Goal: Information Seeking & Learning: Learn about a topic

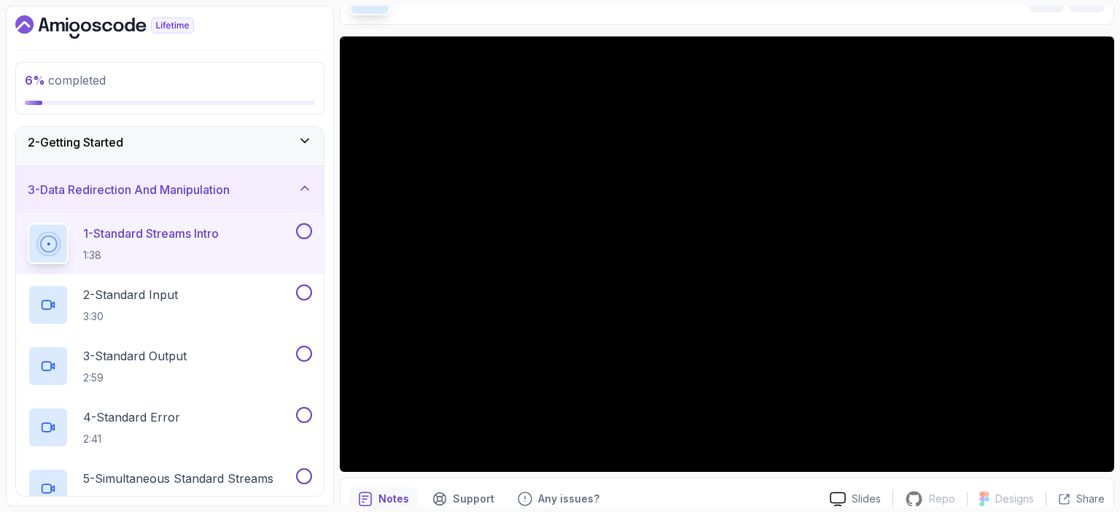
scroll to position [90, 0]
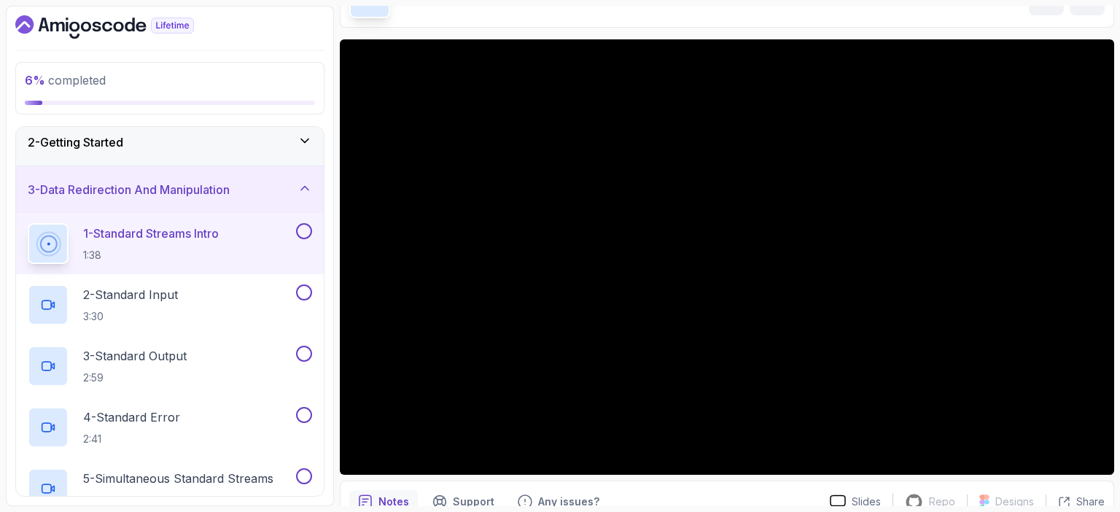
click at [303, 139] on icon at bounding box center [304, 141] width 7 height 4
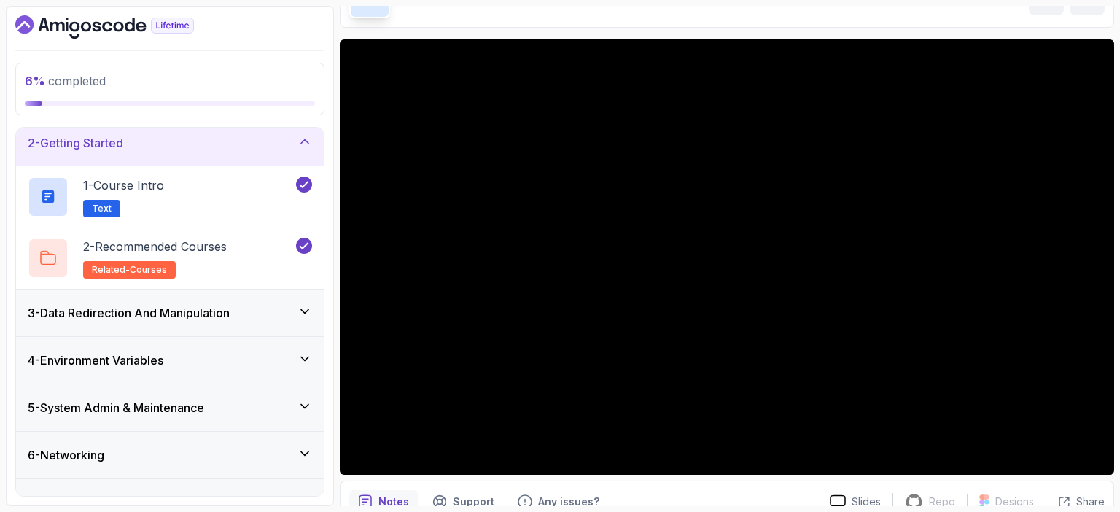
click at [303, 139] on icon at bounding box center [304, 141] width 7 height 4
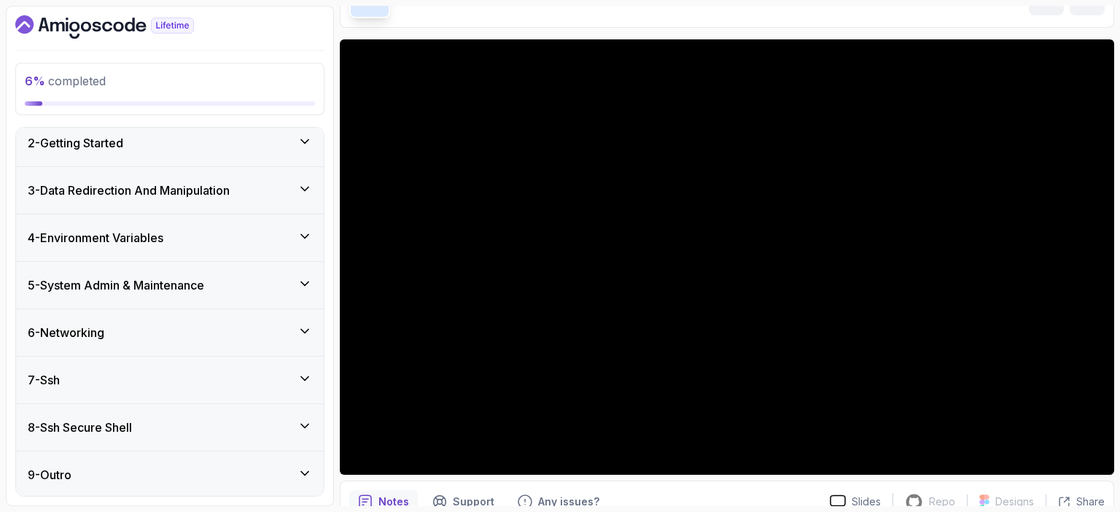
click at [305, 182] on icon at bounding box center [305, 189] width 15 height 15
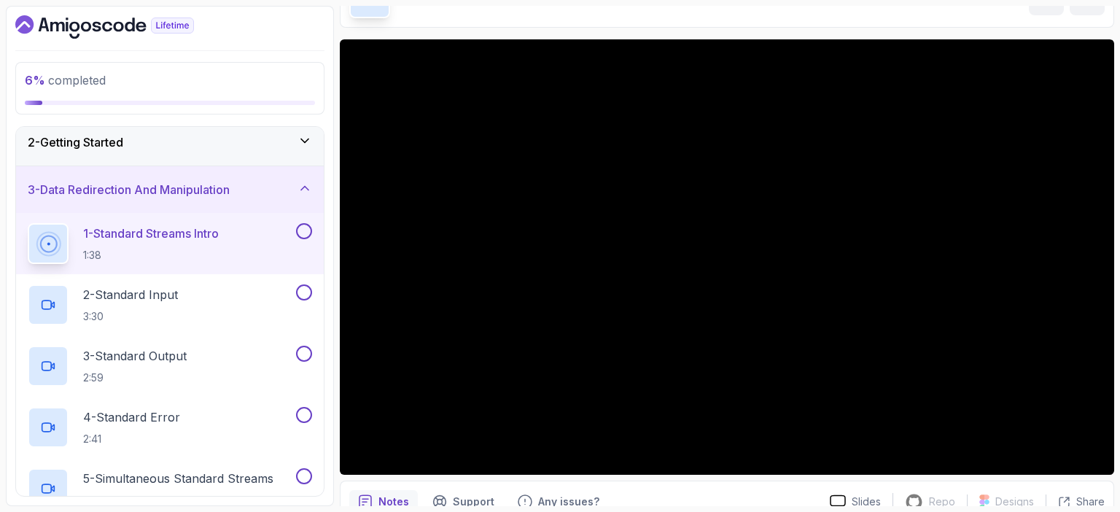
click at [200, 230] on p "1 - Standard Streams Intro" at bounding box center [151, 234] width 136 height 18
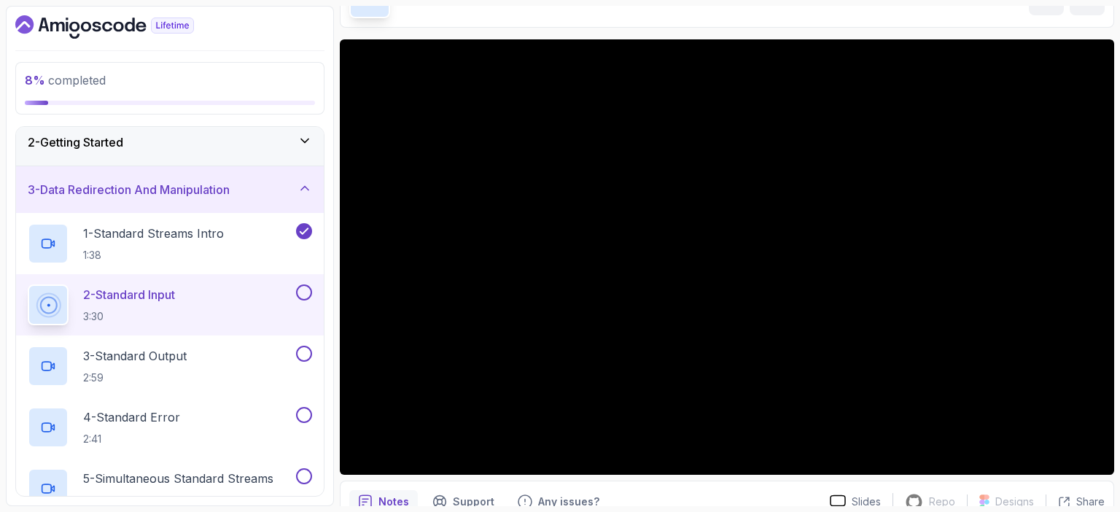
scroll to position [150, 0]
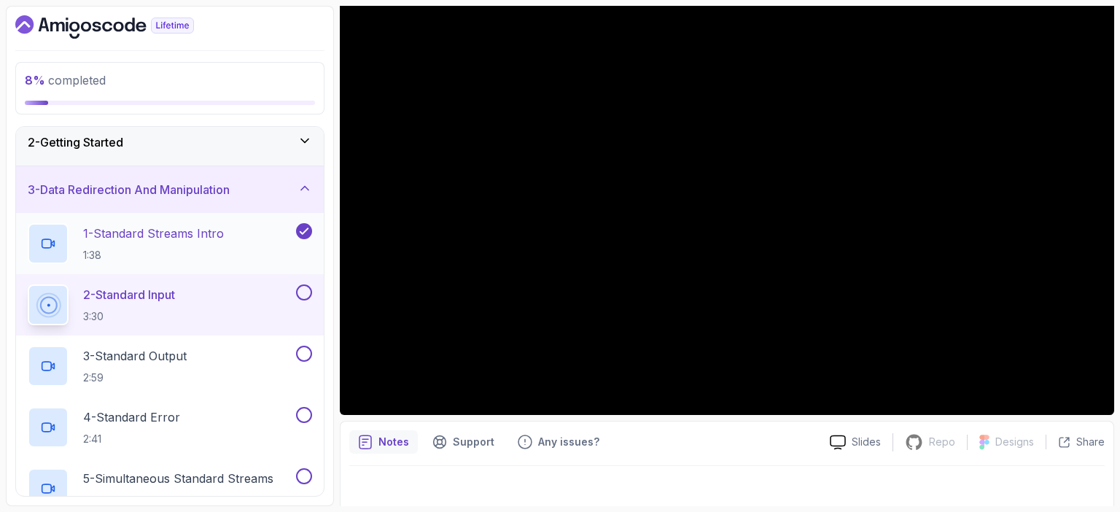
click at [209, 242] on h2 "1 - Standard Streams Intro 1:38" at bounding box center [153, 244] width 141 height 38
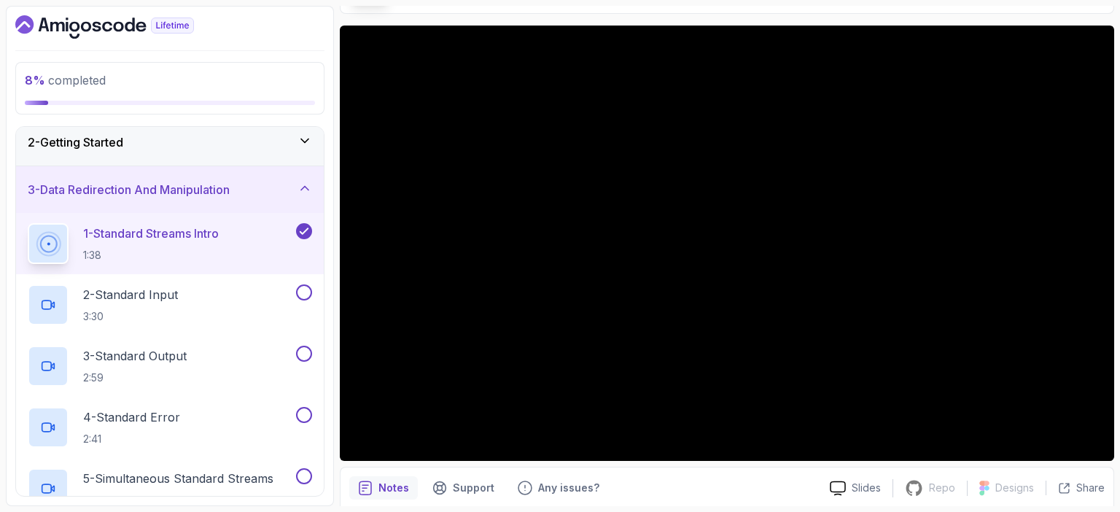
scroll to position [105, 0]
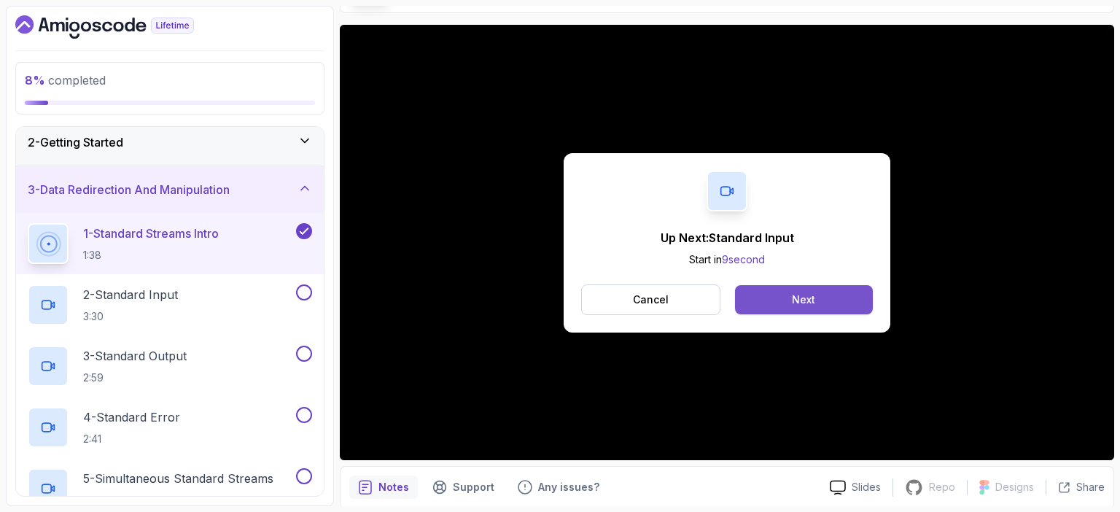
click at [821, 301] on button "Next" at bounding box center [804, 299] width 138 height 29
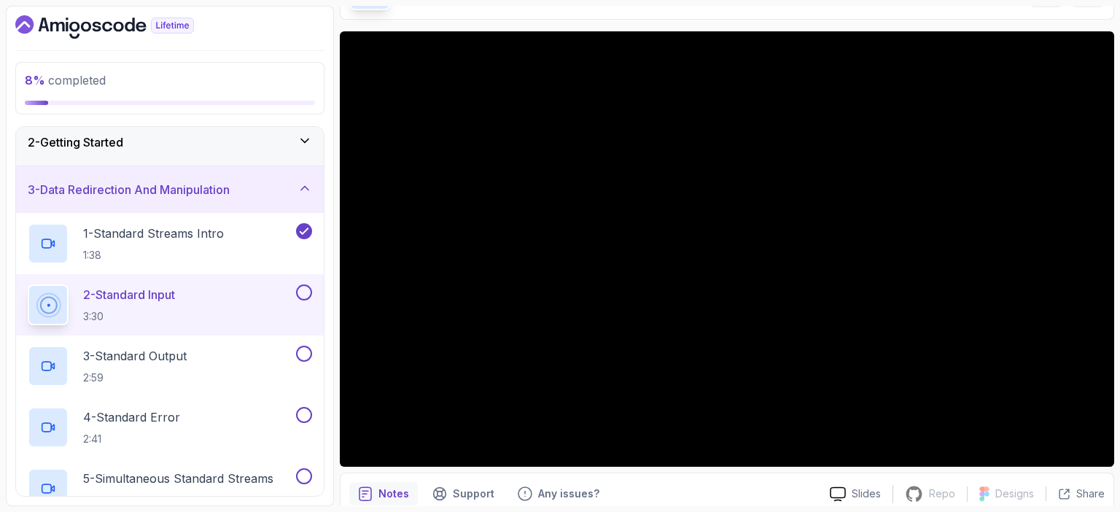
scroll to position [99, 0]
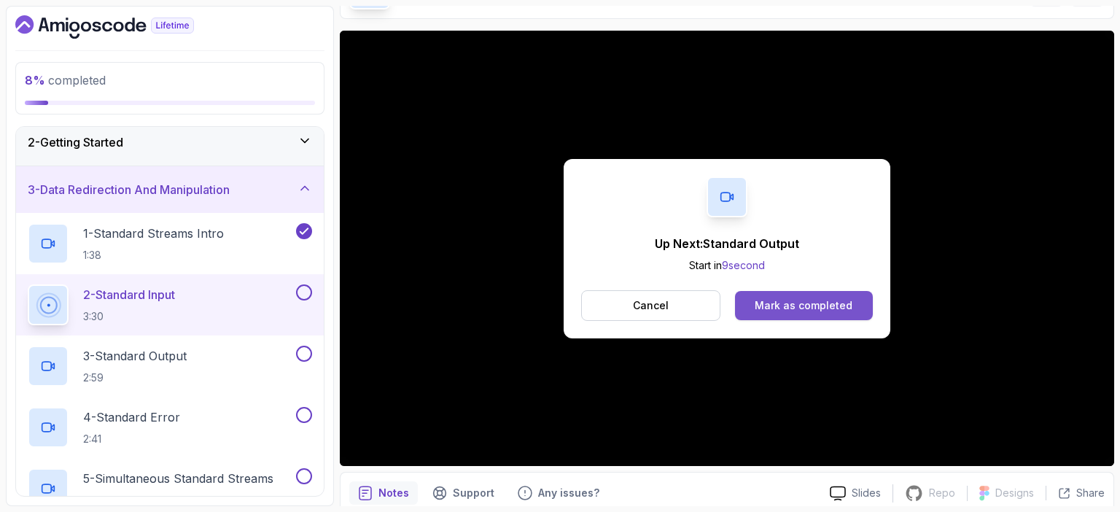
click at [818, 303] on div "Mark as completed" at bounding box center [804, 305] width 98 height 15
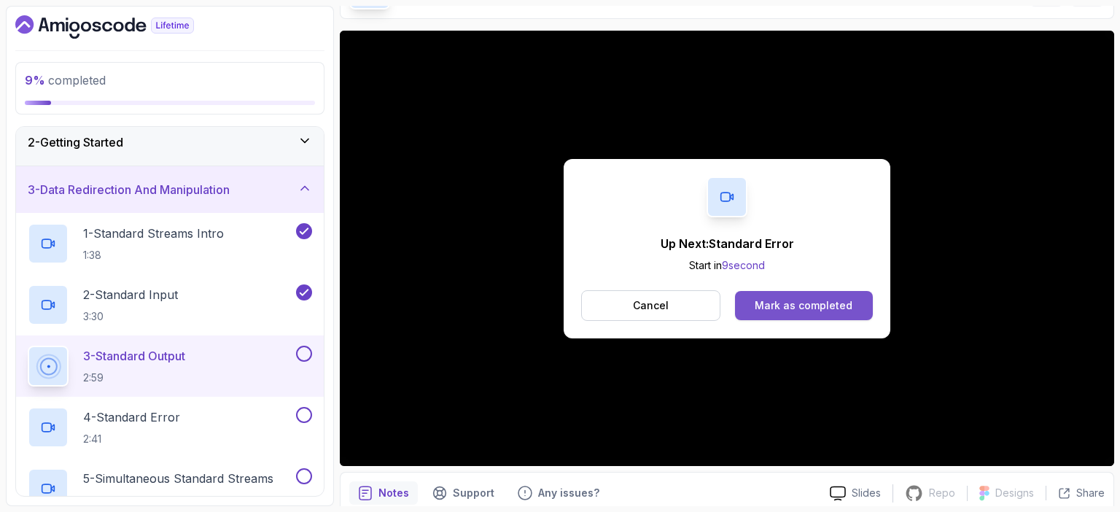
click at [793, 302] on div "Mark as completed" at bounding box center [804, 305] width 98 height 15
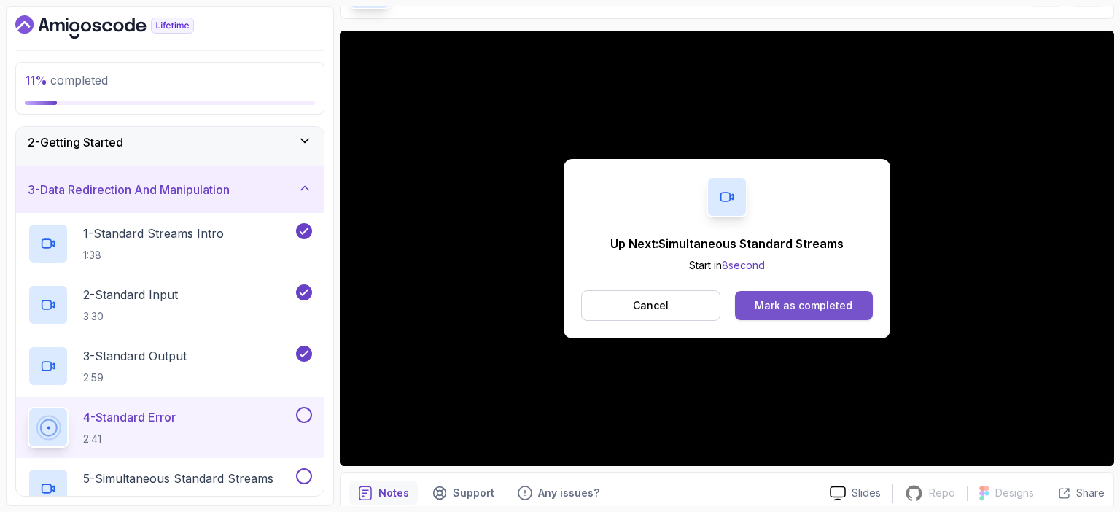
click at [777, 304] on div "Mark as completed" at bounding box center [804, 305] width 98 height 15
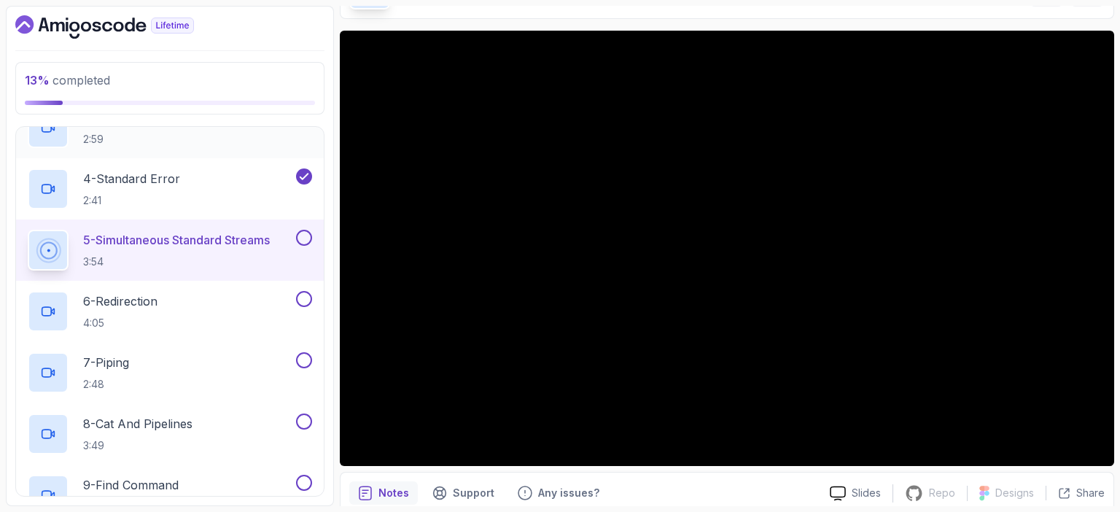
scroll to position [295, 0]
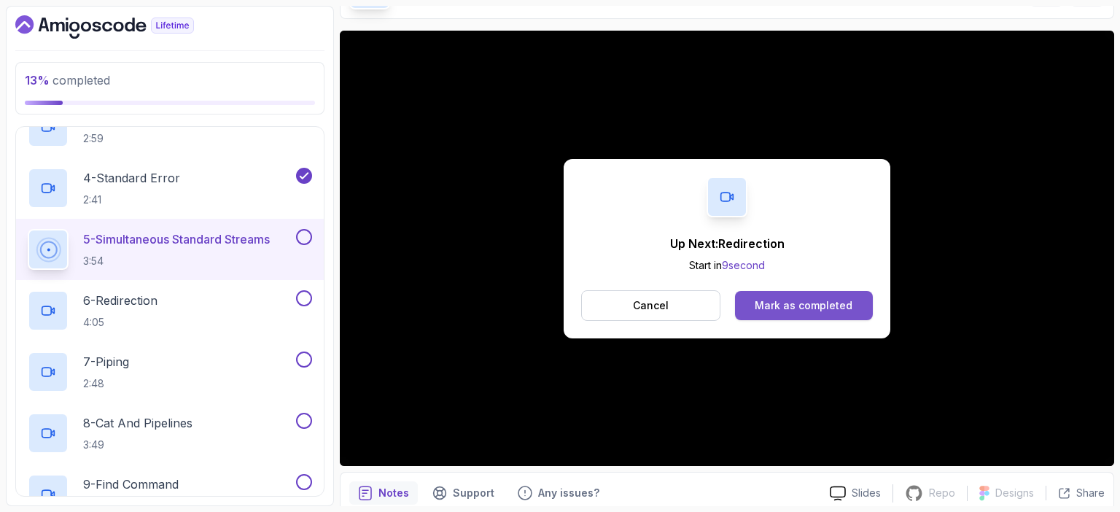
click at [799, 306] on div "Mark as completed" at bounding box center [804, 305] width 98 height 15
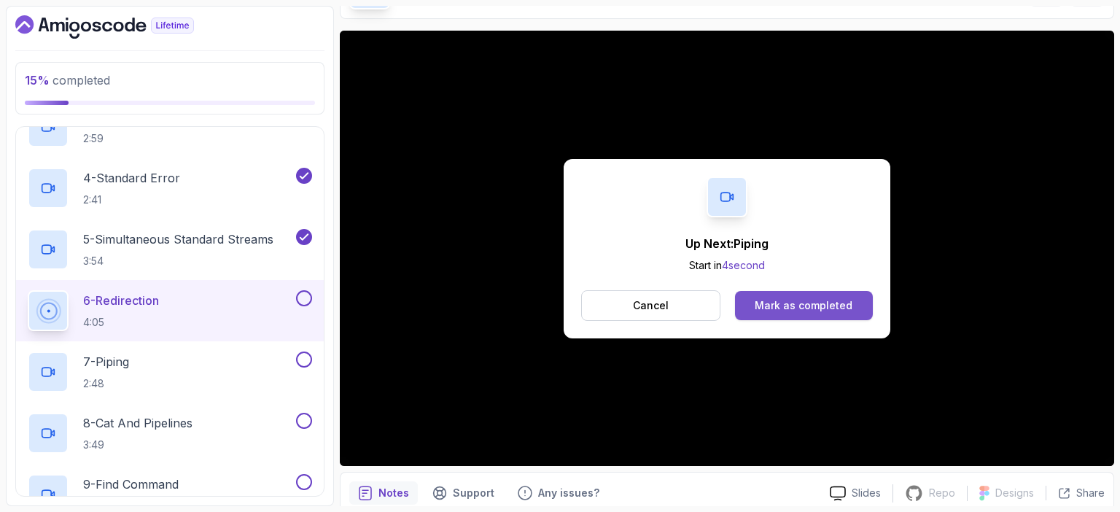
click at [791, 306] on div "Mark as completed" at bounding box center [804, 305] width 98 height 15
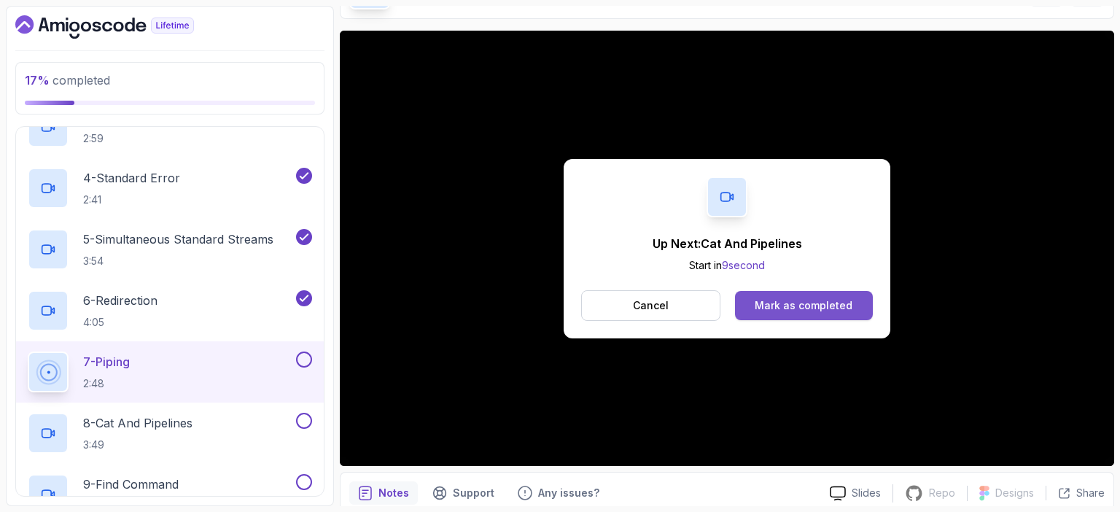
click at [810, 306] on div "Mark as completed" at bounding box center [804, 305] width 98 height 15
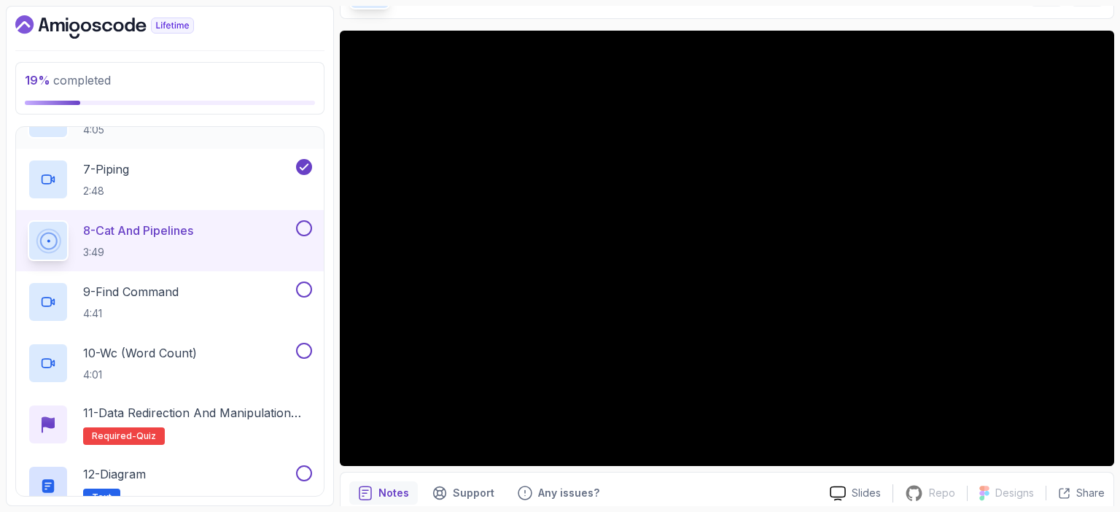
scroll to position [487, 0]
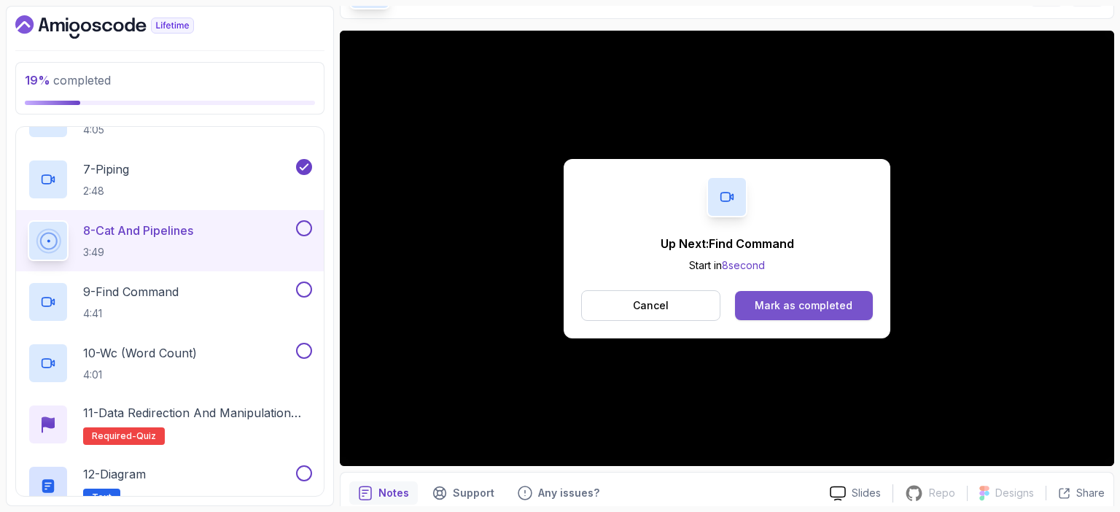
click at [828, 307] on div "Mark as completed" at bounding box center [804, 305] width 98 height 15
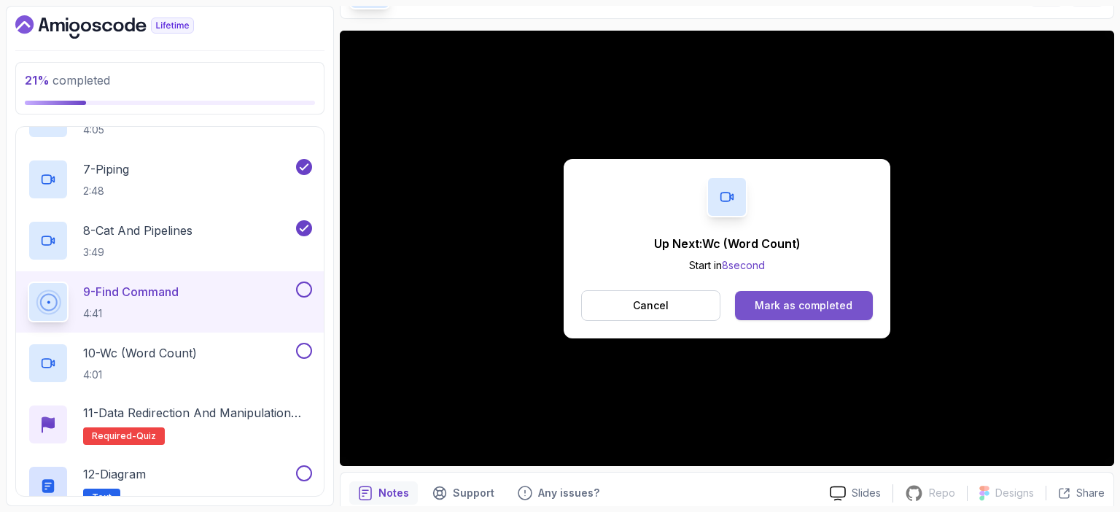
click at [830, 301] on div "Mark as completed" at bounding box center [804, 305] width 98 height 15
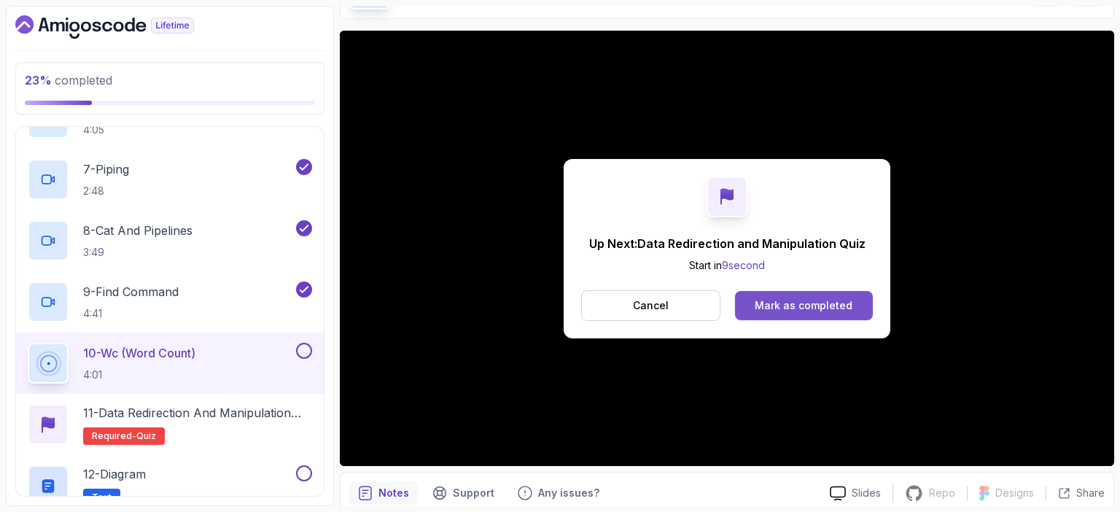
click at [810, 305] on div "Mark as completed" at bounding box center [804, 305] width 98 height 15
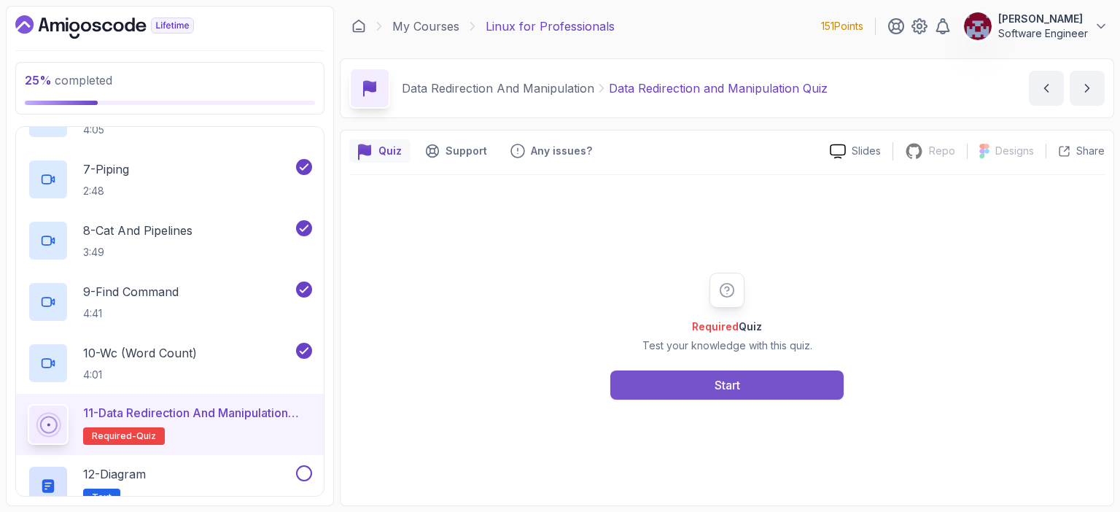
click at [715, 387] on div "Start" at bounding box center [728, 385] width 26 height 18
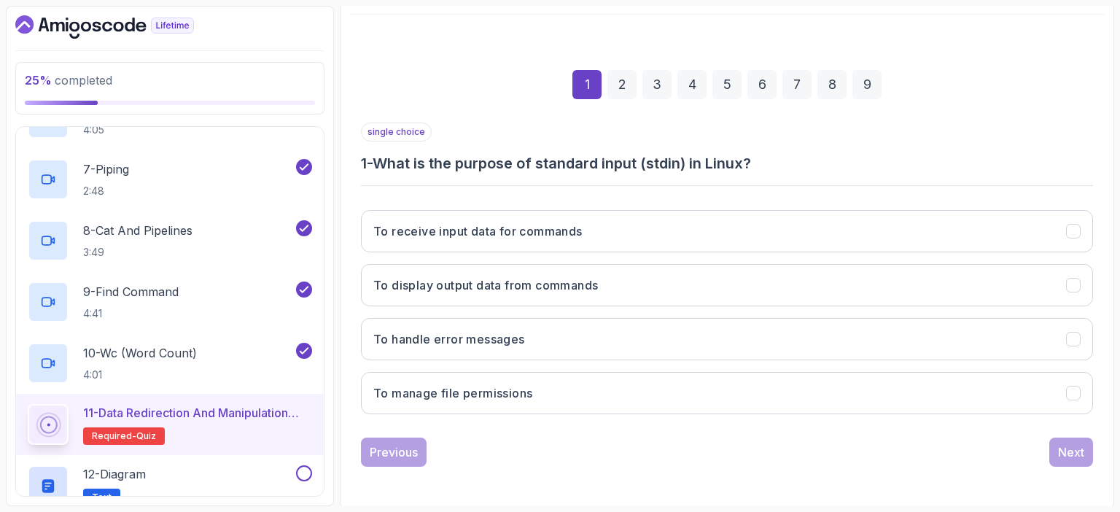
scroll to position [160, 0]
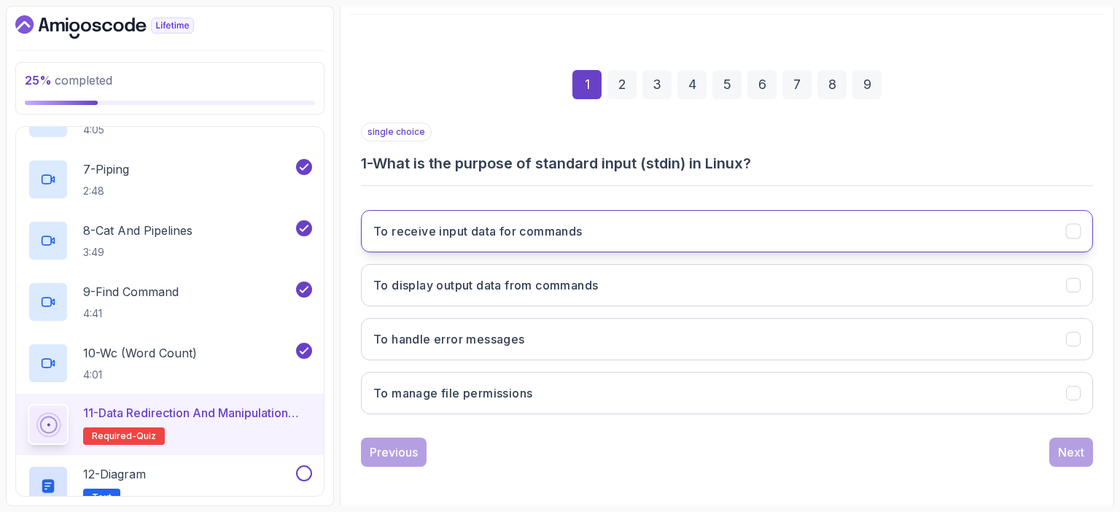
click at [510, 230] on h3 "To receive input data for commands" at bounding box center [477, 231] width 209 height 18
click at [1065, 444] on div "Next" at bounding box center [1071, 452] width 26 height 18
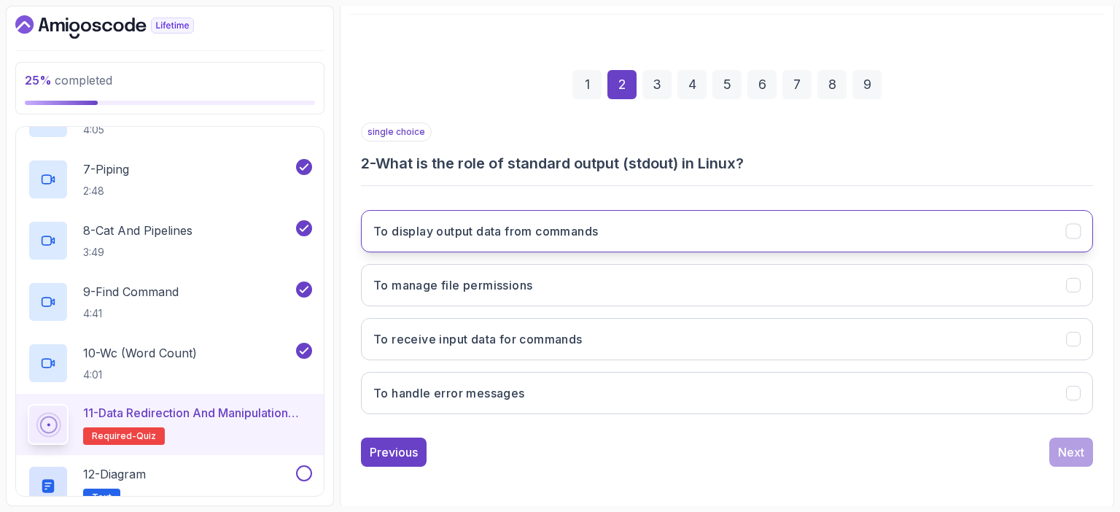
click at [520, 238] on h3 "To display output data from commands" at bounding box center [485, 231] width 225 height 18
click at [1076, 449] on div "Next" at bounding box center [1071, 452] width 26 height 18
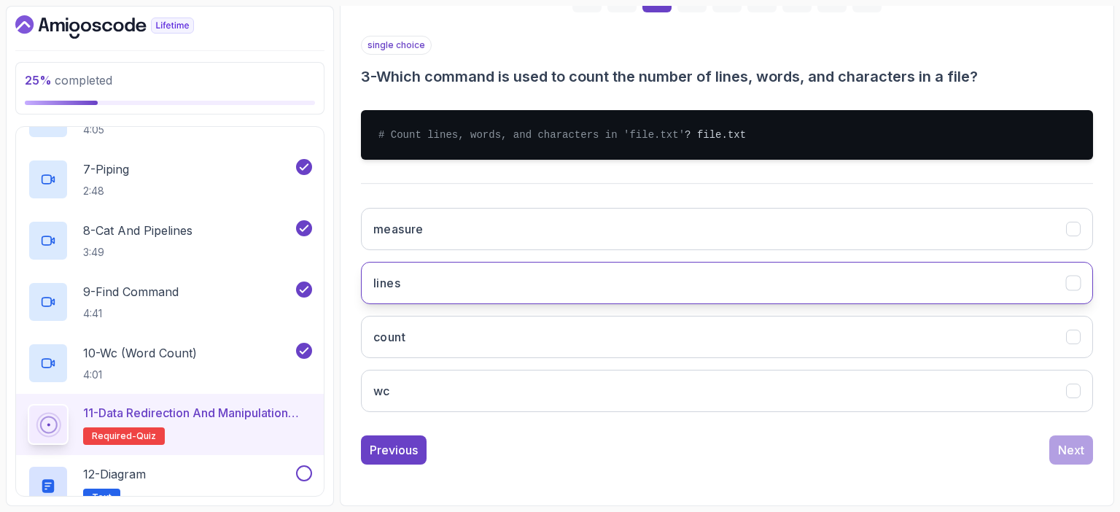
scroll to position [259, 0]
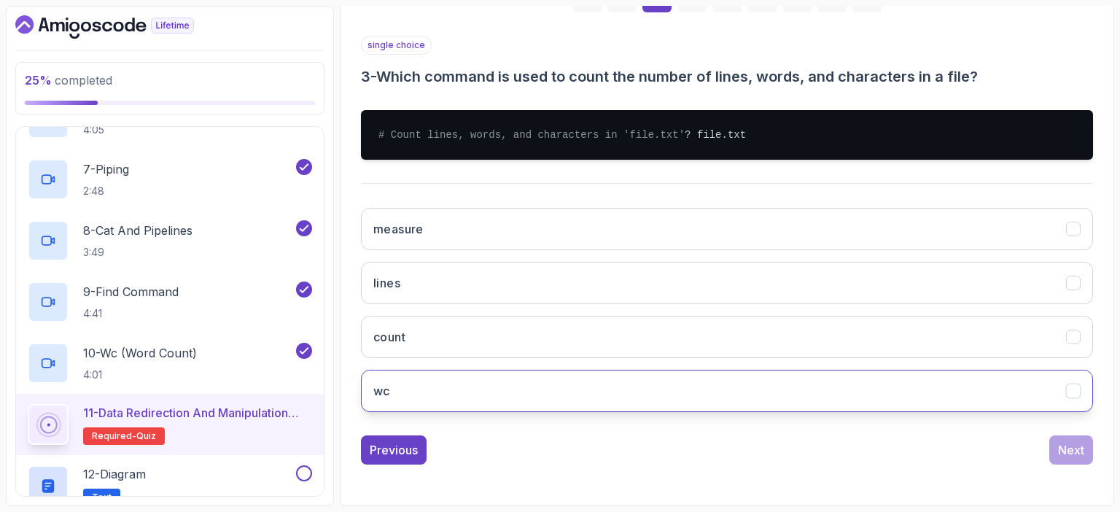
click at [715, 395] on button "wc" at bounding box center [727, 391] width 732 height 42
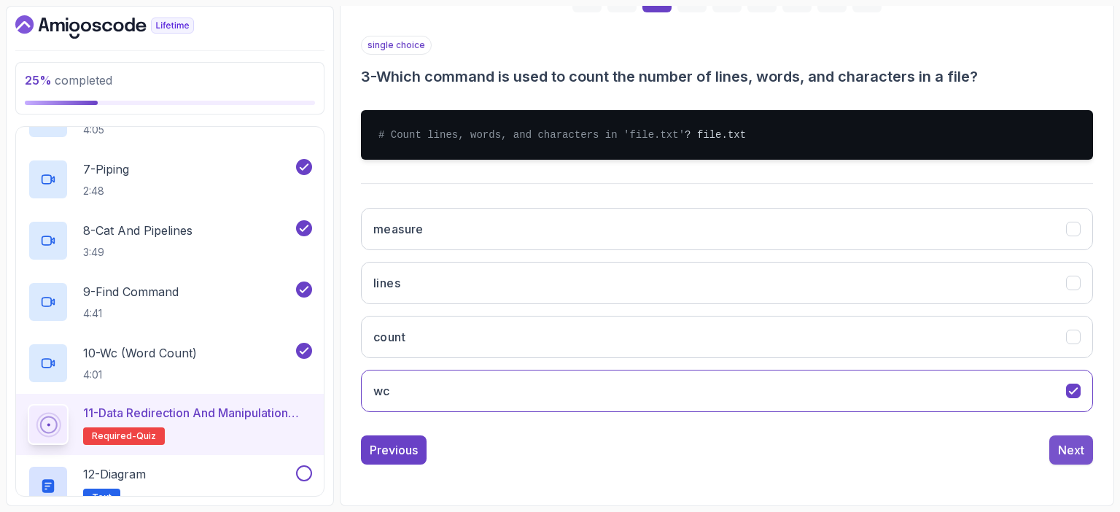
click at [1071, 448] on div "Next" at bounding box center [1071, 450] width 26 height 18
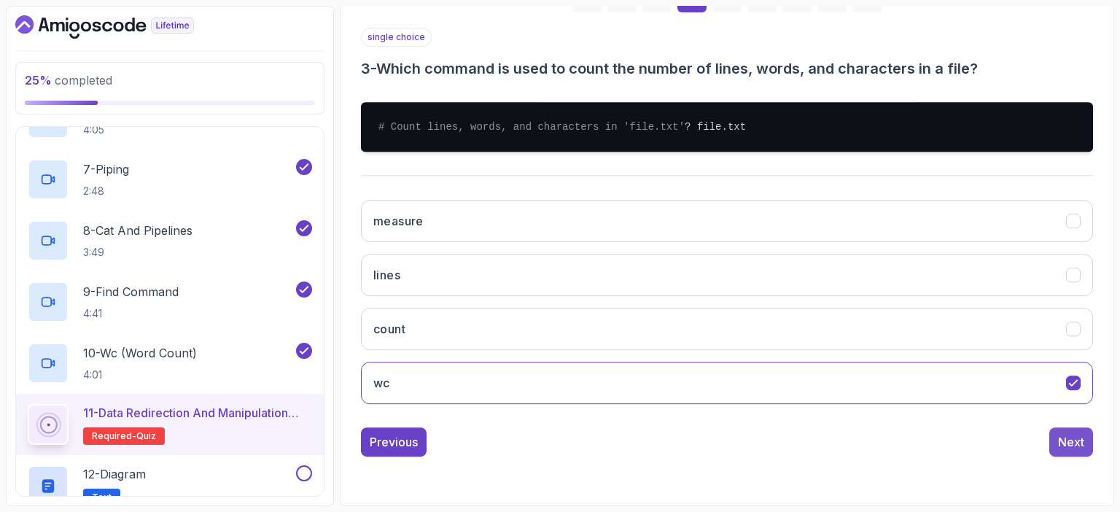
scroll to position [245, 0]
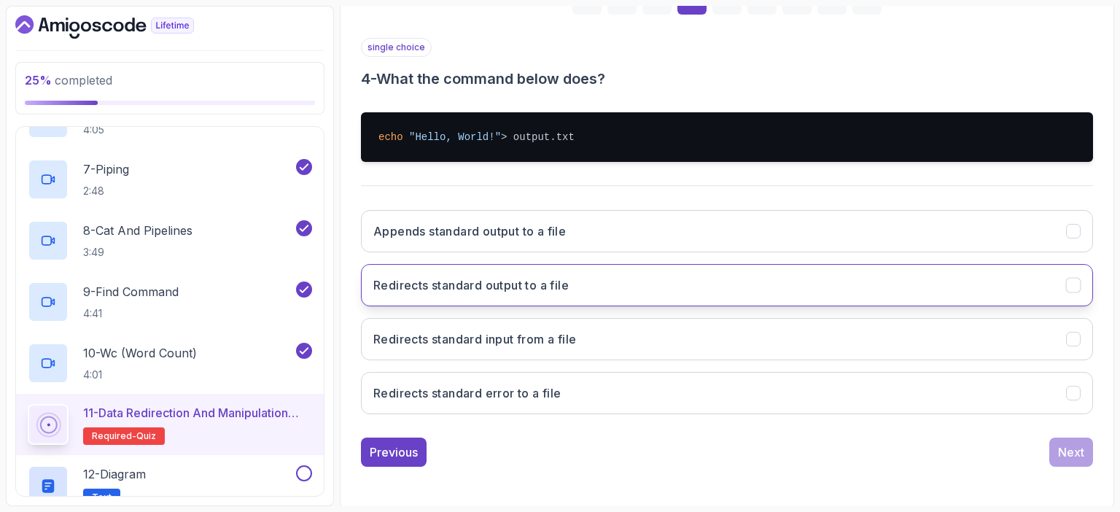
click at [521, 278] on h3 "Redirects standard output to a file" at bounding box center [470, 285] width 195 height 18
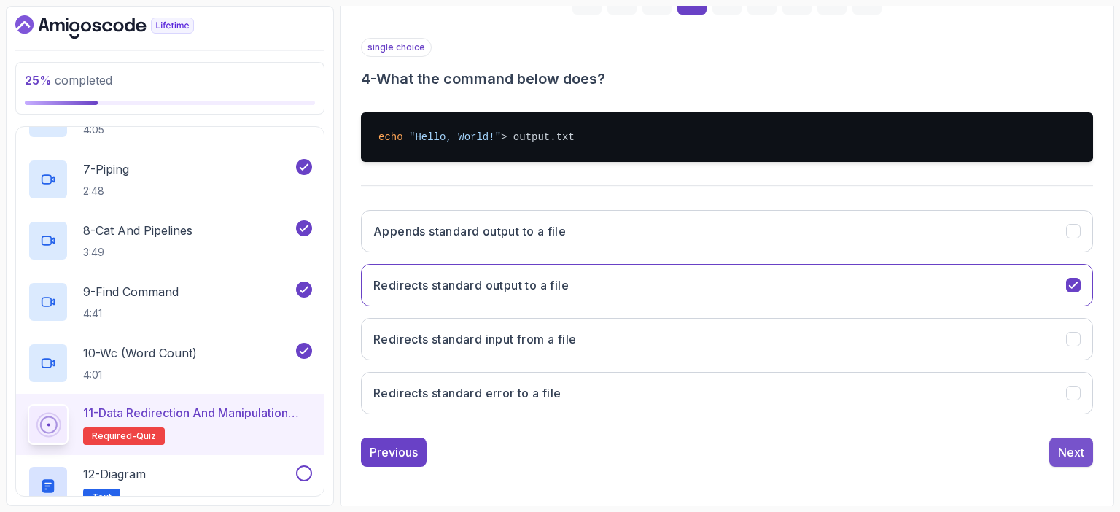
click at [1073, 446] on div "Next" at bounding box center [1071, 452] width 26 height 18
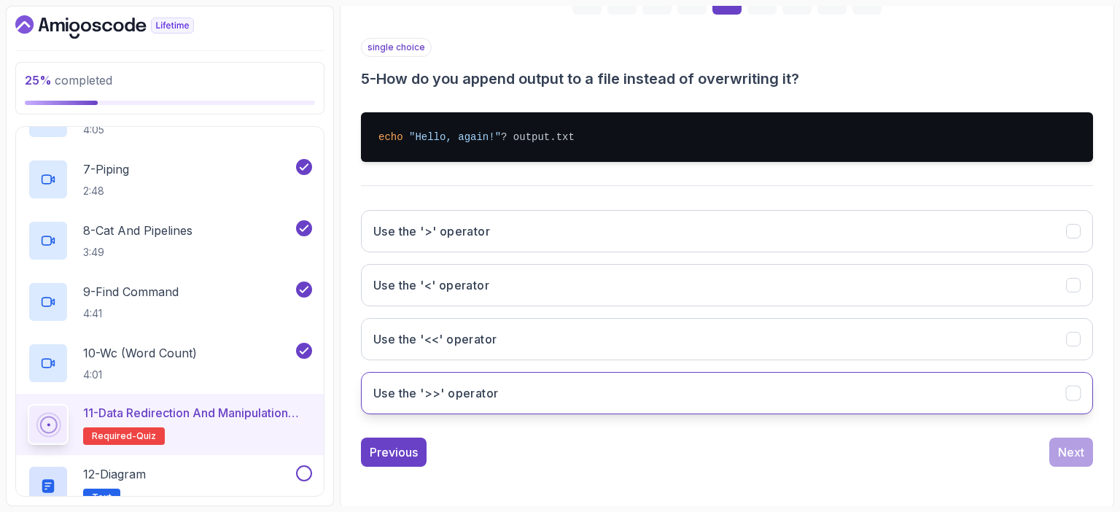
click at [521, 395] on button "Use the '>>' operator" at bounding box center [727, 393] width 732 height 42
click at [1072, 446] on div "Next" at bounding box center [1071, 452] width 26 height 18
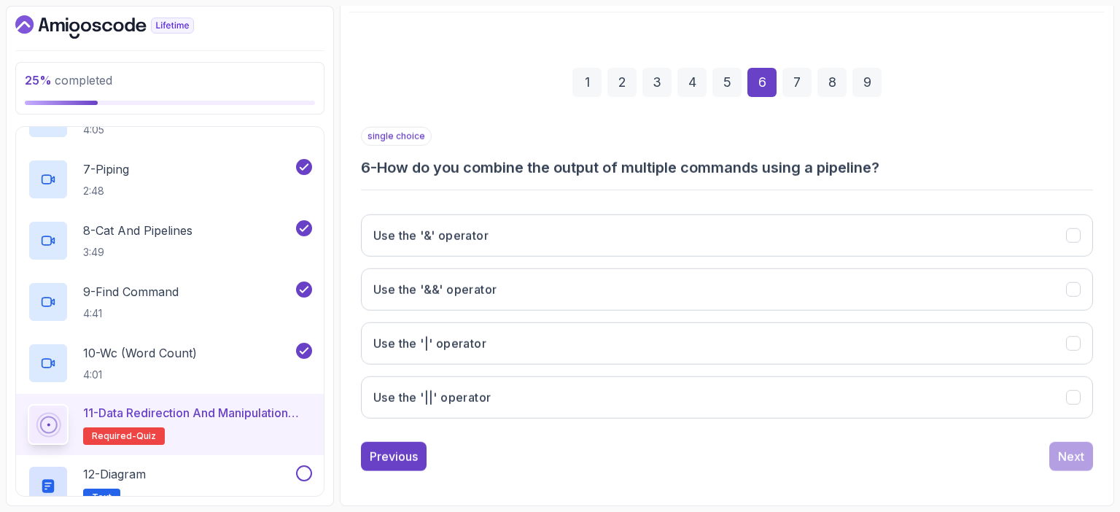
scroll to position [160, 0]
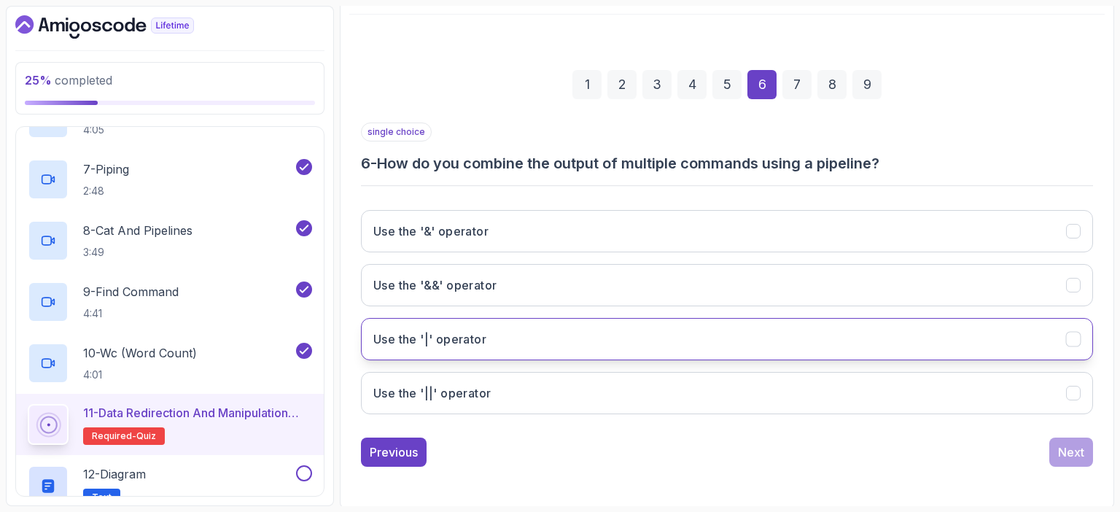
click at [554, 336] on button "Use the '|' operator" at bounding box center [727, 339] width 732 height 42
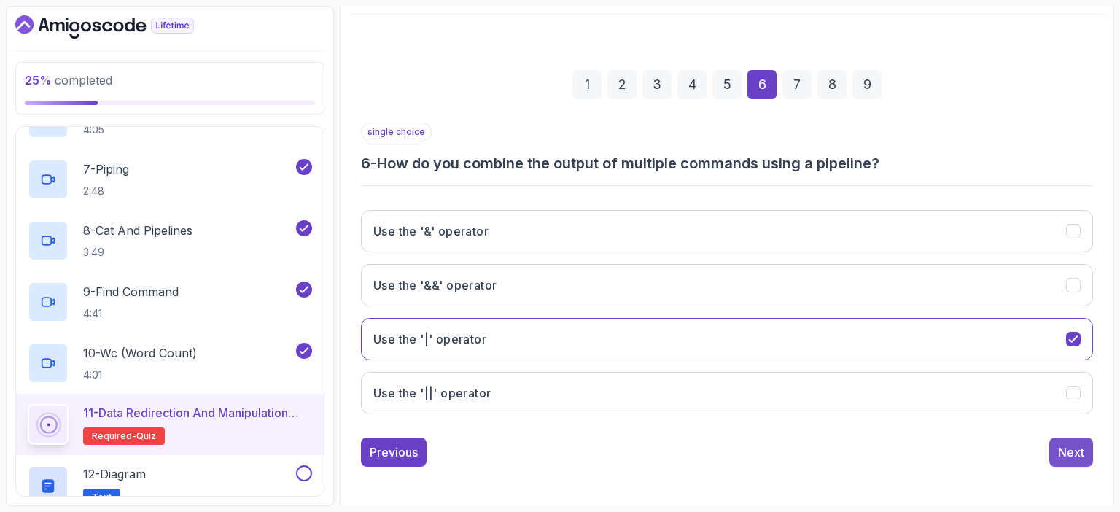
click at [1068, 450] on div "Next" at bounding box center [1071, 452] width 26 height 18
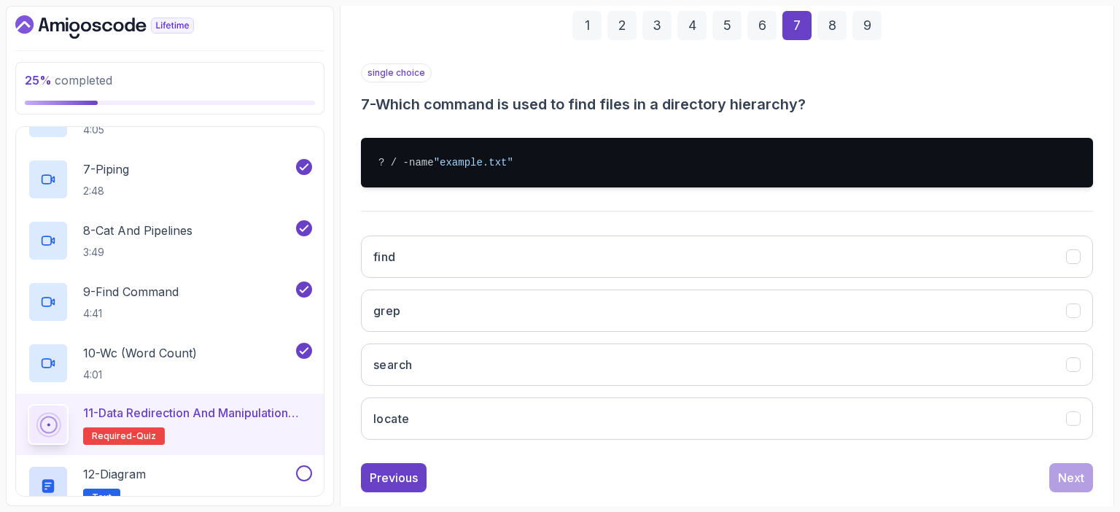
scroll to position [232, 0]
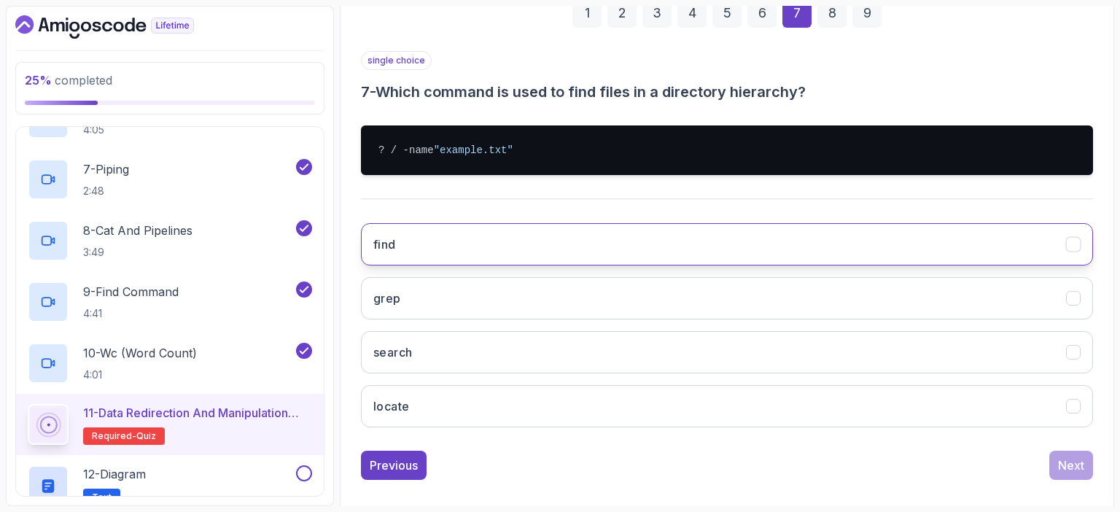
click at [511, 252] on button "find" at bounding box center [727, 244] width 732 height 42
click at [1066, 469] on div "Next" at bounding box center [1071, 465] width 26 height 18
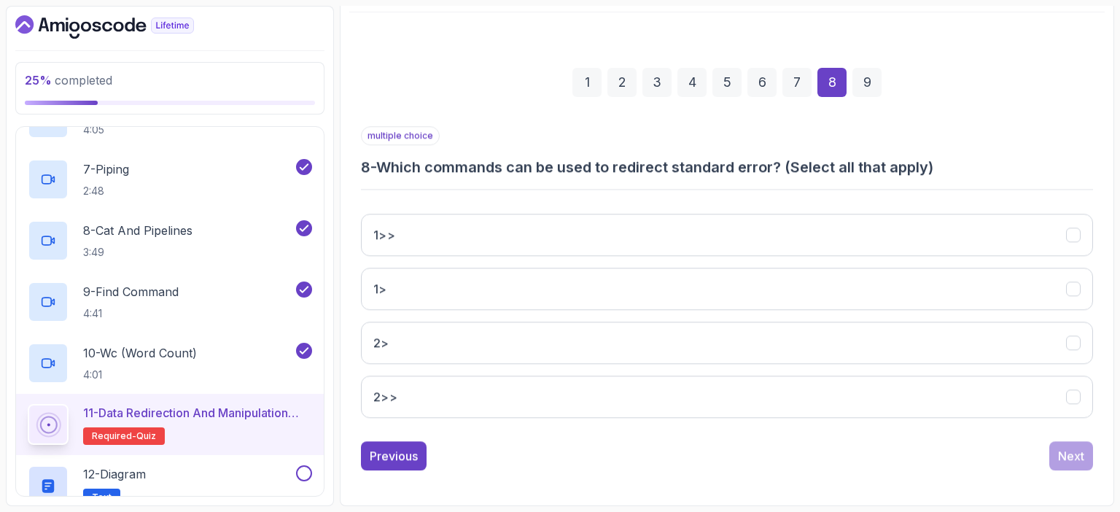
scroll to position [160, 0]
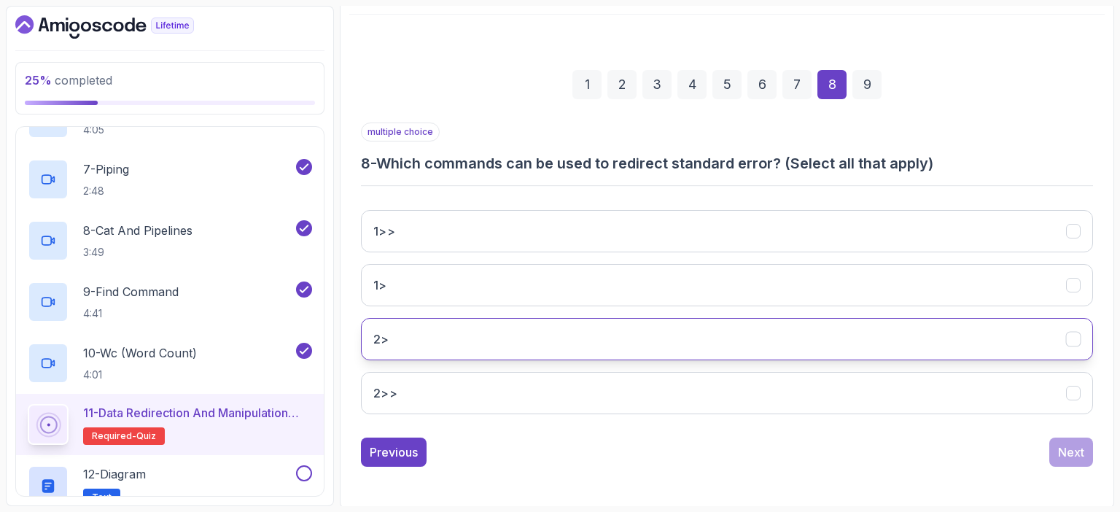
click at [769, 338] on button "2>" at bounding box center [727, 339] width 732 height 42
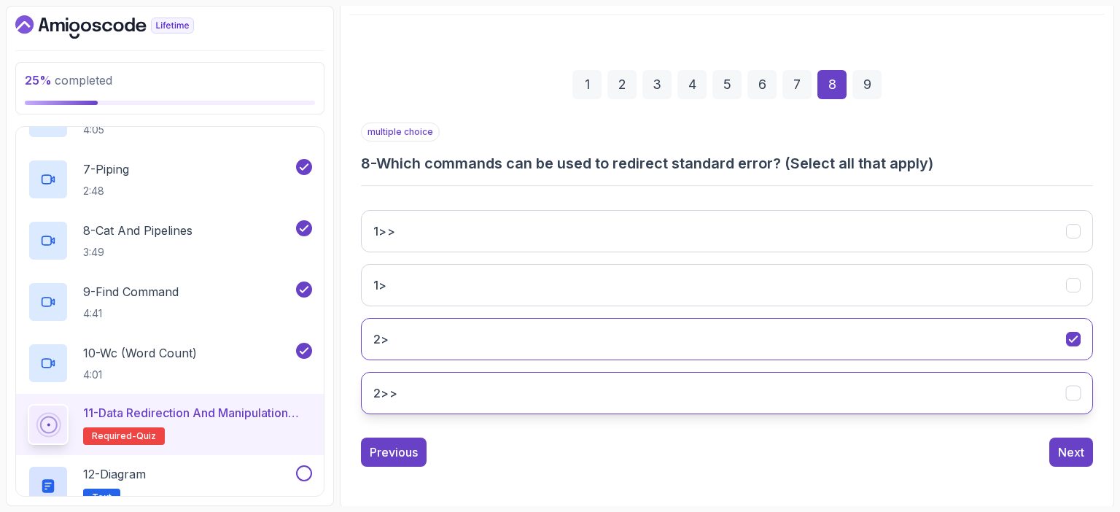
click at [738, 391] on button "2>>" at bounding box center [727, 393] width 732 height 42
click at [1068, 447] on div "Next" at bounding box center [1071, 452] width 26 height 18
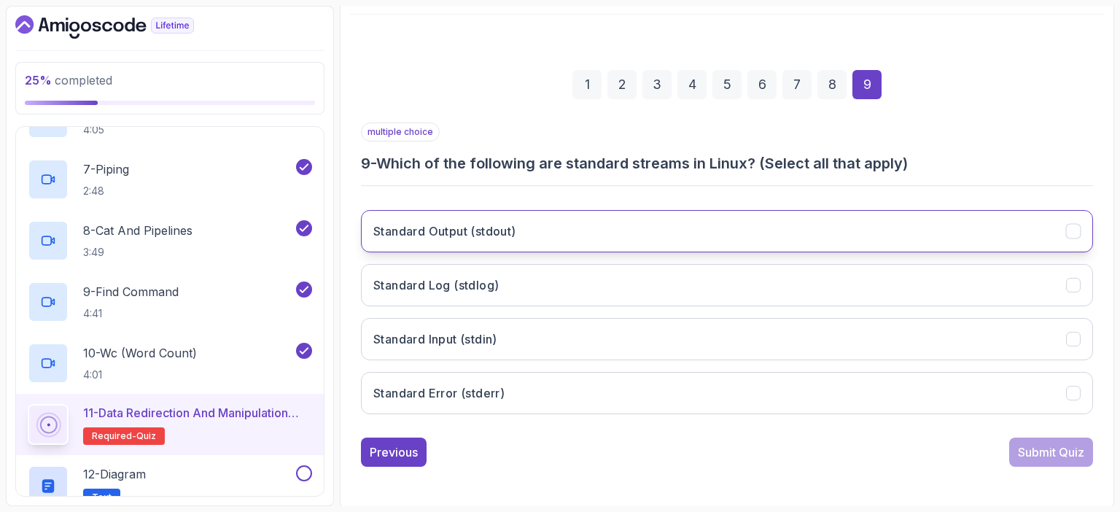
click at [685, 230] on button "Standard Output (stdout)" at bounding box center [727, 231] width 732 height 42
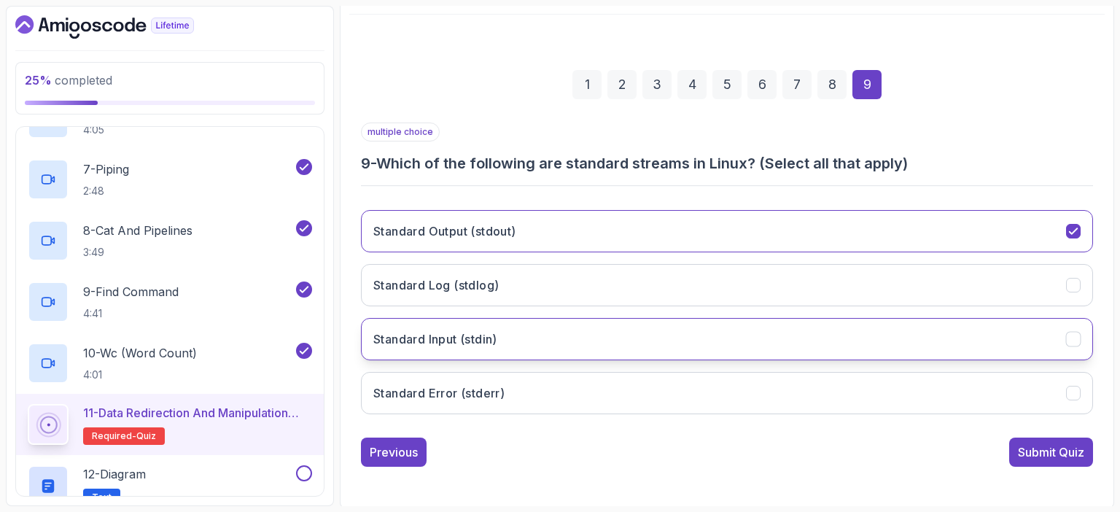
click at [622, 336] on button "Standard Input (stdin)" at bounding box center [727, 339] width 732 height 42
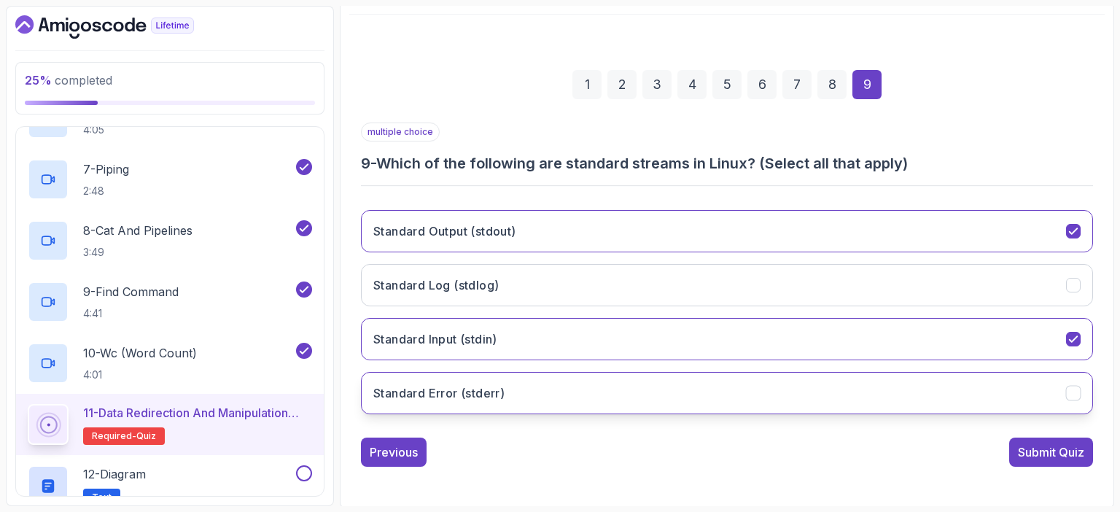
click at [587, 392] on button "Standard Error (stderr)" at bounding box center [727, 393] width 732 height 42
click at [1056, 450] on div "Submit Quiz" at bounding box center [1051, 452] width 66 height 18
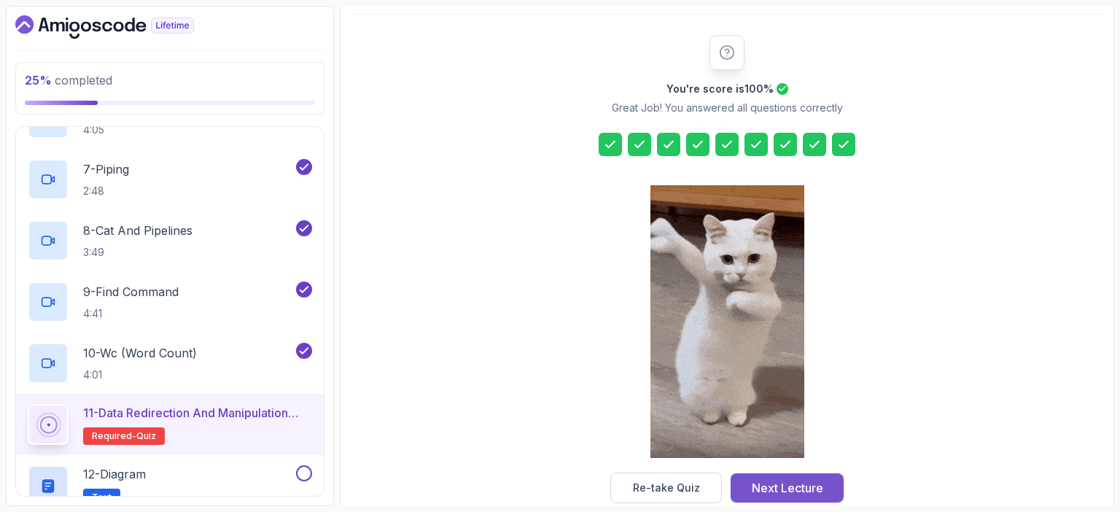
click at [799, 487] on div "Next Lecture" at bounding box center [787, 488] width 71 height 18
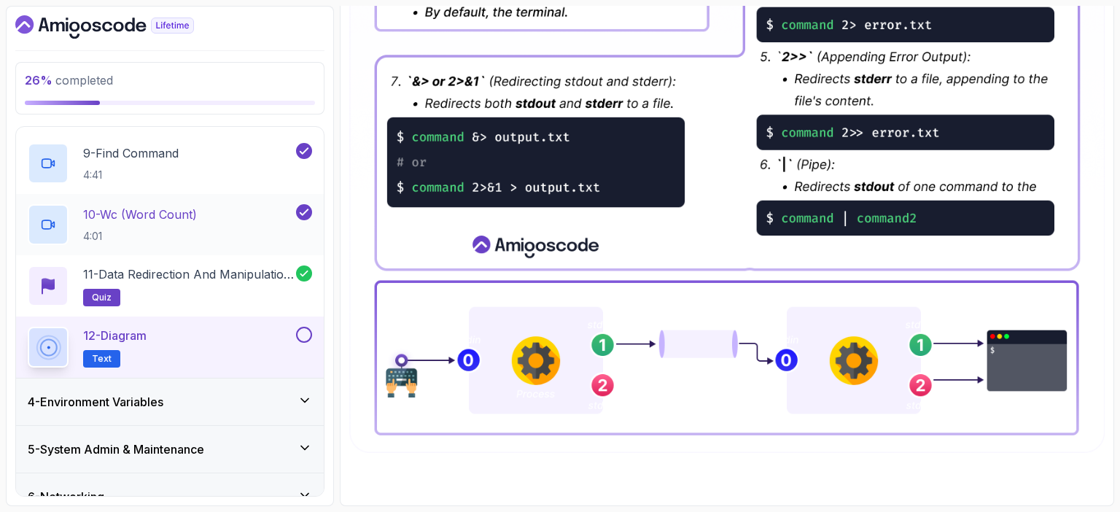
scroll to position [627, 0]
click at [300, 331] on button at bounding box center [304, 333] width 16 height 16
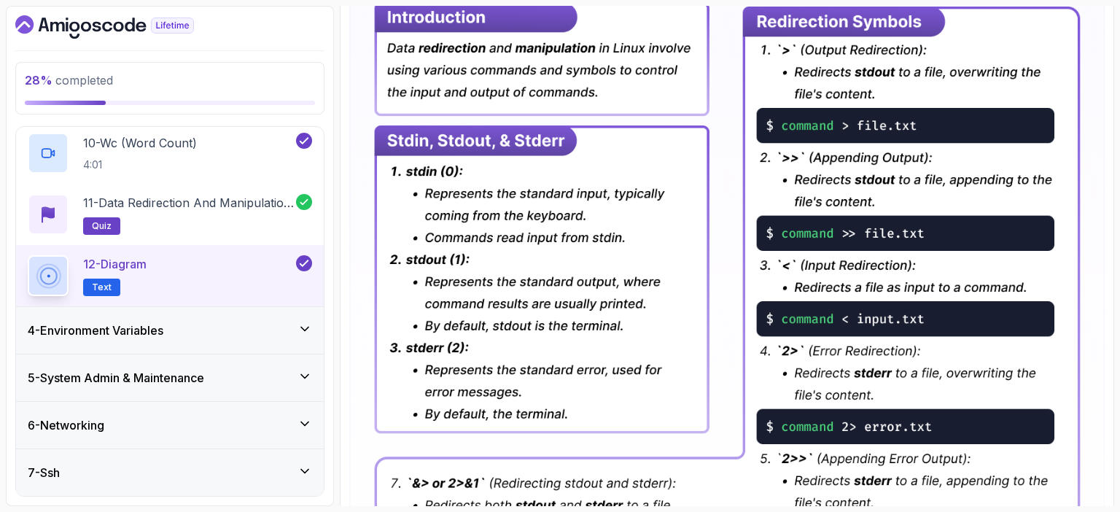
scroll to position [0, 0]
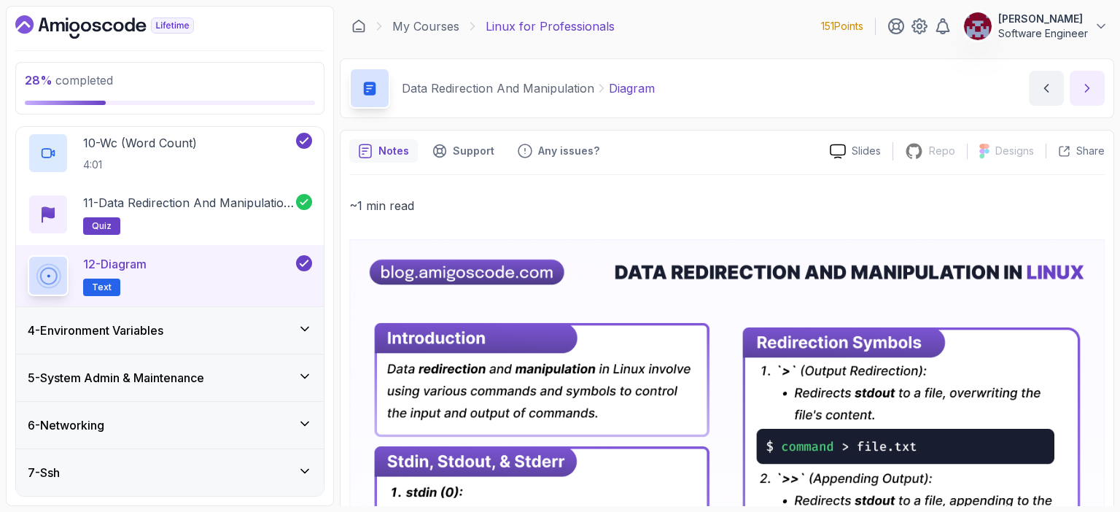
click at [1085, 83] on icon "next content" at bounding box center [1087, 88] width 15 height 15
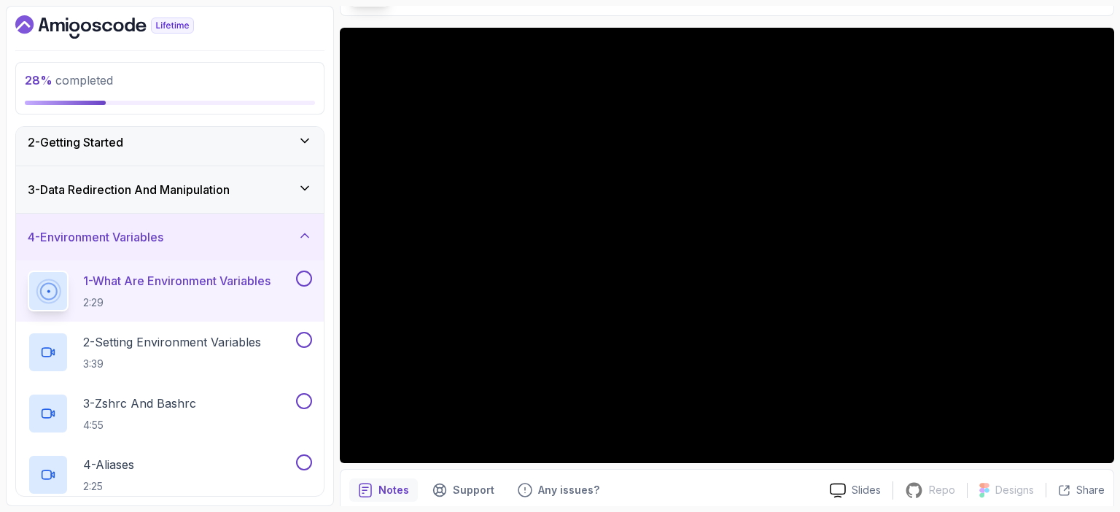
scroll to position [102, 0]
click at [338, 18] on div "28 % completed 1 - Intro 2 - Getting Started 3 - Data Redirection And Manipulat…" at bounding box center [560, 256] width 1108 height 500
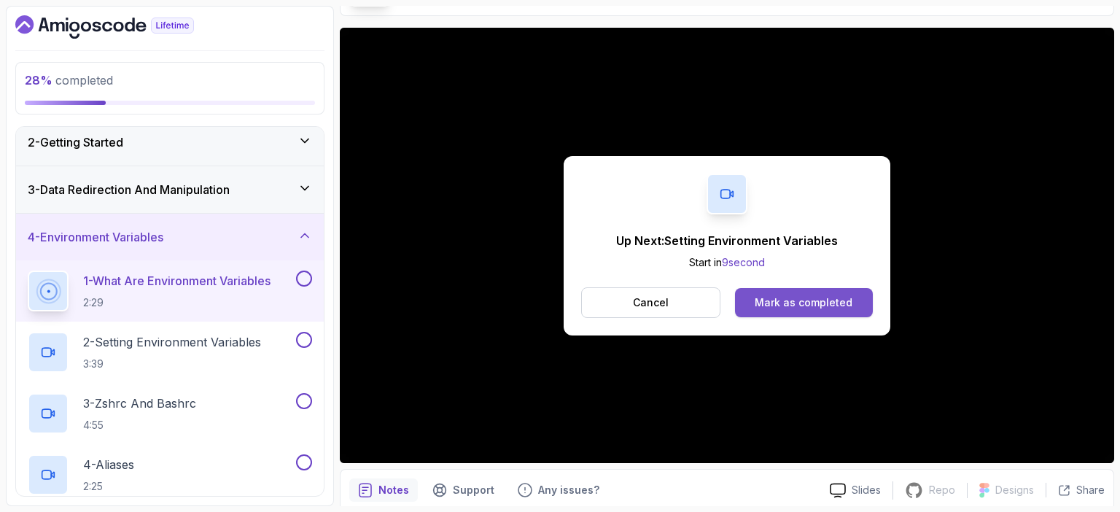
click at [804, 298] on div "Mark as completed" at bounding box center [804, 302] width 98 height 15
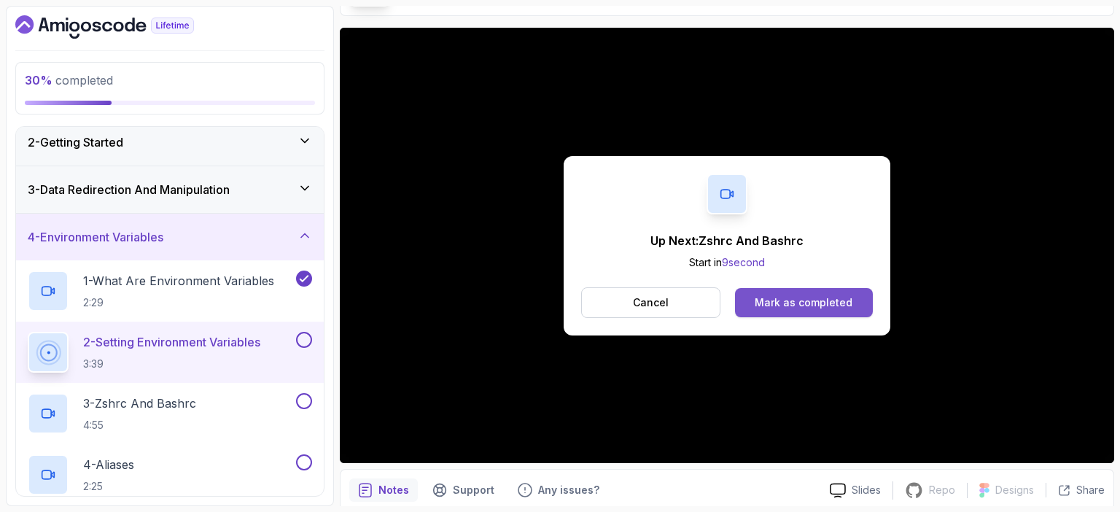
click at [811, 300] on div "Mark as completed" at bounding box center [804, 302] width 98 height 15
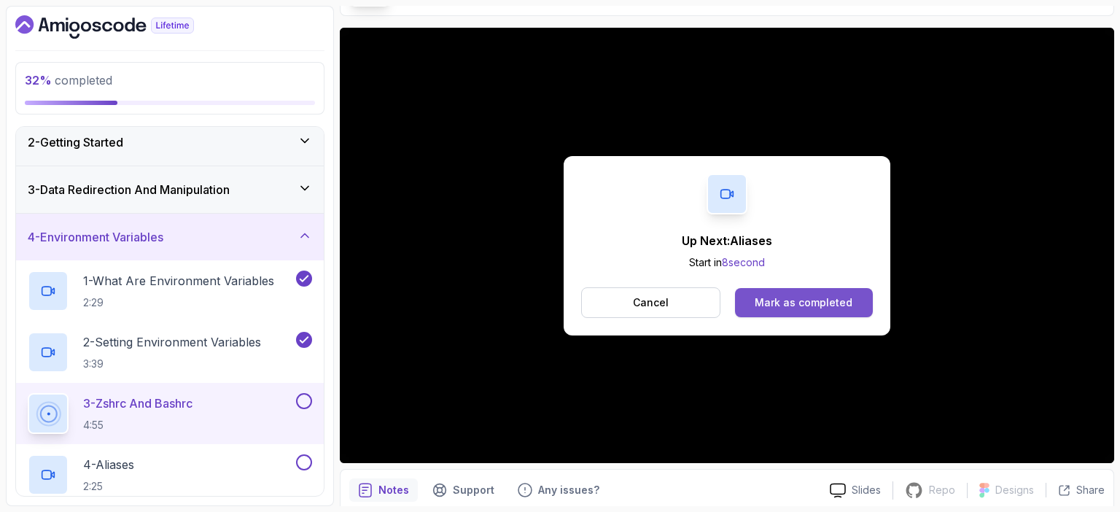
click at [805, 303] on div "Mark as completed" at bounding box center [804, 302] width 98 height 15
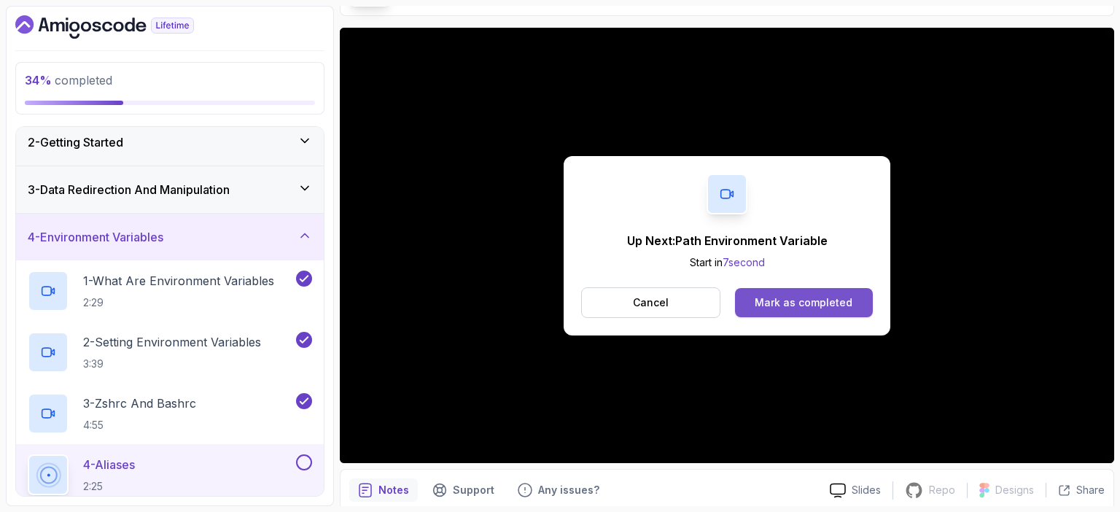
click at [821, 295] on div "Mark as completed" at bounding box center [804, 302] width 98 height 15
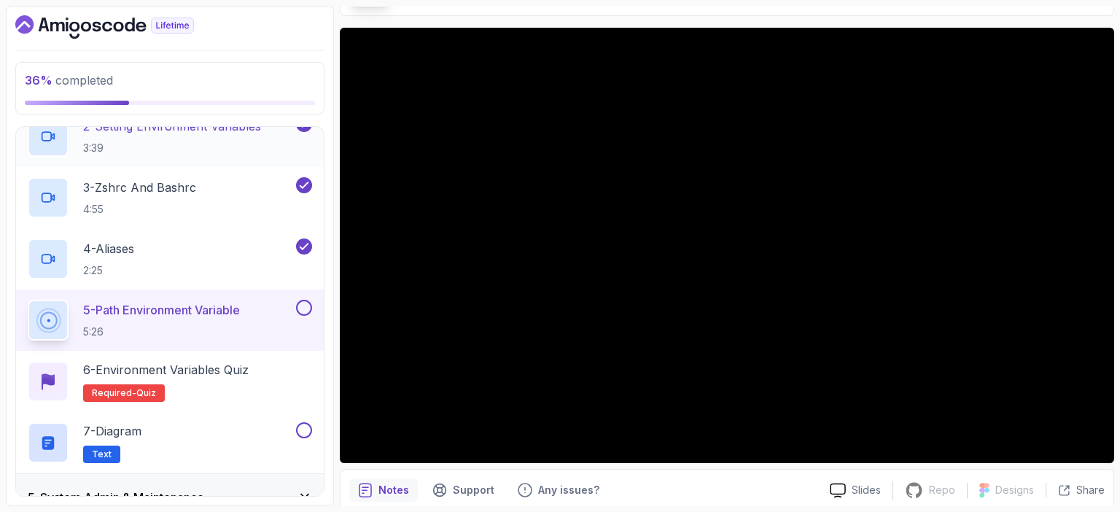
scroll to position [271, 0]
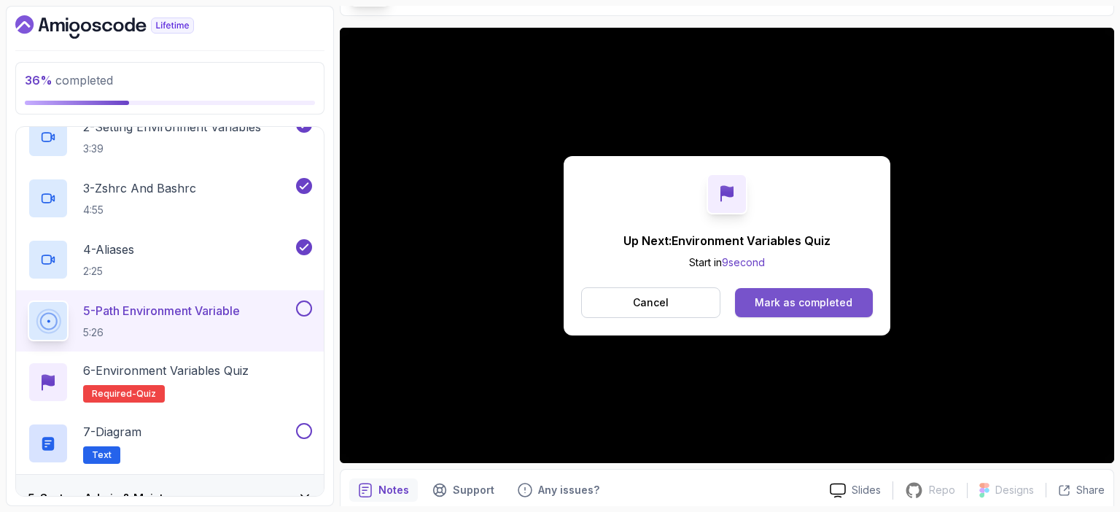
click at [837, 301] on div "Mark as completed" at bounding box center [804, 302] width 98 height 15
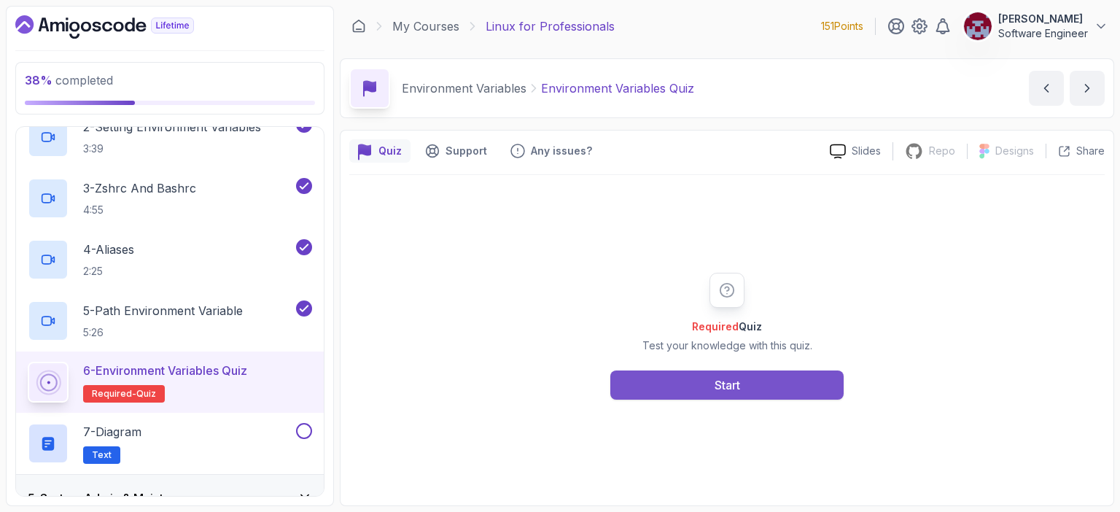
click at [741, 381] on button "Start" at bounding box center [726, 384] width 233 height 29
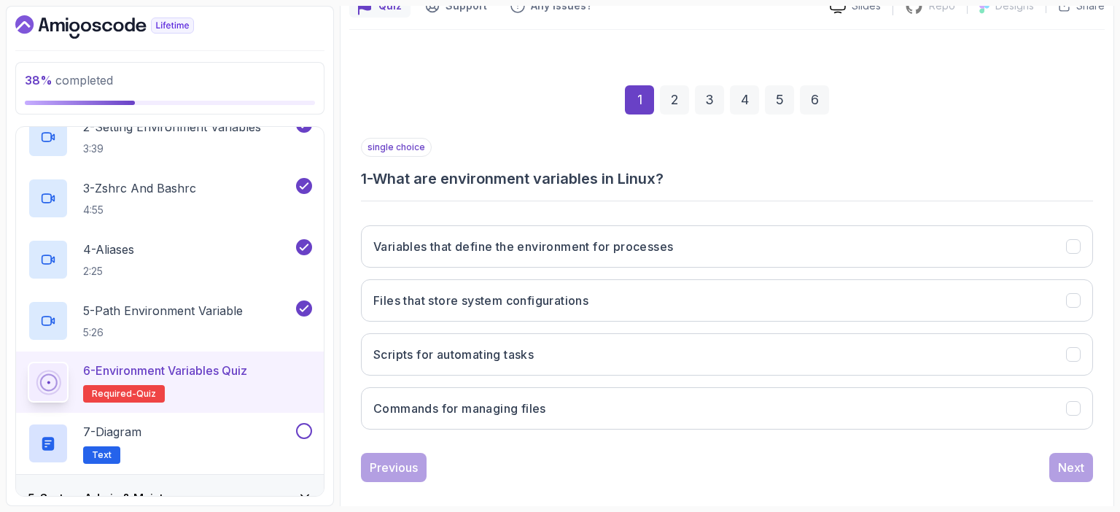
scroll to position [160, 0]
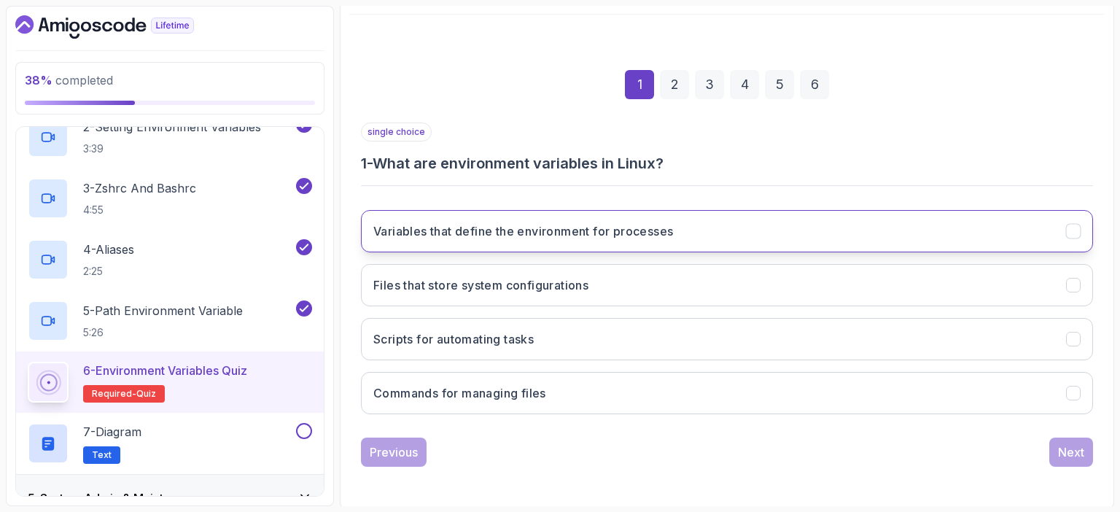
click at [604, 237] on h3 "Variables that define the environment for processes" at bounding box center [523, 231] width 300 height 18
click at [1074, 450] on div "Next" at bounding box center [1071, 452] width 26 height 18
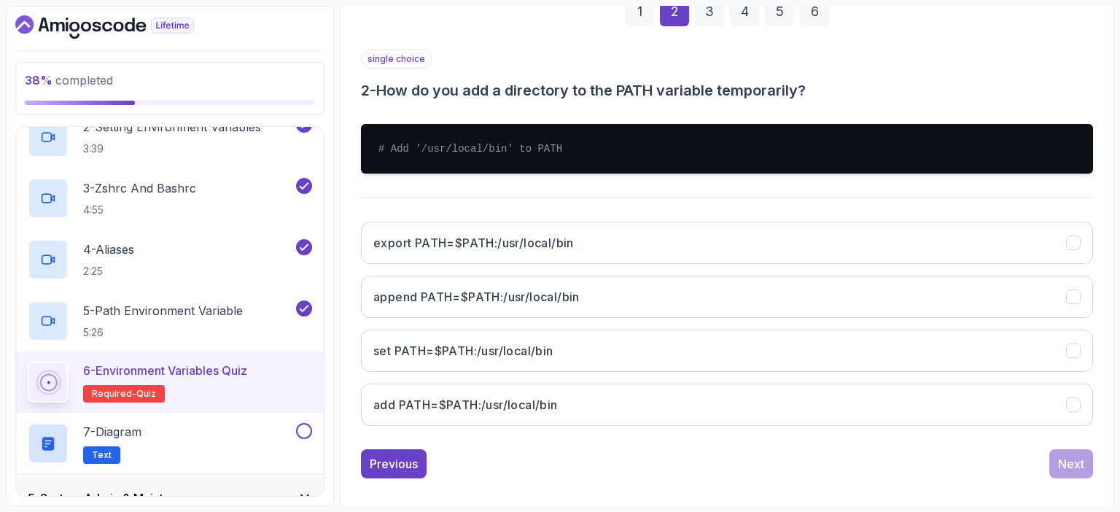
scroll to position [233, 0]
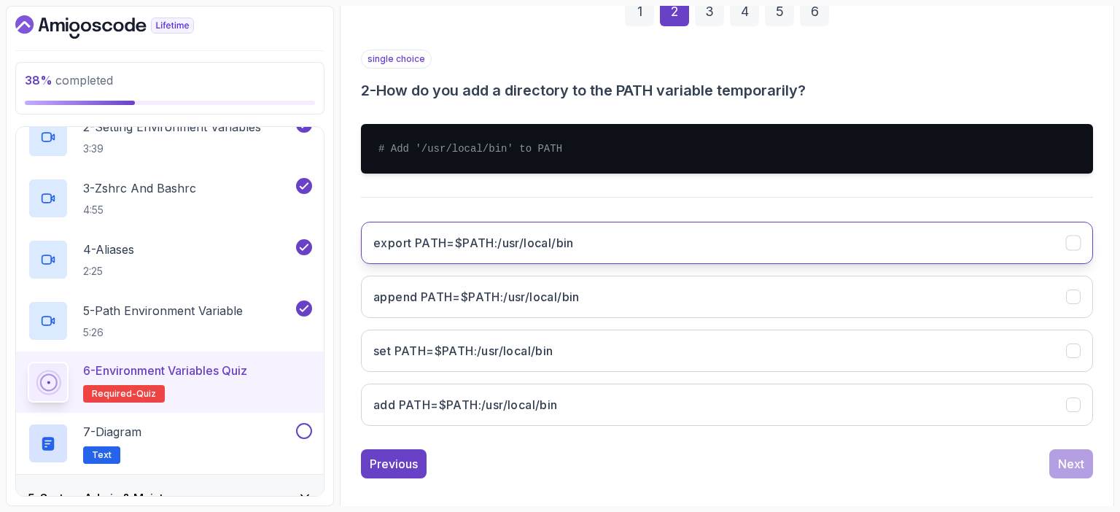
click at [574, 243] on h3 "export PATH=$PATH:/usr/local/bin" at bounding box center [473, 243] width 201 height 18
click at [1080, 462] on div "Next" at bounding box center [1071, 464] width 26 height 18
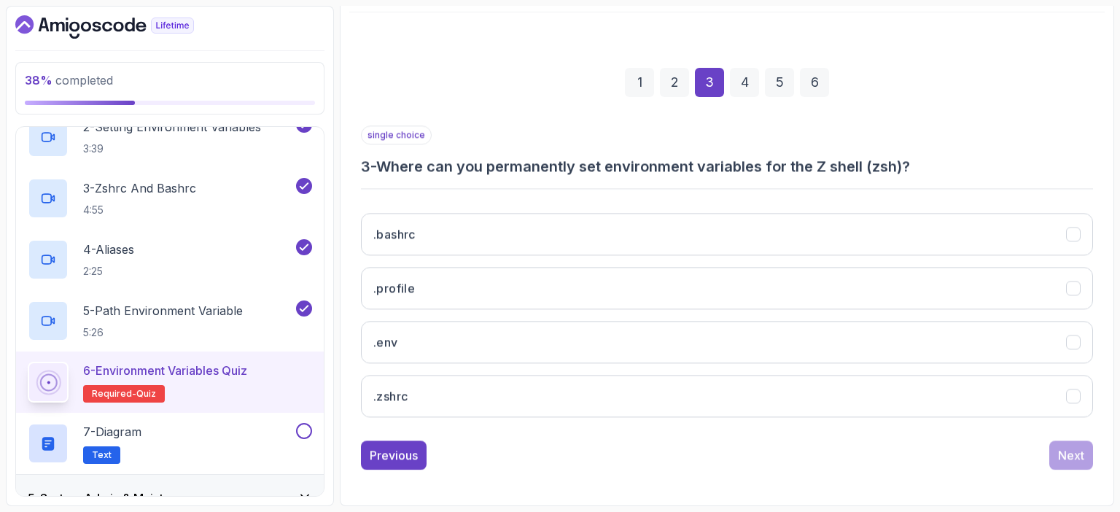
scroll to position [160, 0]
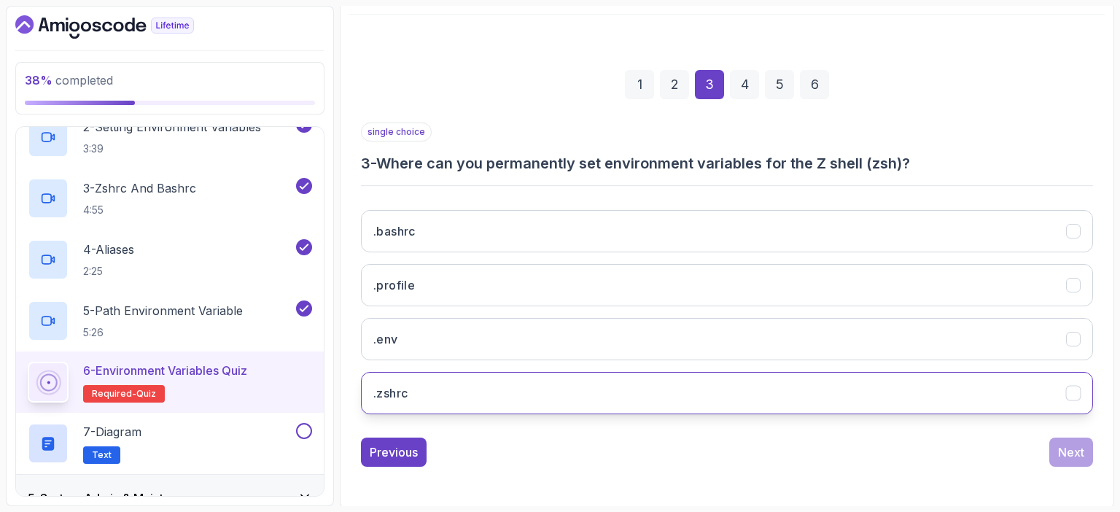
click at [499, 389] on button ".zshrc" at bounding box center [727, 393] width 732 height 42
click at [1073, 447] on div "Next" at bounding box center [1071, 452] width 26 height 18
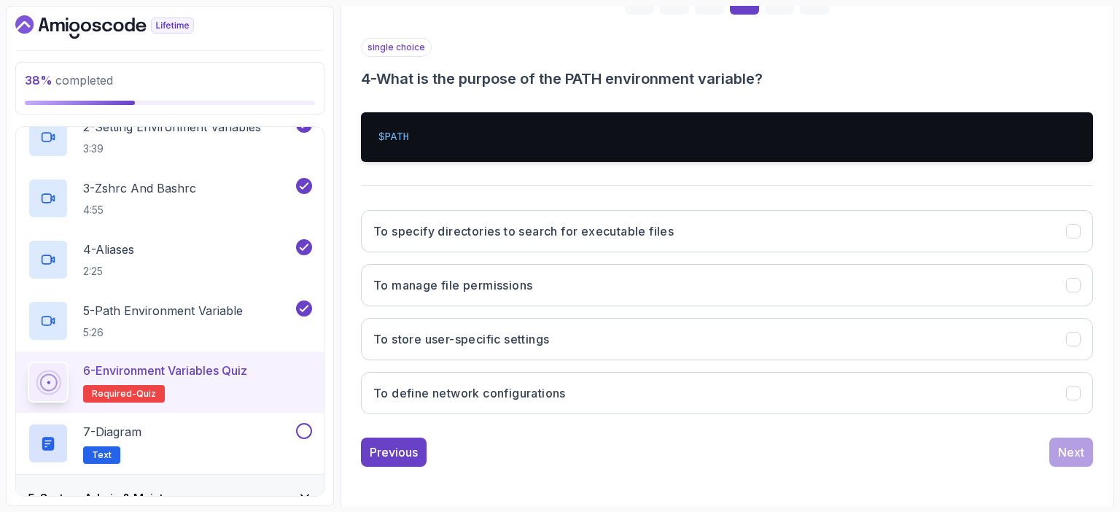
scroll to position [245, 0]
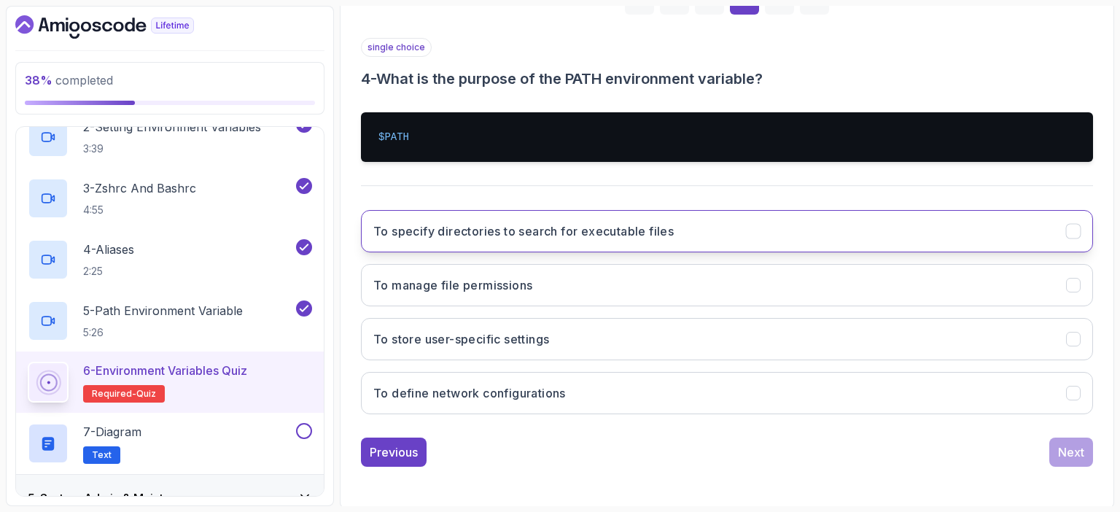
click at [651, 241] on button "To specify directories to search for executable files" at bounding box center [727, 231] width 732 height 42
click at [1071, 454] on div "Next" at bounding box center [1071, 452] width 26 height 18
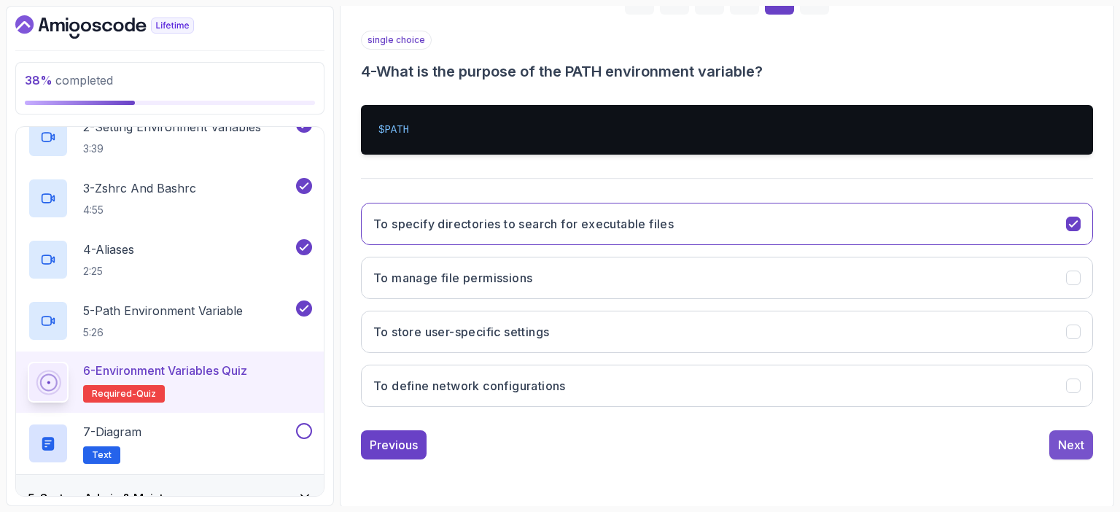
scroll to position [160, 0]
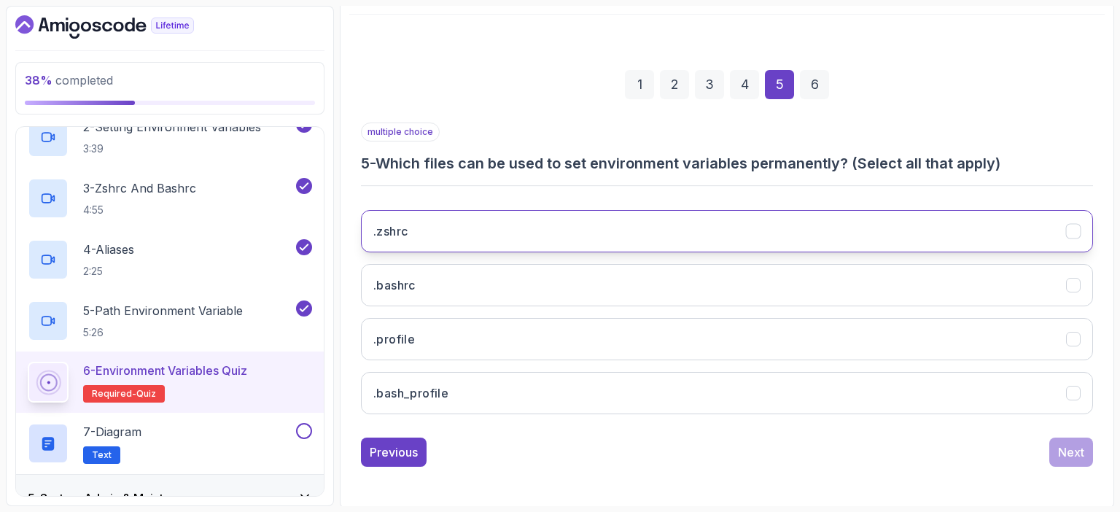
click at [657, 231] on button ".zshrc" at bounding box center [727, 231] width 732 height 42
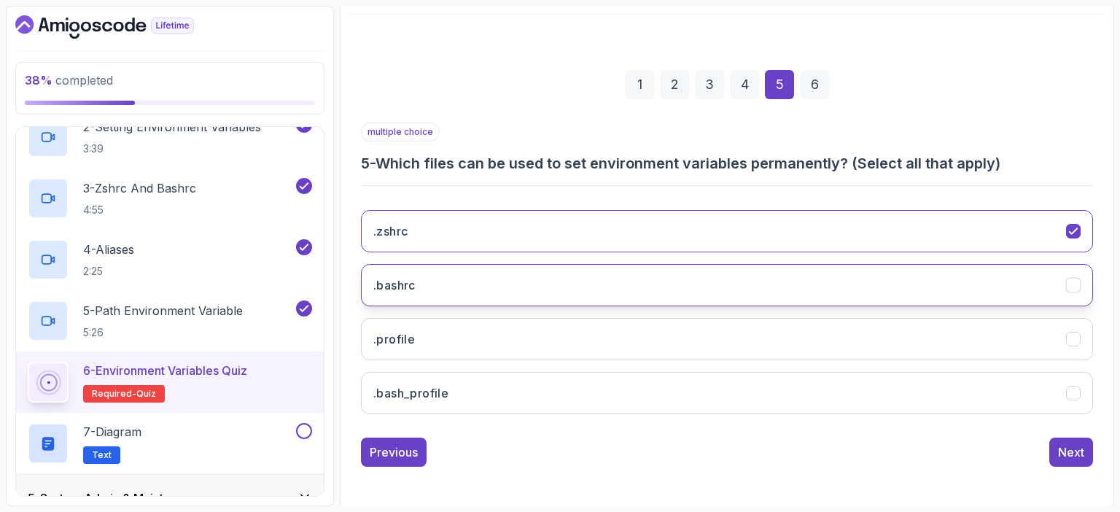
click at [589, 278] on button ".bashrc" at bounding box center [727, 285] width 732 height 42
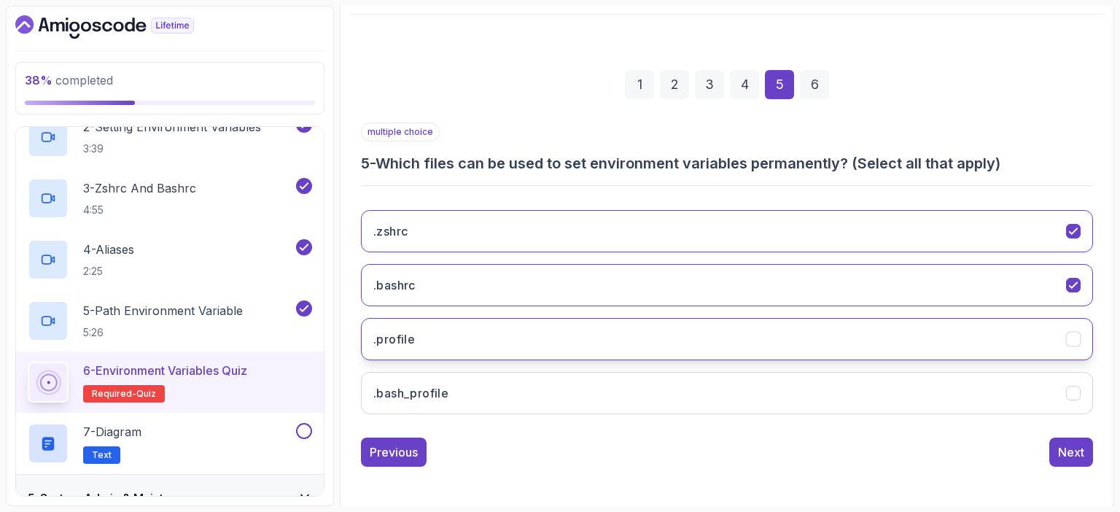
click at [561, 332] on button ".profile" at bounding box center [727, 339] width 732 height 42
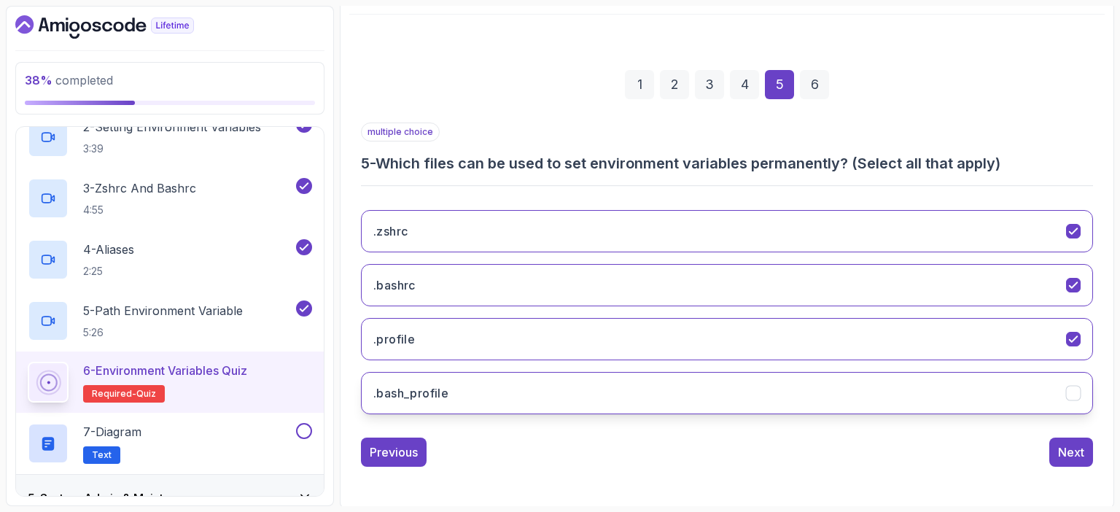
click at [516, 403] on button ".bash_profile" at bounding box center [727, 393] width 732 height 42
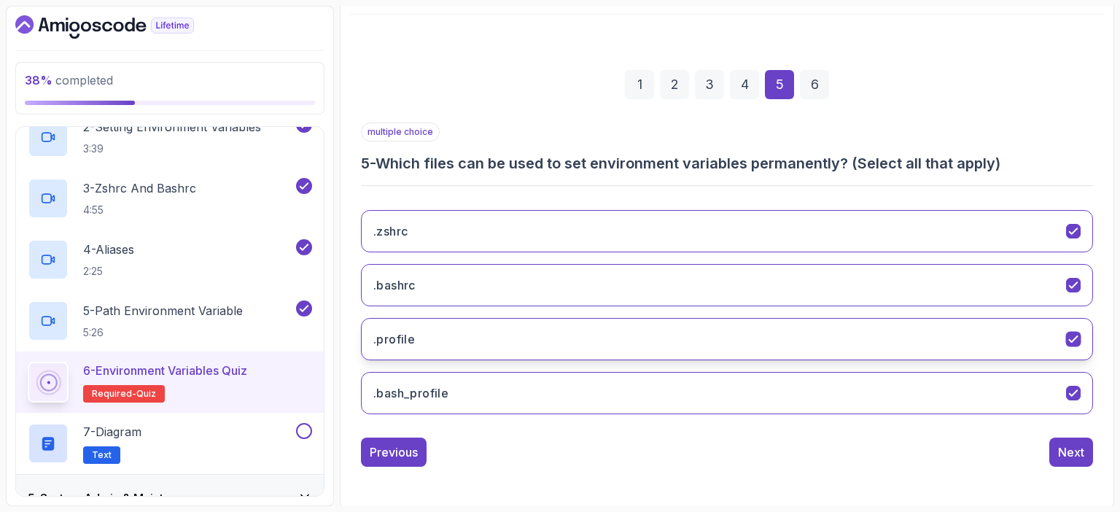
click at [1076, 338] on icon ".profile" at bounding box center [1074, 340] width 14 height 14
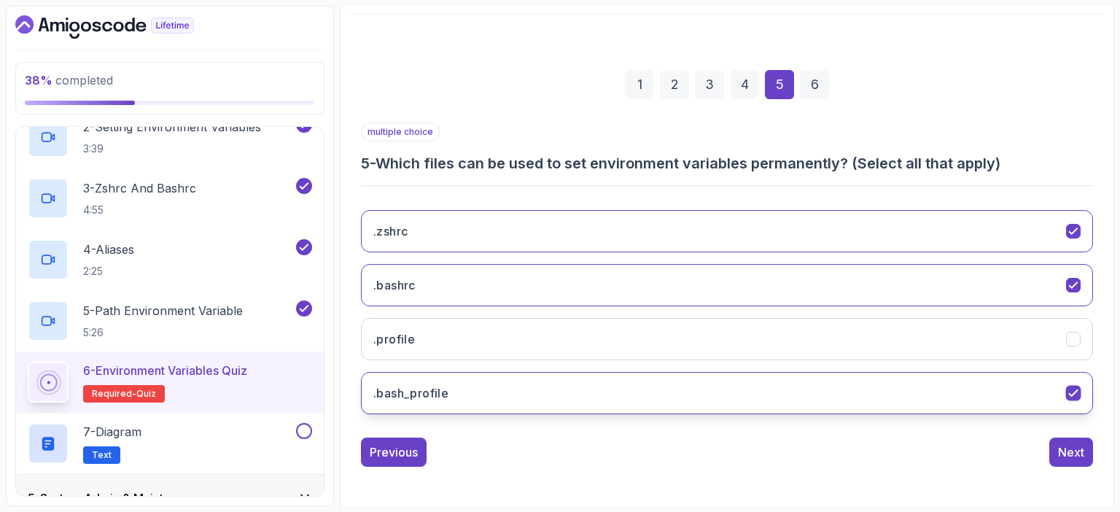
click at [1075, 392] on icon ".bash_profile" at bounding box center [1074, 393] width 14 height 14
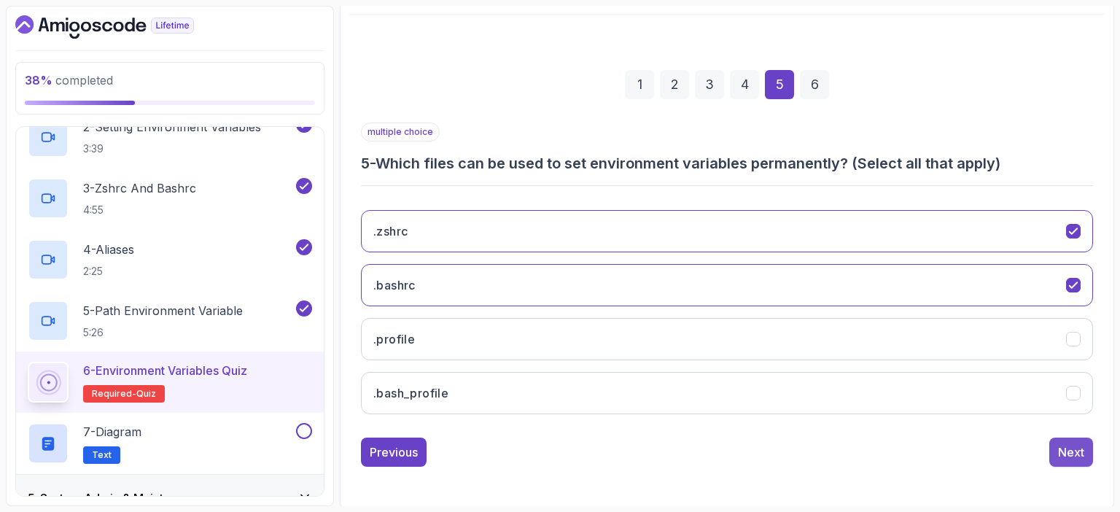
click at [1069, 450] on div "Next" at bounding box center [1071, 452] width 26 height 18
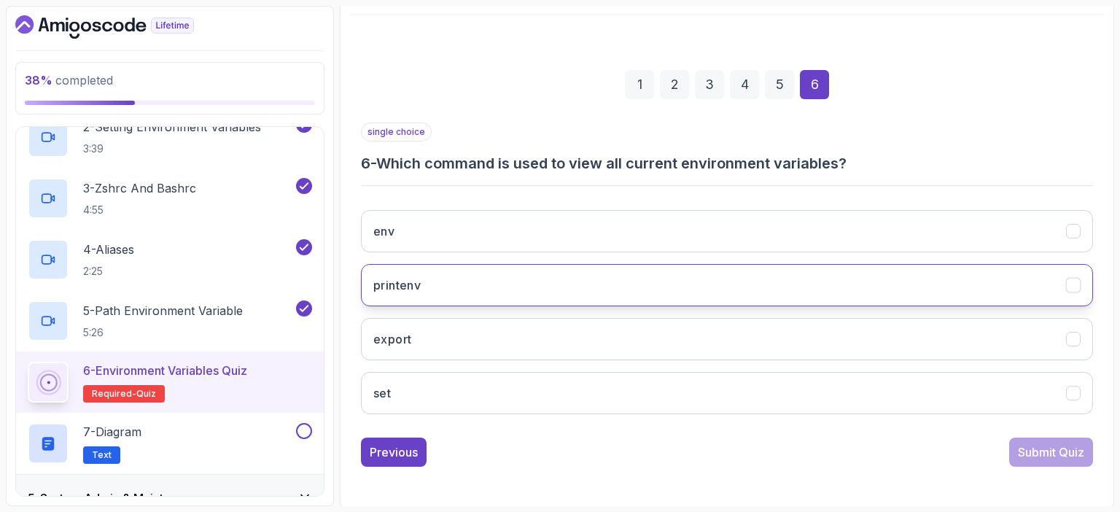
click at [451, 276] on button "printenv" at bounding box center [727, 285] width 732 height 42
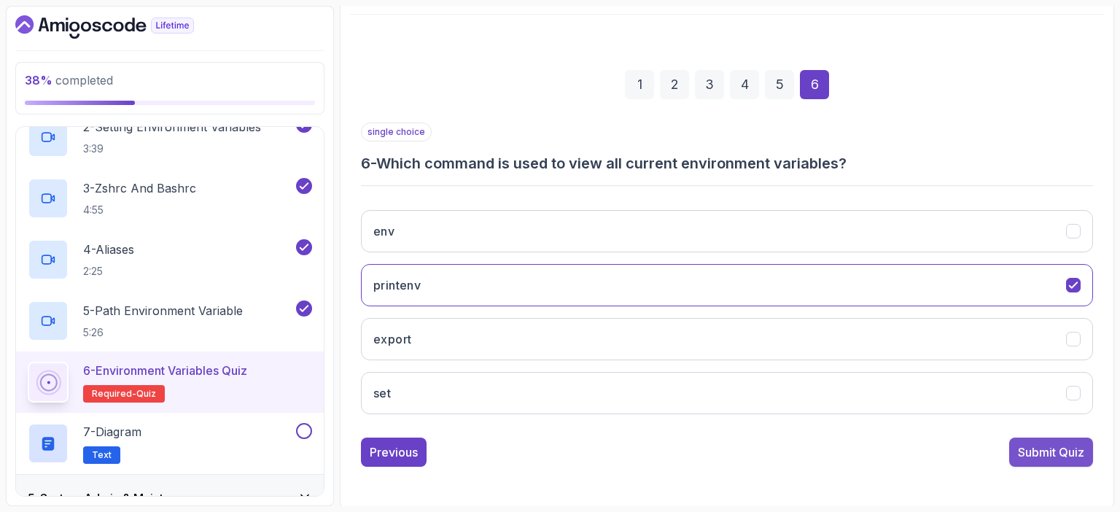
click at [1035, 448] on div "Submit Quiz" at bounding box center [1051, 452] width 66 height 18
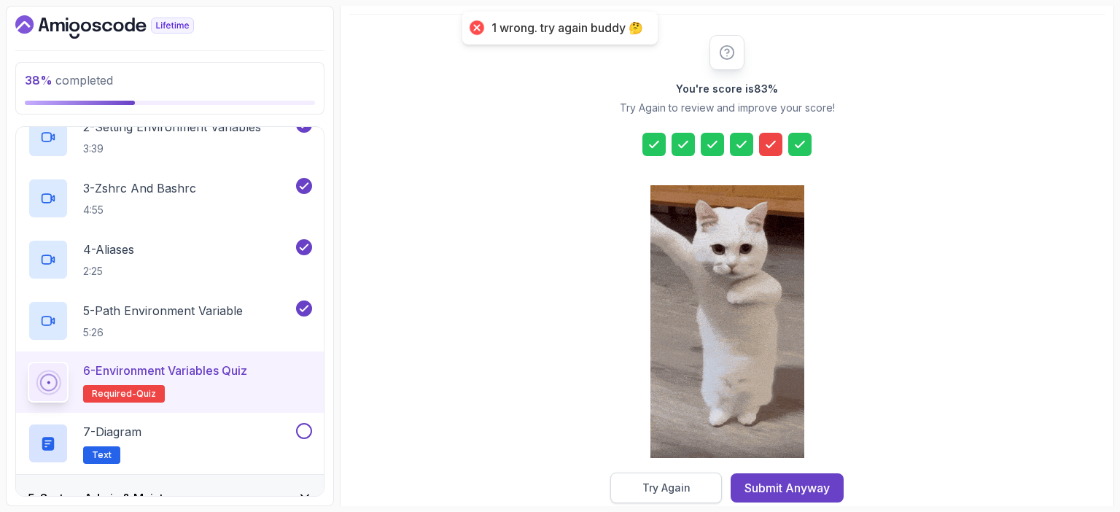
click at [672, 486] on div "Try Again" at bounding box center [666, 488] width 48 height 15
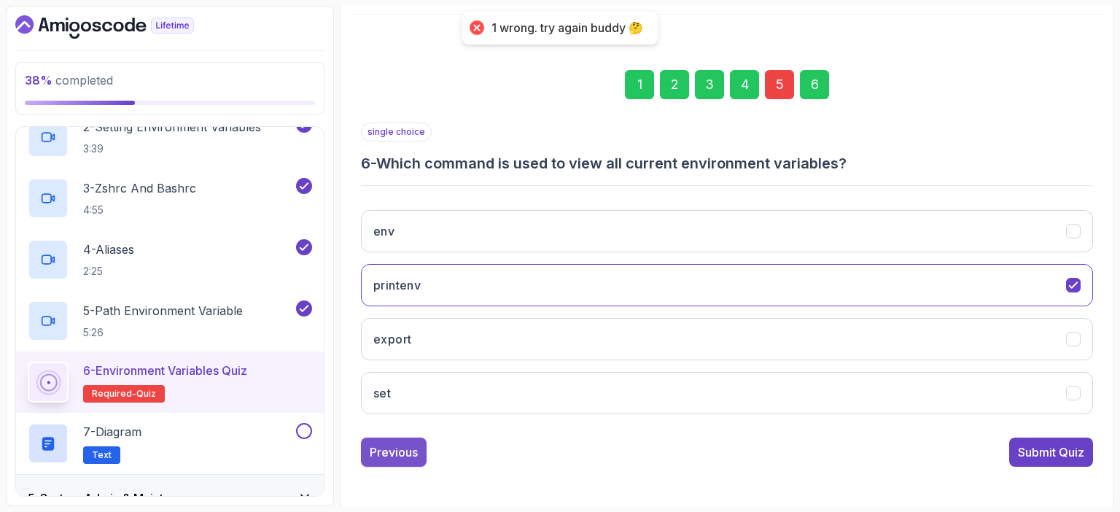
click at [397, 453] on div "Previous" at bounding box center [394, 452] width 48 height 18
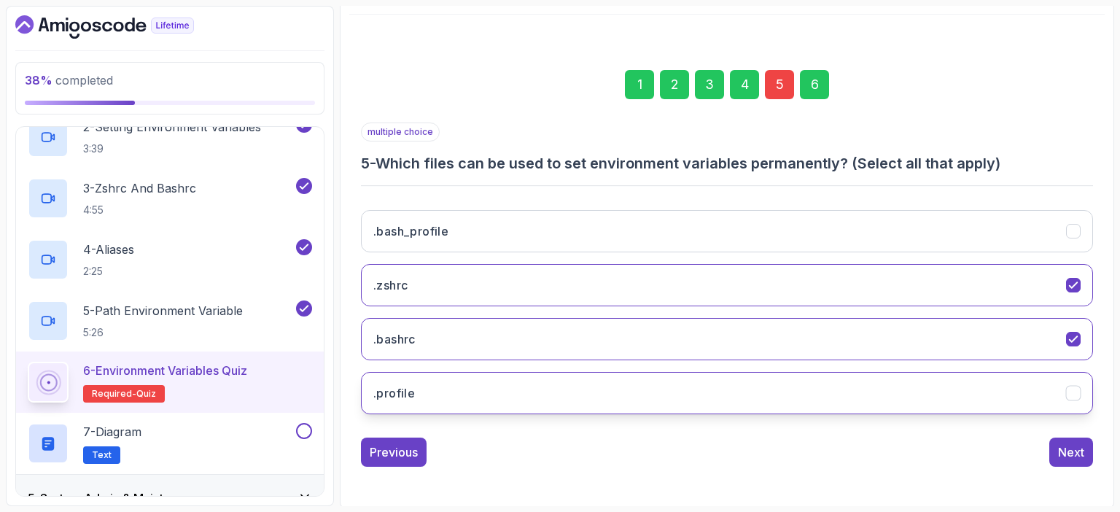
click at [692, 395] on button ".profile" at bounding box center [727, 393] width 732 height 42
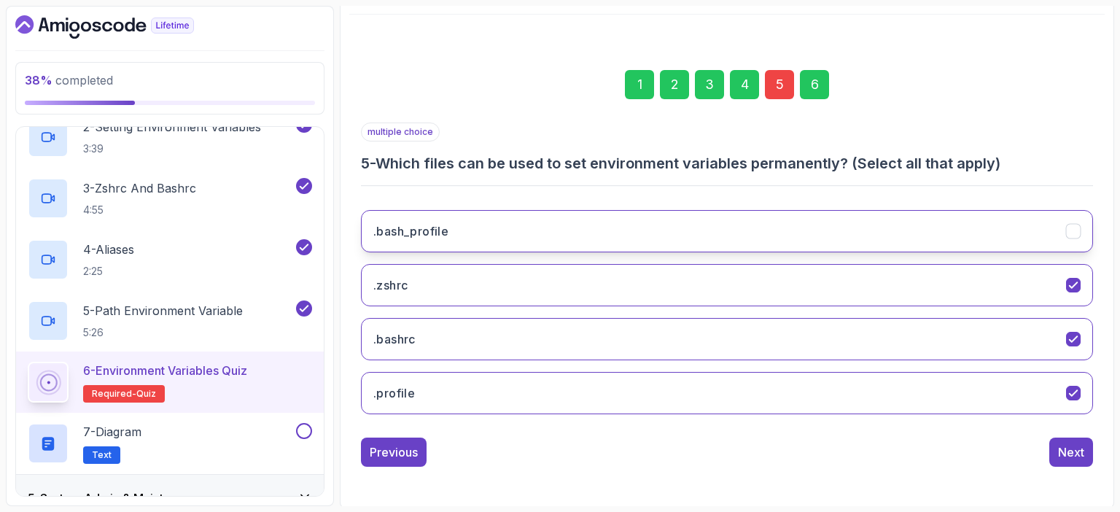
click at [558, 229] on button ".bash_profile" at bounding box center [727, 231] width 732 height 42
click at [1065, 451] on div "Next" at bounding box center [1071, 452] width 26 height 18
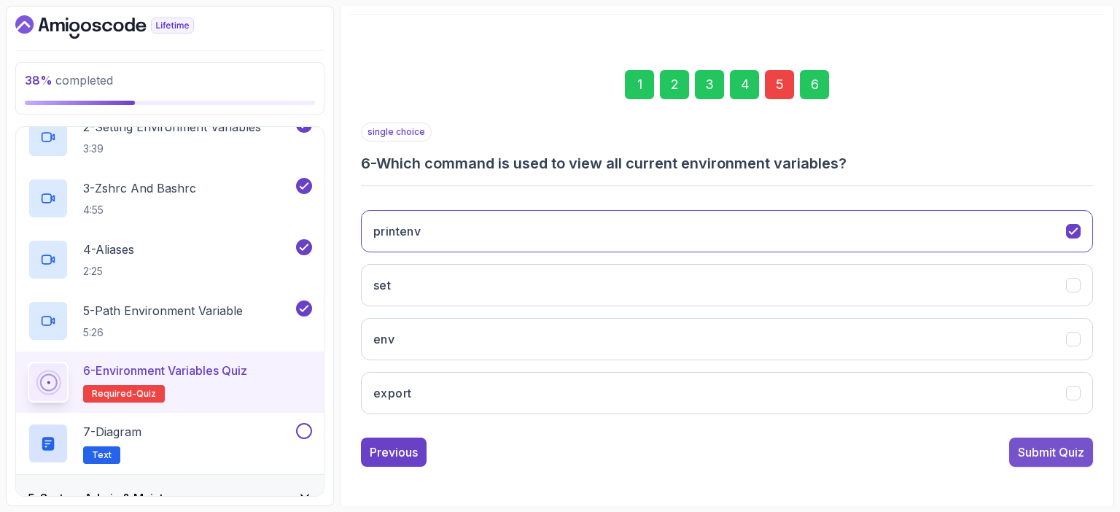
click at [1050, 453] on div "Submit Quiz" at bounding box center [1051, 452] width 66 height 18
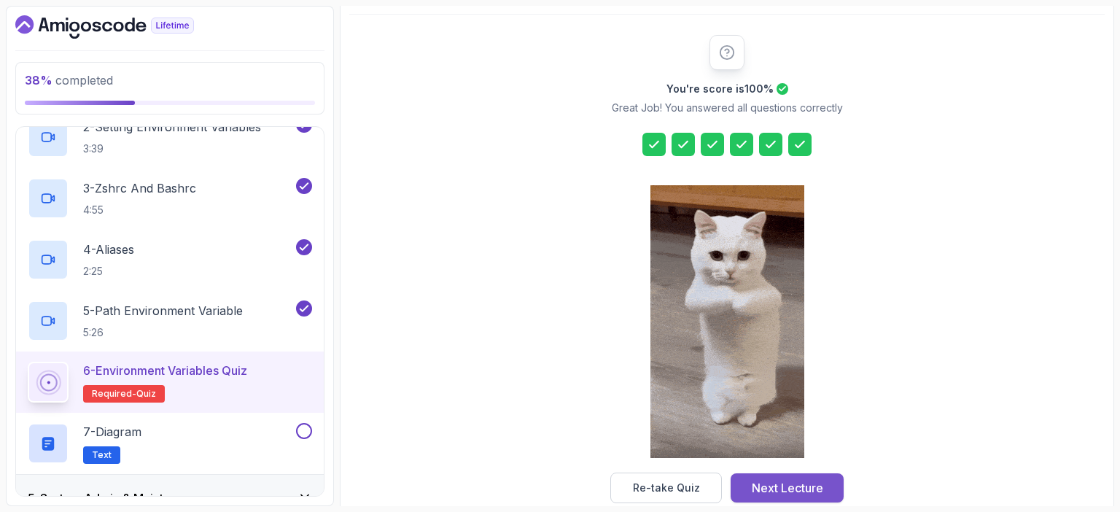
click at [805, 488] on div "Next Lecture" at bounding box center [787, 488] width 71 height 18
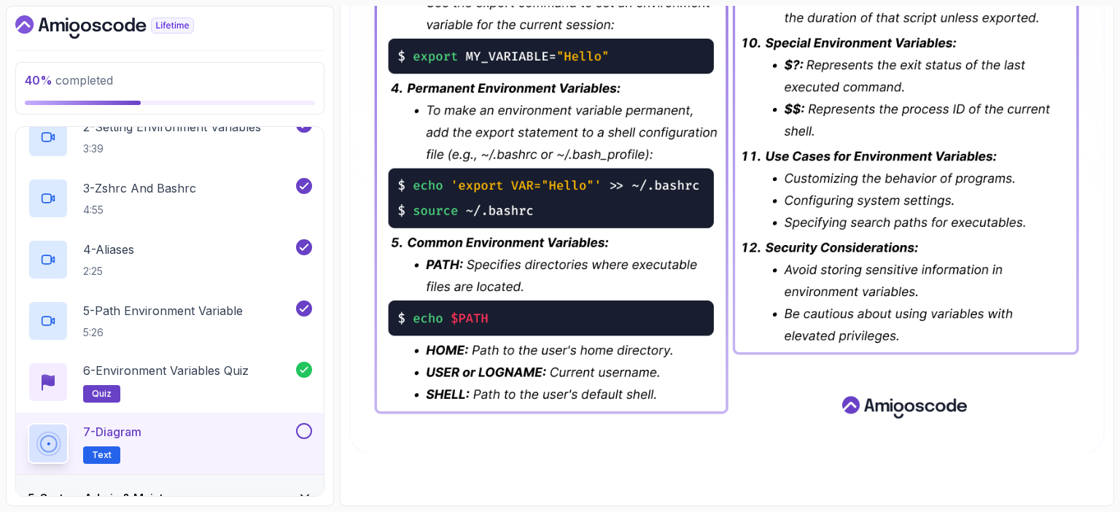
scroll to position [722, 0]
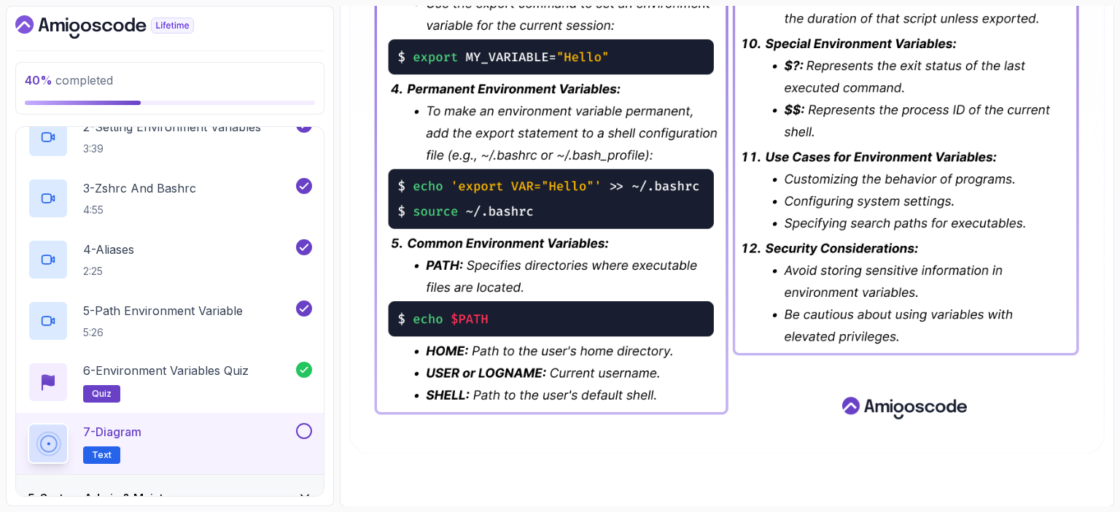
click at [306, 429] on button at bounding box center [304, 431] width 16 height 16
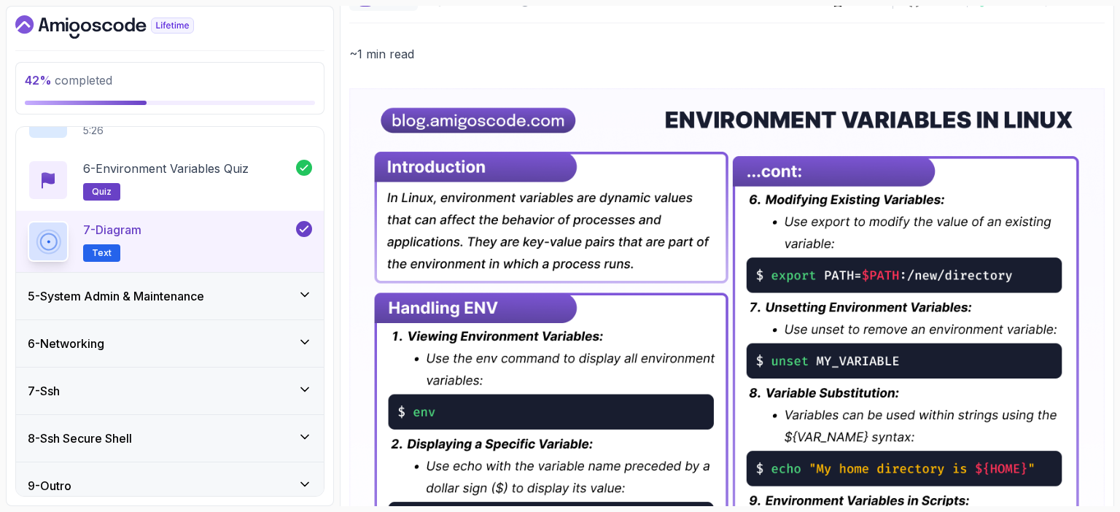
scroll to position [0, 0]
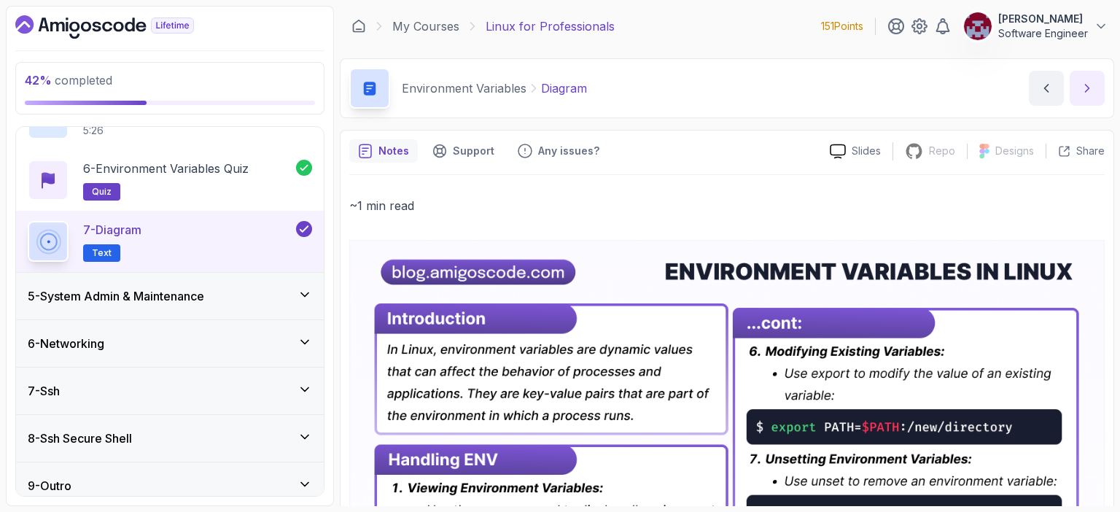
click at [1087, 96] on button "next content" at bounding box center [1087, 88] width 35 height 35
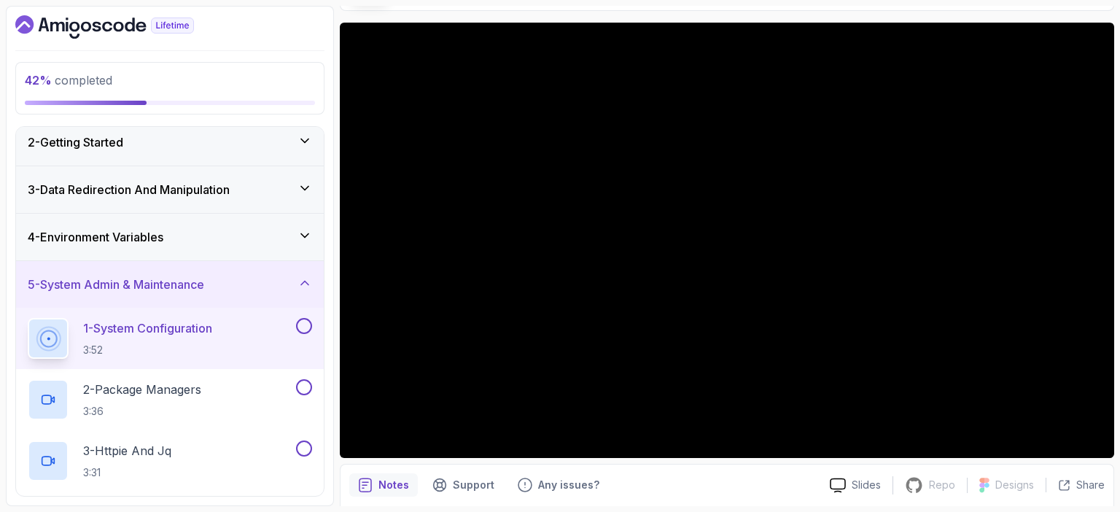
scroll to position [107, 0]
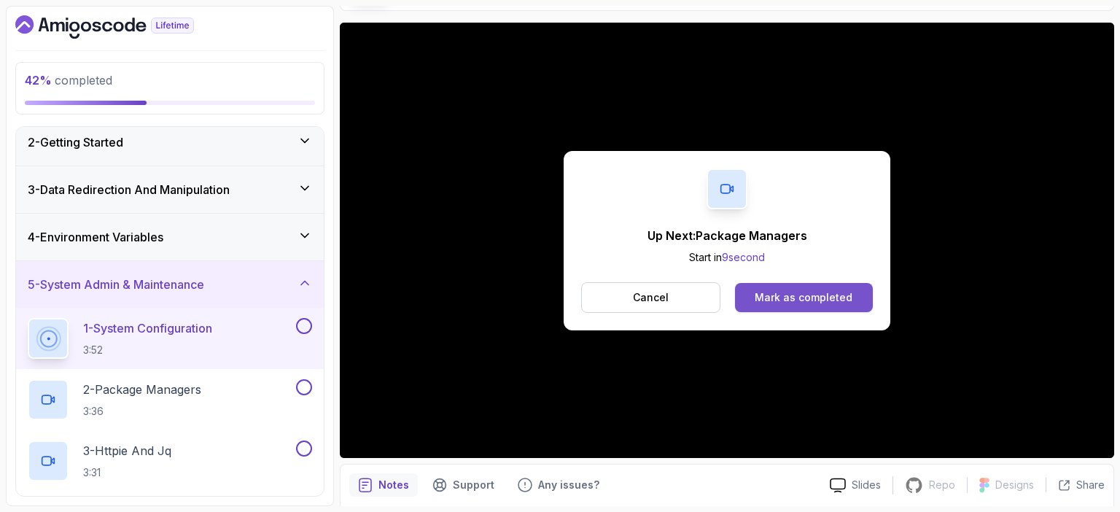
click at [807, 299] on div "Mark as completed" at bounding box center [804, 297] width 98 height 15
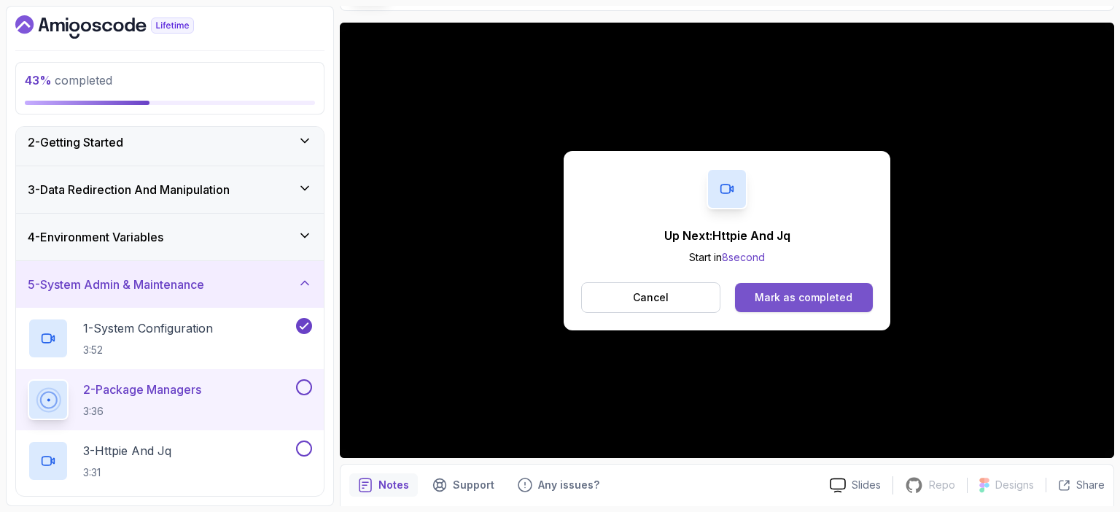
click at [798, 295] on div "Mark as completed" at bounding box center [804, 297] width 98 height 15
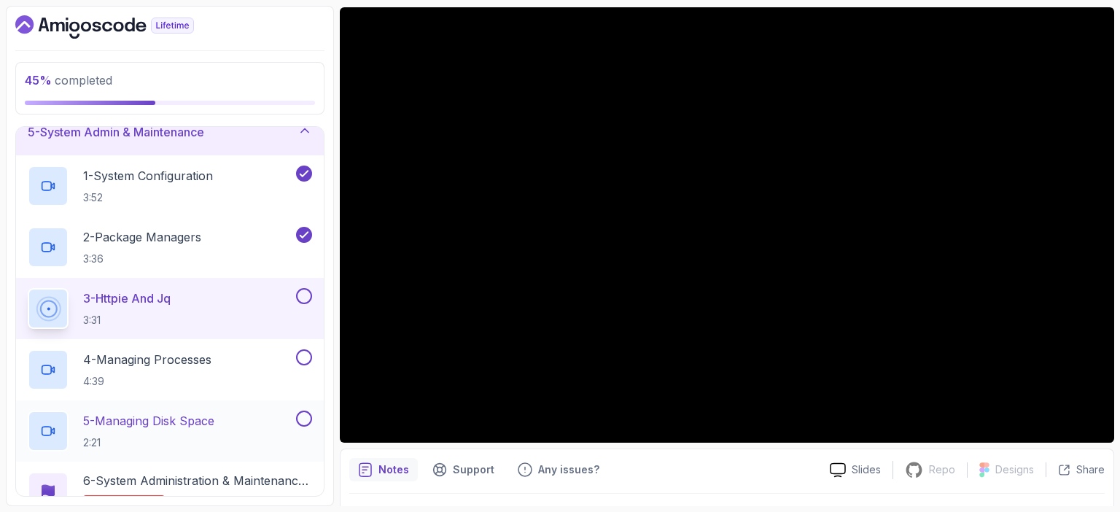
scroll to position [207, 0]
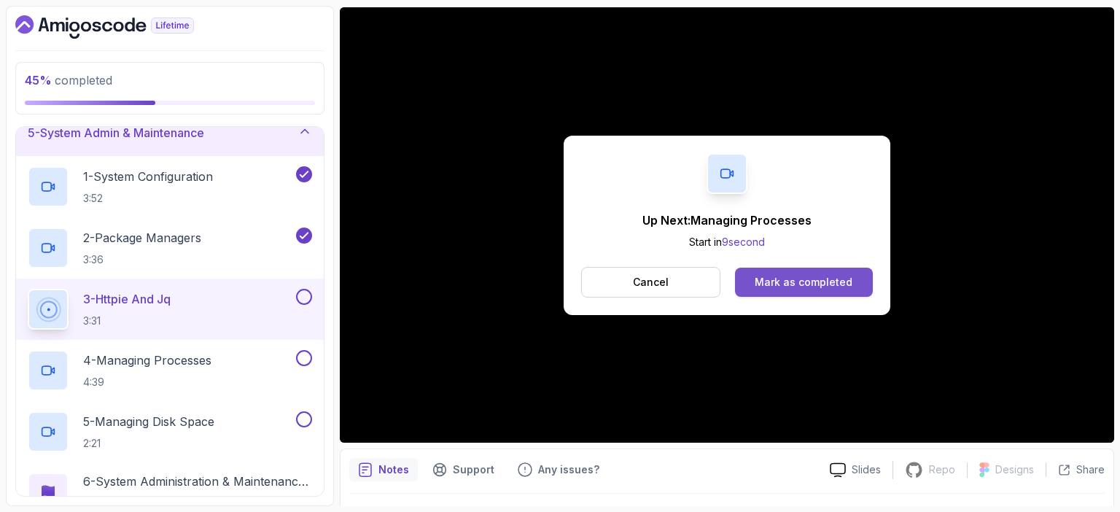
click at [833, 280] on div "Mark as completed" at bounding box center [804, 282] width 98 height 15
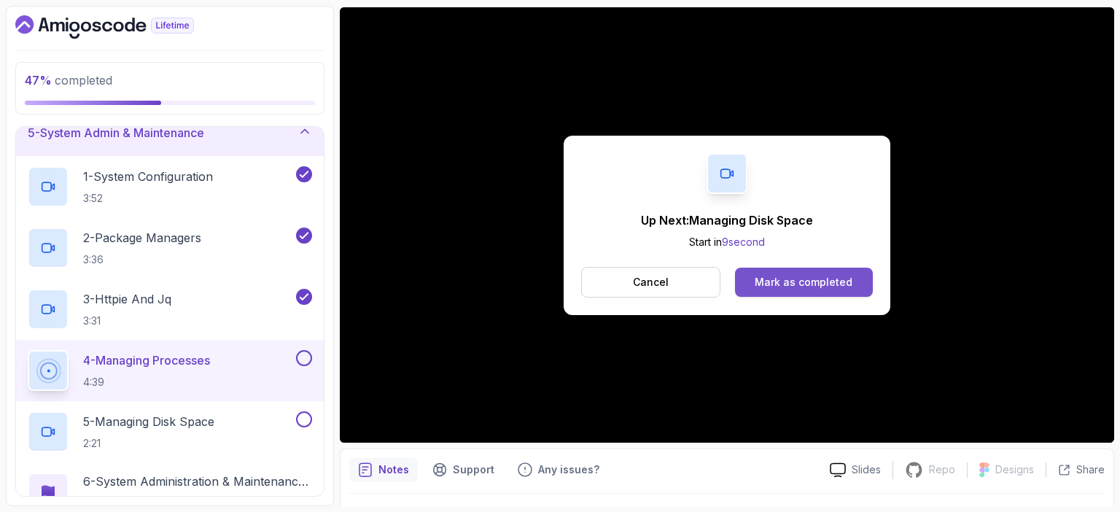
click at [823, 278] on div "Mark as completed" at bounding box center [804, 282] width 98 height 15
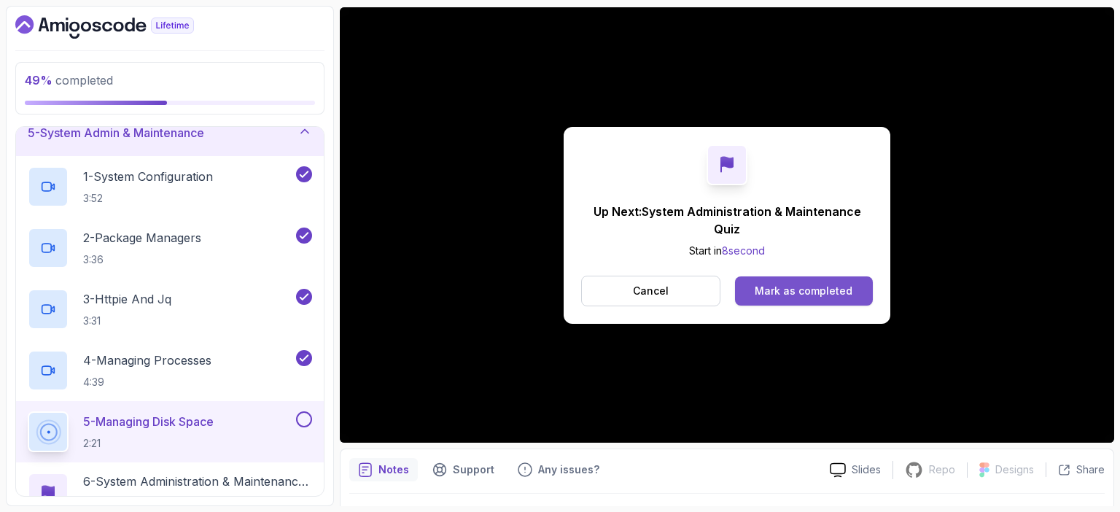
click at [820, 290] on div "Mark as completed" at bounding box center [804, 291] width 98 height 15
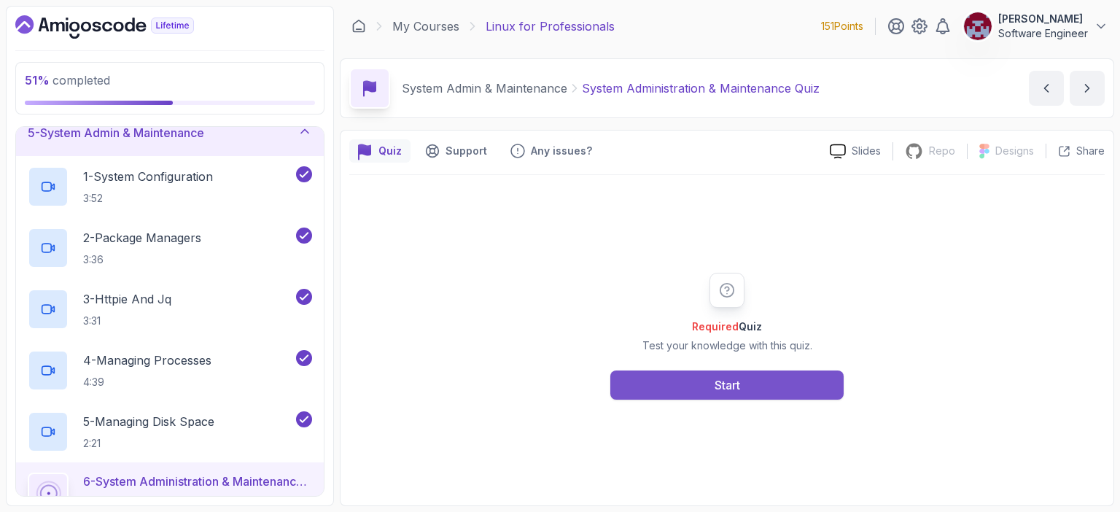
click at [741, 380] on button "Start" at bounding box center [726, 384] width 233 height 29
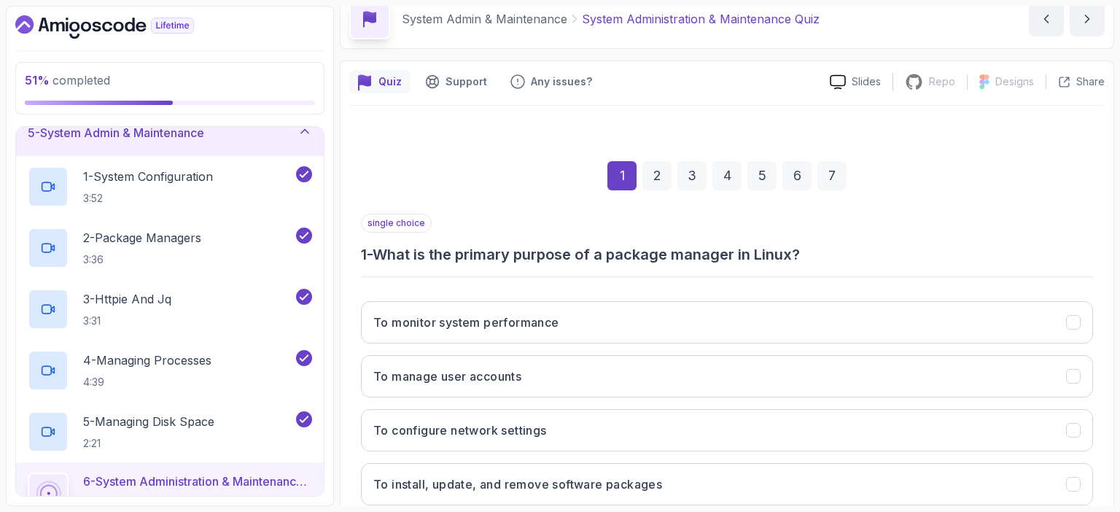
scroll to position [160, 0]
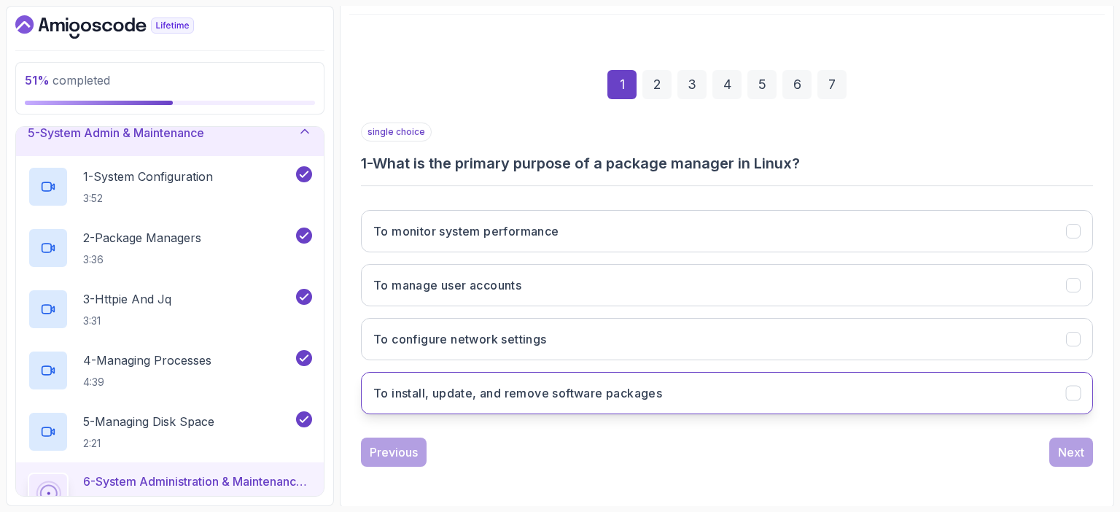
click at [601, 386] on h3 "To install, update, and remove software packages" at bounding box center [517, 393] width 289 height 18
click at [1076, 447] on div "Next" at bounding box center [1071, 452] width 26 height 18
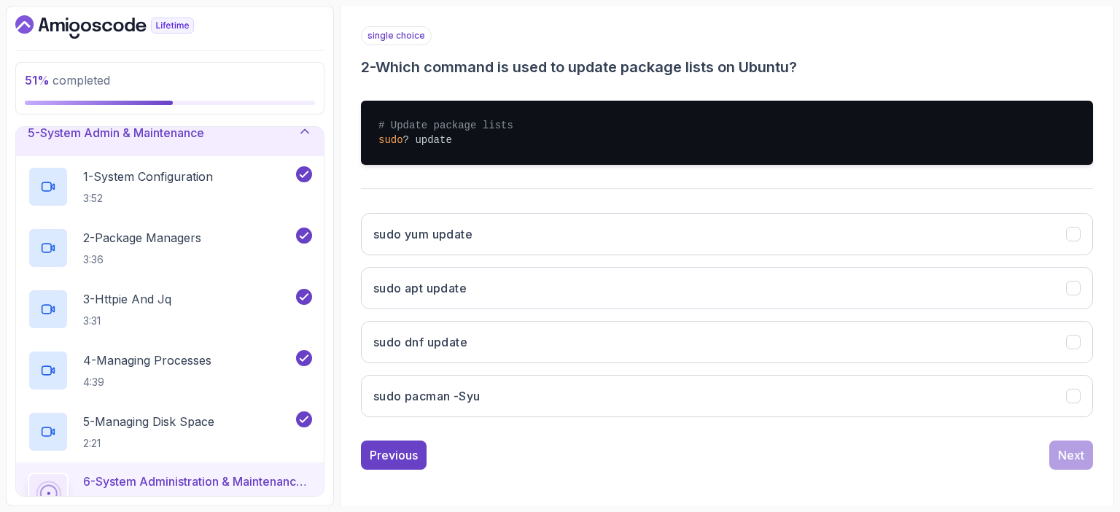
scroll to position [260, 0]
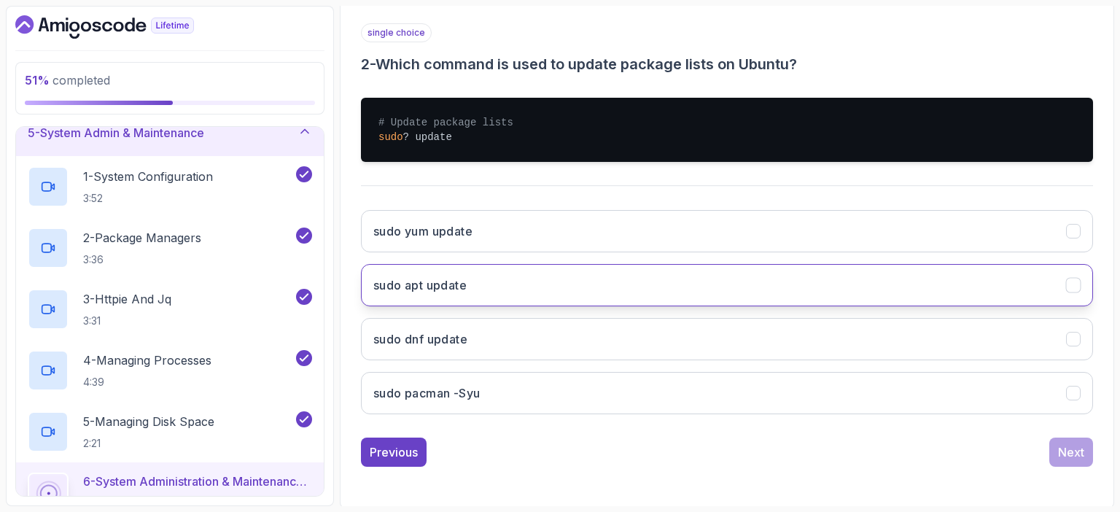
click at [428, 287] on h3 "sudo apt update" at bounding box center [419, 285] width 93 height 18
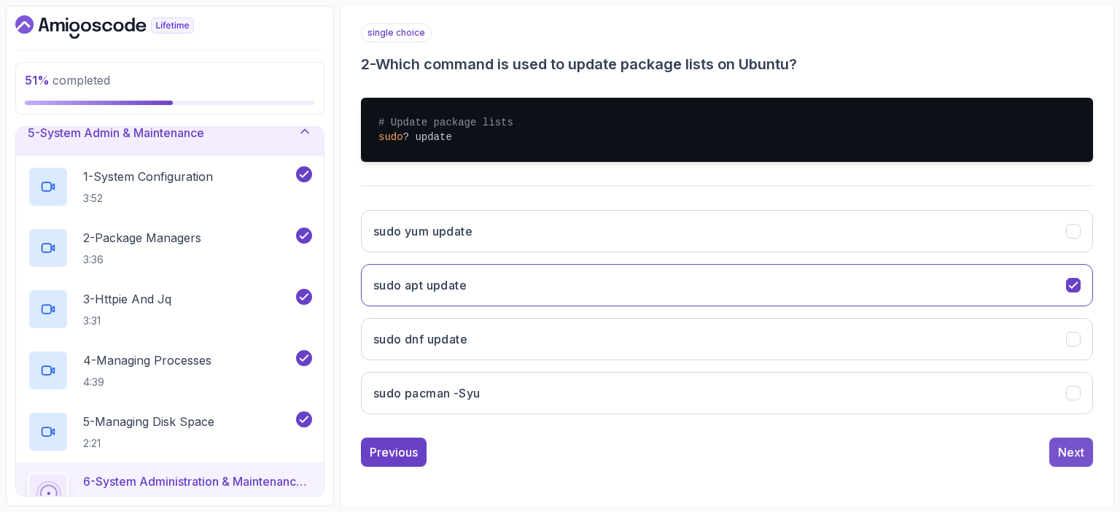
click at [1070, 453] on div "Next" at bounding box center [1071, 452] width 26 height 18
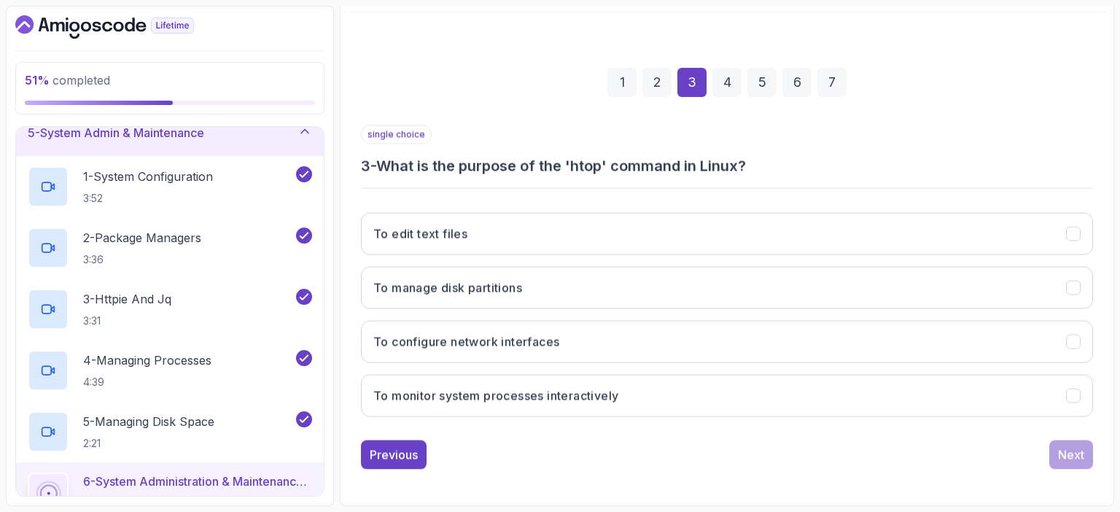
scroll to position [160, 0]
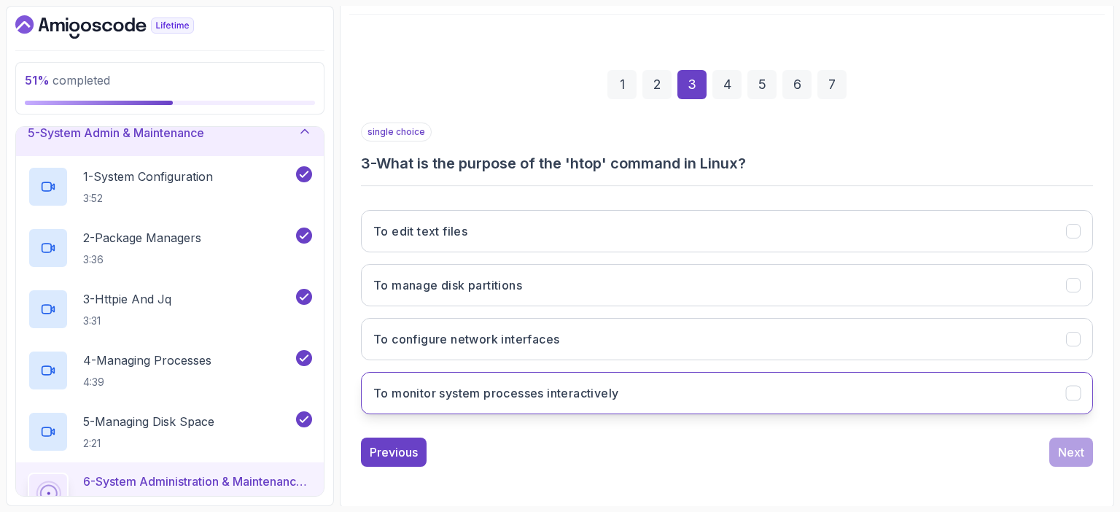
click at [539, 389] on h3 "To monitor system processes interactively" at bounding box center [495, 393] width 245 height 18
click at [1078, 456] on div "Next" at bounding box center [1071, 452] width 26 height 18
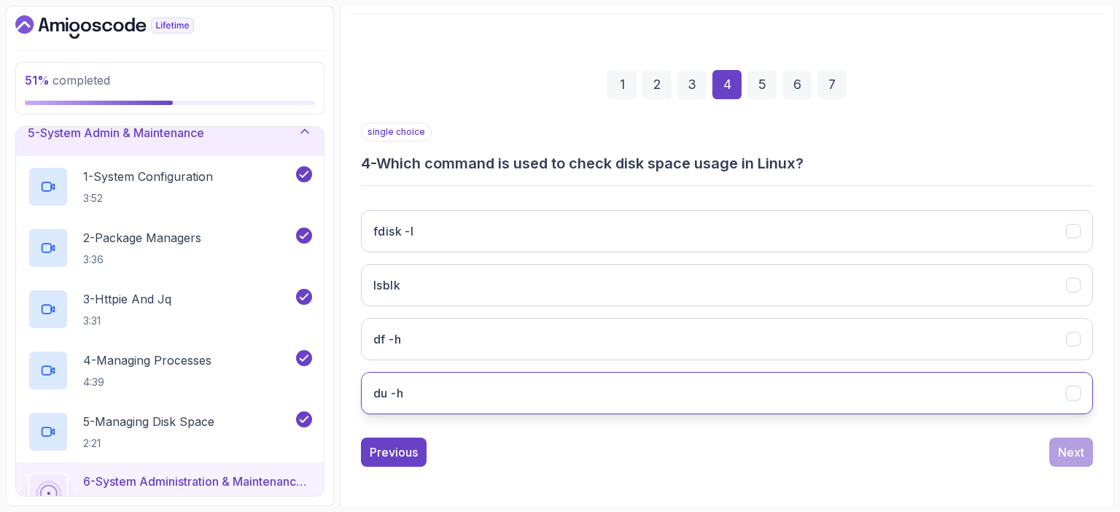
click at [436, 396] on button "du -h" at bounding box center [727, 393] width 732 height 42
click at [1076, 446] on div "Next" at bounding box center [1071, 452] width 26 height 18
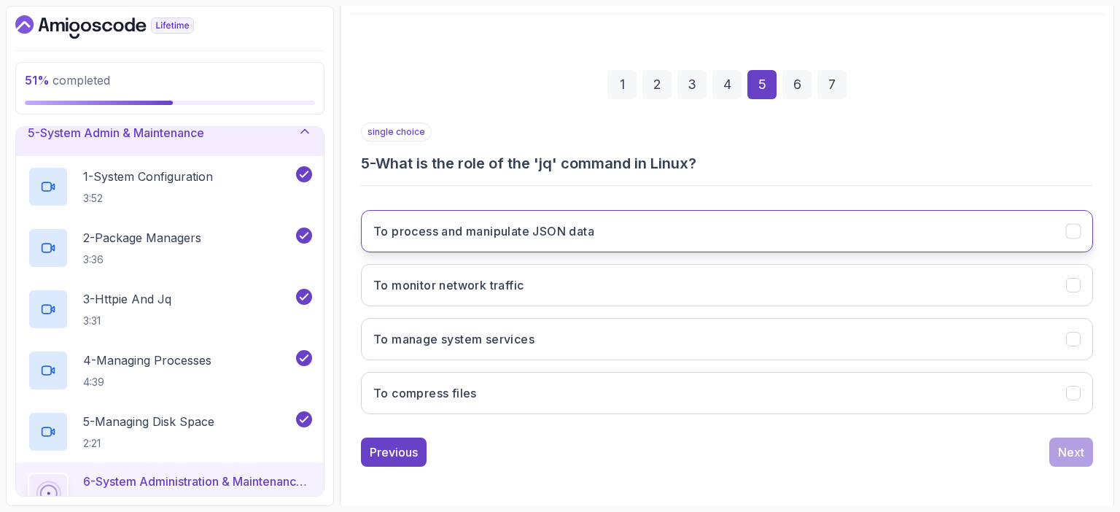
click at [522, 232] on h3 "To process and manipulate JSON data" at bounding box center [483, 231] width 221 height 18
click at [1079, 448] on div "Next" at bounding box center [1071, 452] width 26 height 18
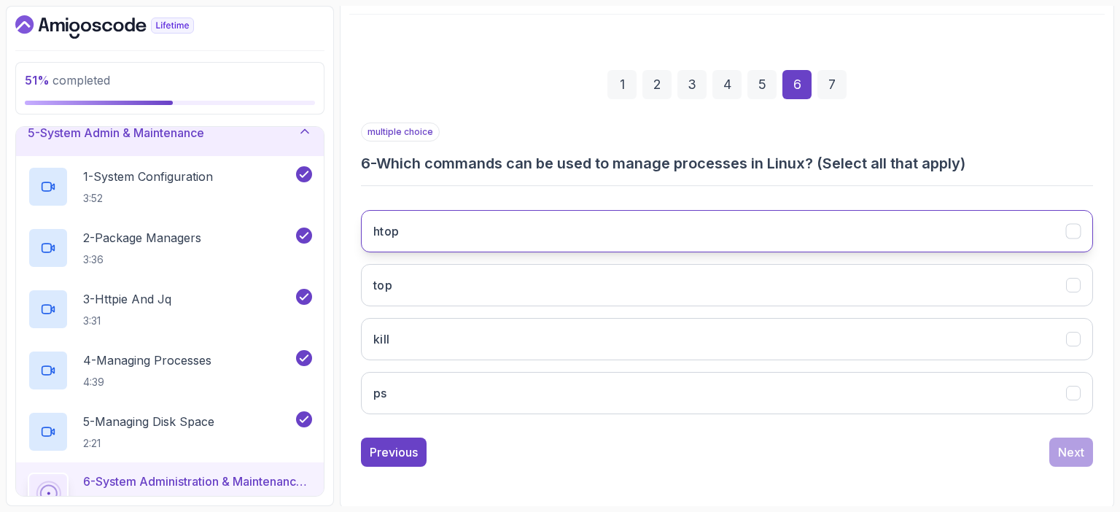
click at [443, 234] on button "htop" at bounding box center [727, 231] width 732 height 42
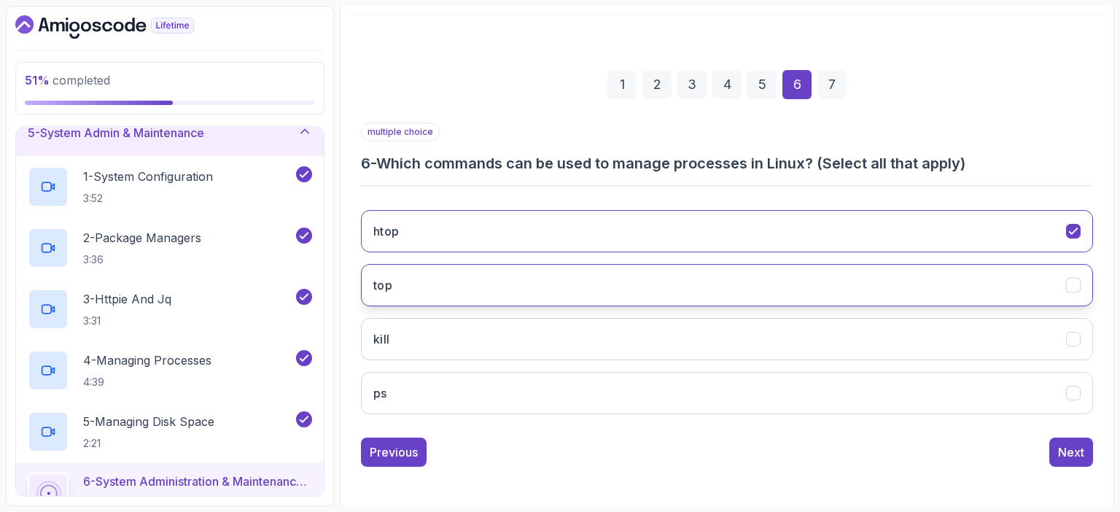
click at [438, 273] on button "top" at bounding box center [727, 285] width 732 height 42
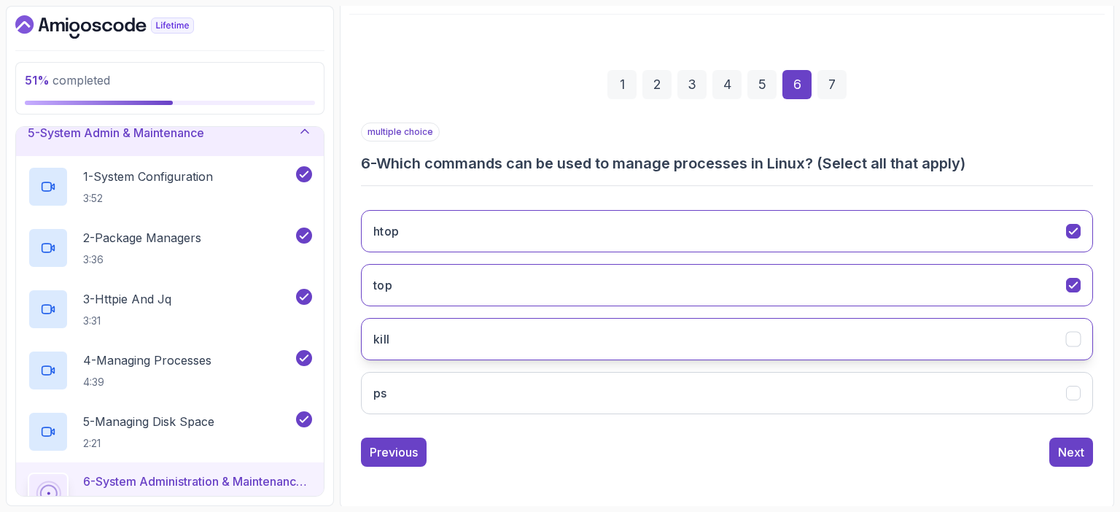
click at [430, 335] on button "kill" at bounding box center [727, 339] width 732 height 42
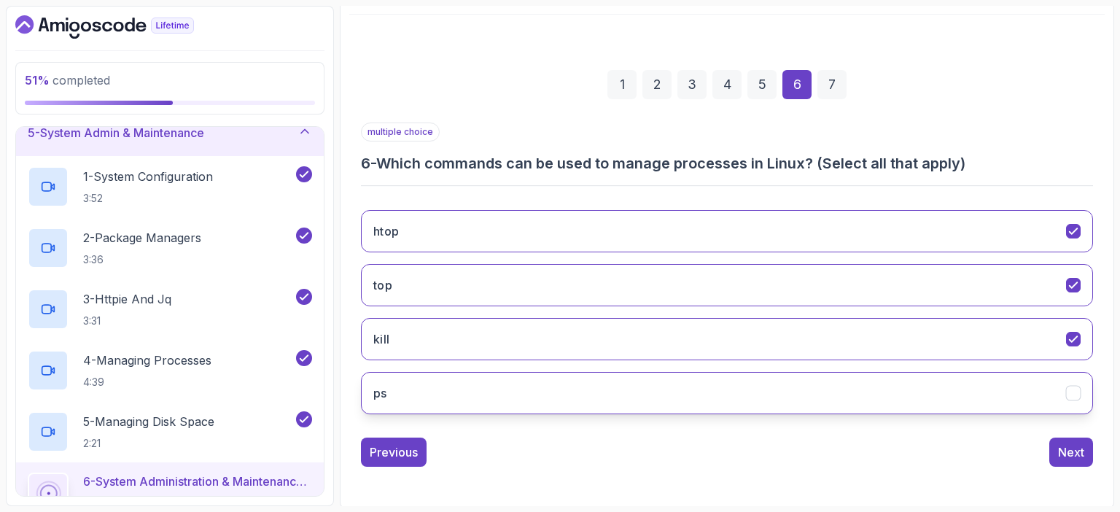
click at [440, 390] on button "ps" at bounding box center [727, 393] width 732 height 42
click at [1069, 450] on div "Next" at bounding box center [1071, 452] width 26 height 18
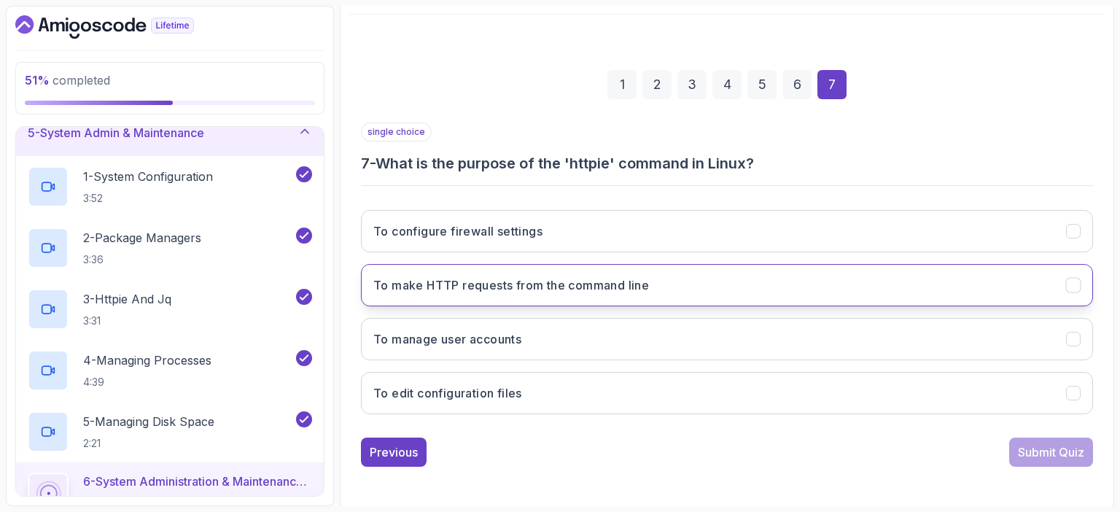
click at [499, 284] on h3 "To make HTTP requests from the command line" at bounding box center [511, 285] width 276 height 18
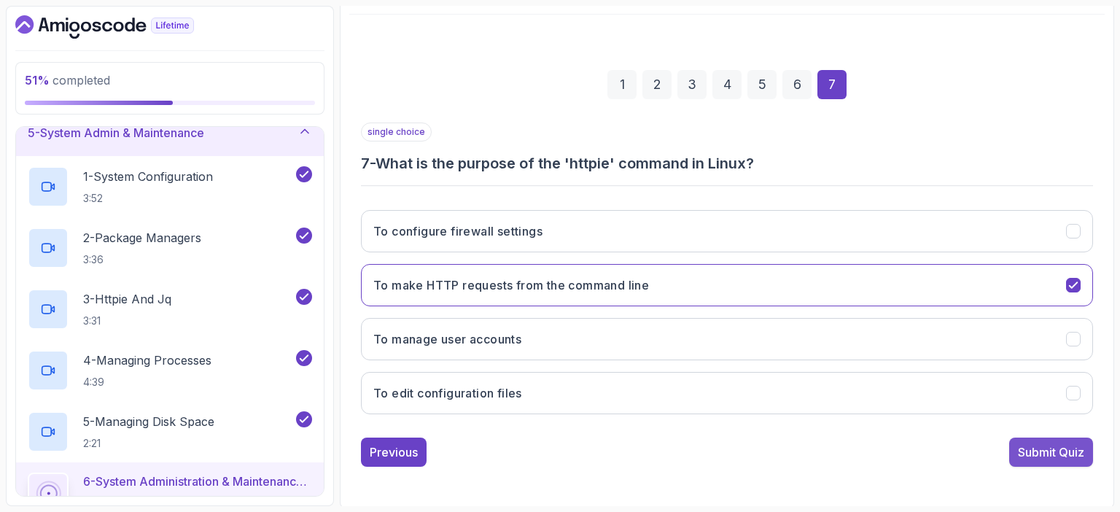
click at [1030, 448] on div "Submit Quiz" at bounding box center [1051, 452] width 66 height 18
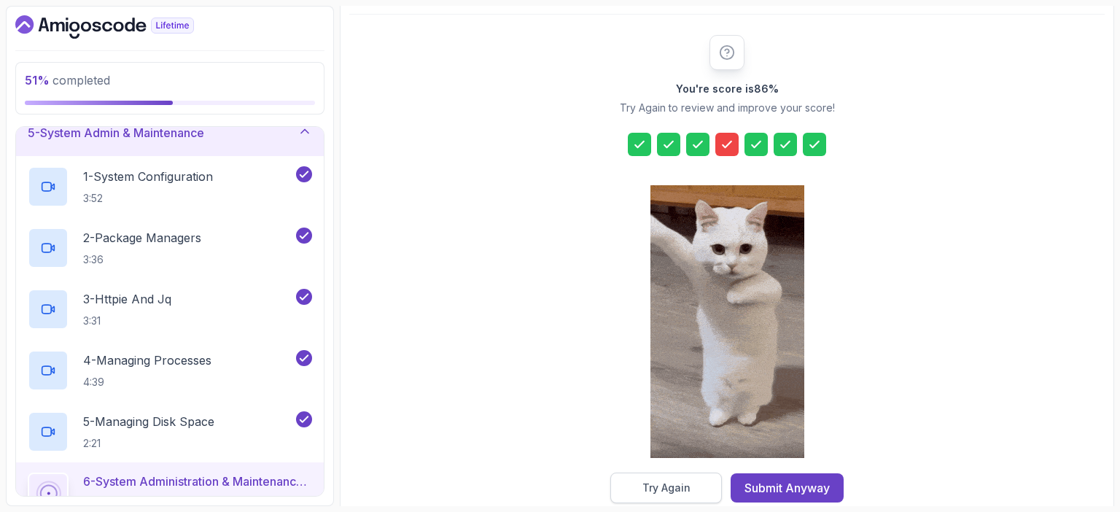
click at [674, 485] on div "Try Again" at bounding box center [666, 488] width 48 height 15
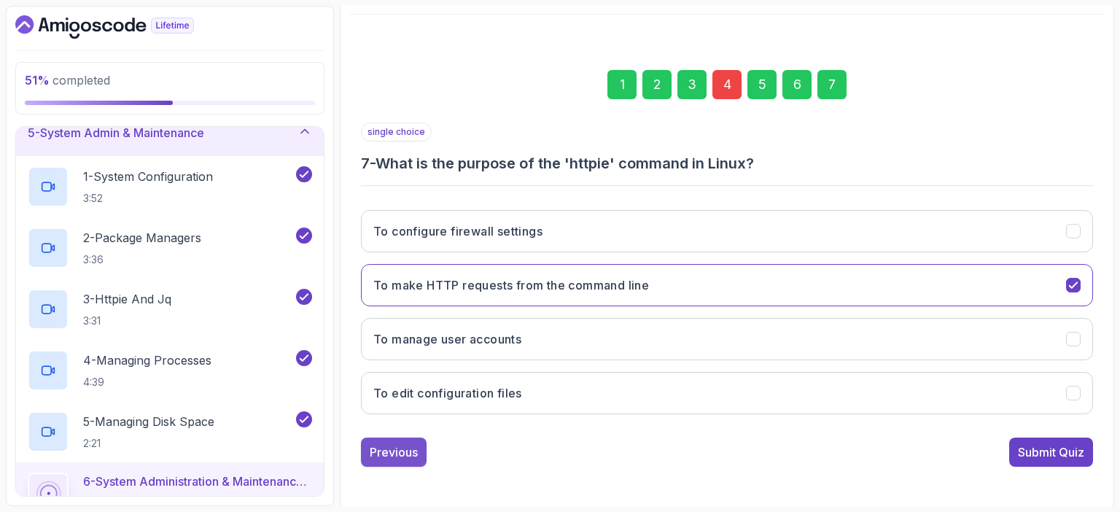
click at [398, 458] on div "Previous" at bounding box center [394, 452] width 48 height 18
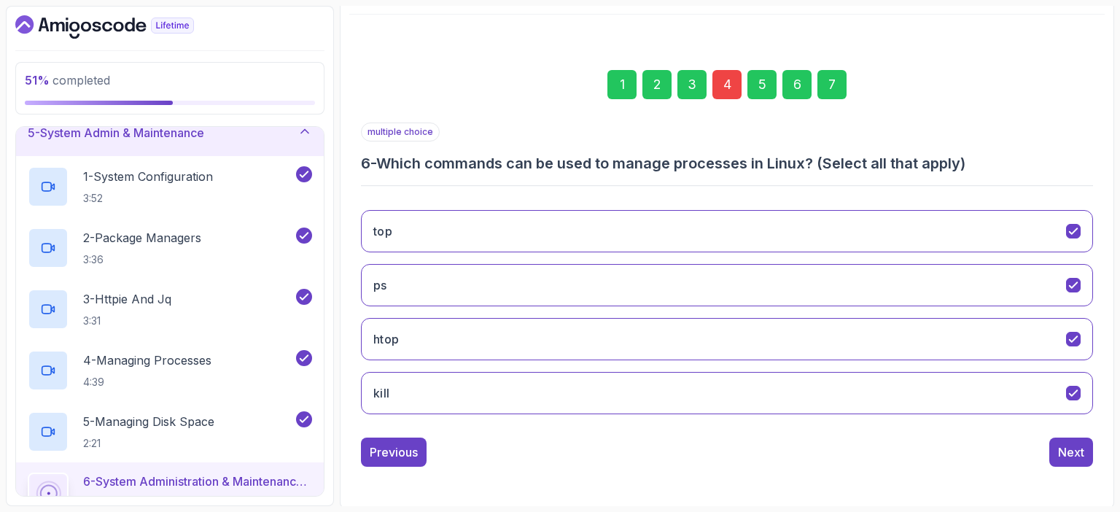
click at [398, 458] on div "Previous" at bounding box center [394, 452] width 48 height 18
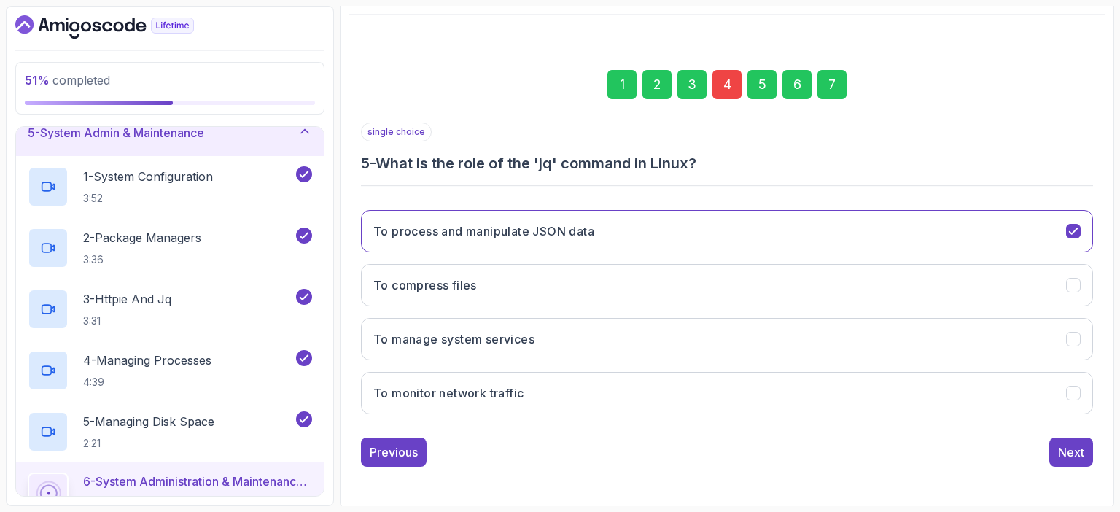
click at [398, 458] on div "Previous" at bounding box center [394, 452] width 48 height 18
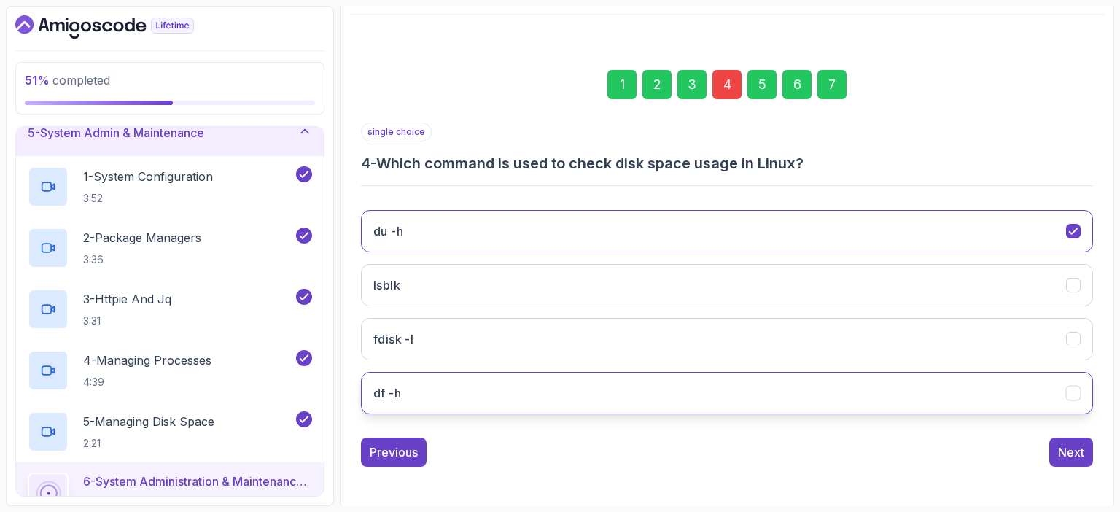
click at [413, 392] on button "df -h" at bounding box center [727, 393] width 732 height 42
click at [1071, 451] on div "Next" at bounding box center [1071, 452] width 26 height 18
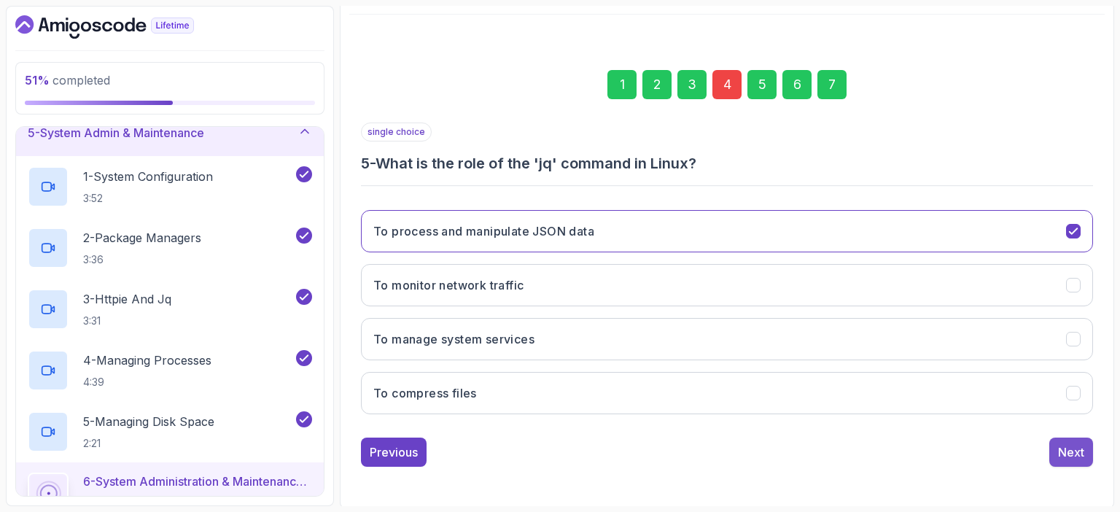
click at [1073, 451] on div "Next" at bounding box center [1071, 452] width 26 height 18
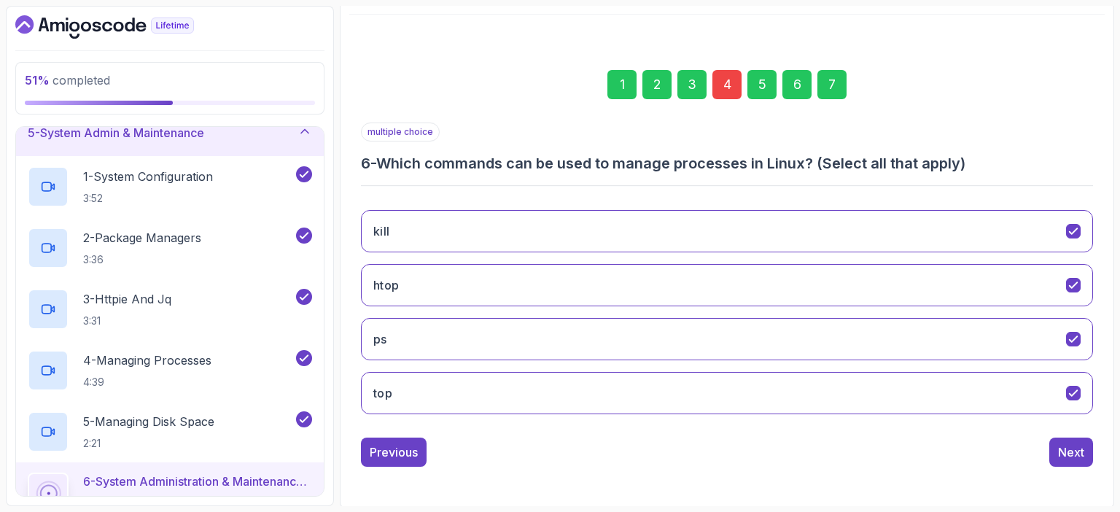
click at [1073, 451] on div "Next" at bounding box center [1071, 452] width 26 height 18
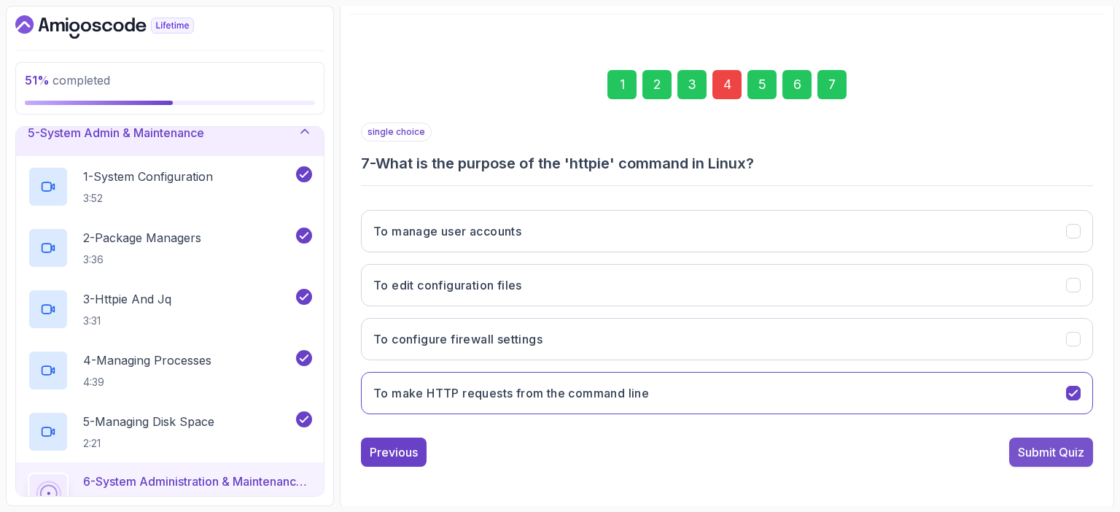
click at [1062, 454] on div "Submit Quiz" at bounding box center [1051, 452] width 66 height 18
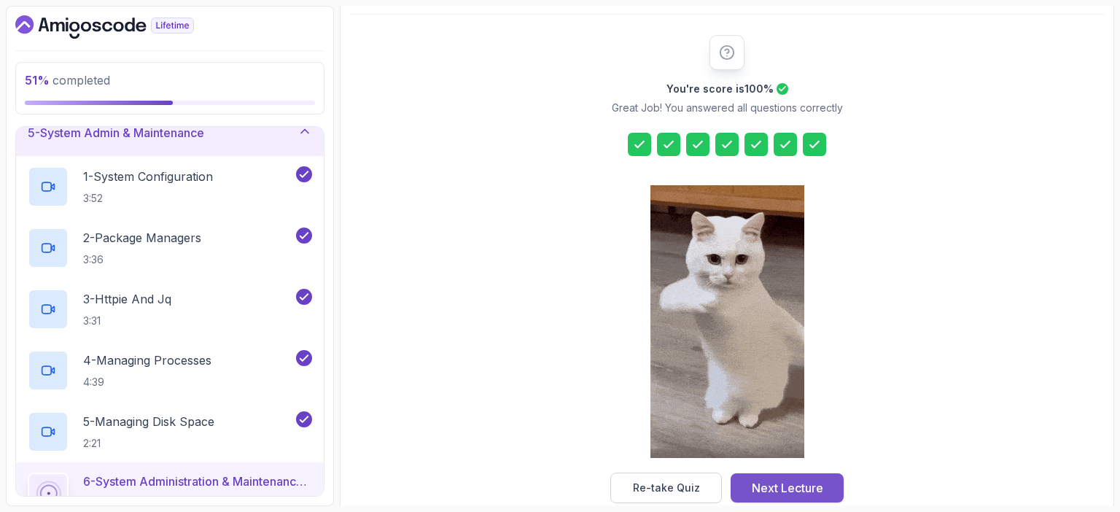
click at [774, 483] on div "Next Lecture" at bounding box center [787, 488] width 71 height 18
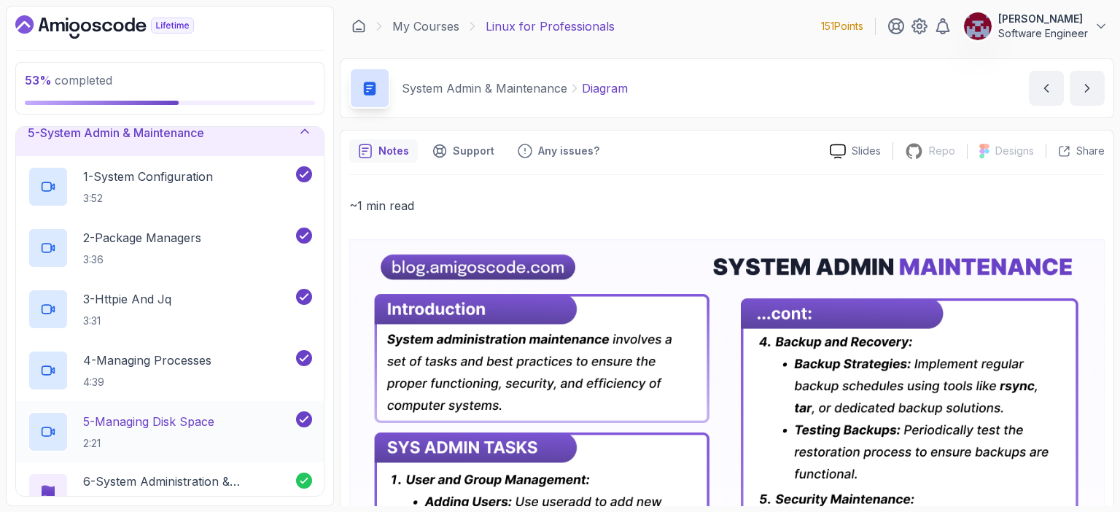
click at [153, 421] on p "5 - Managing Disk Space" at bounding box center [148, 422] width 131 height 18
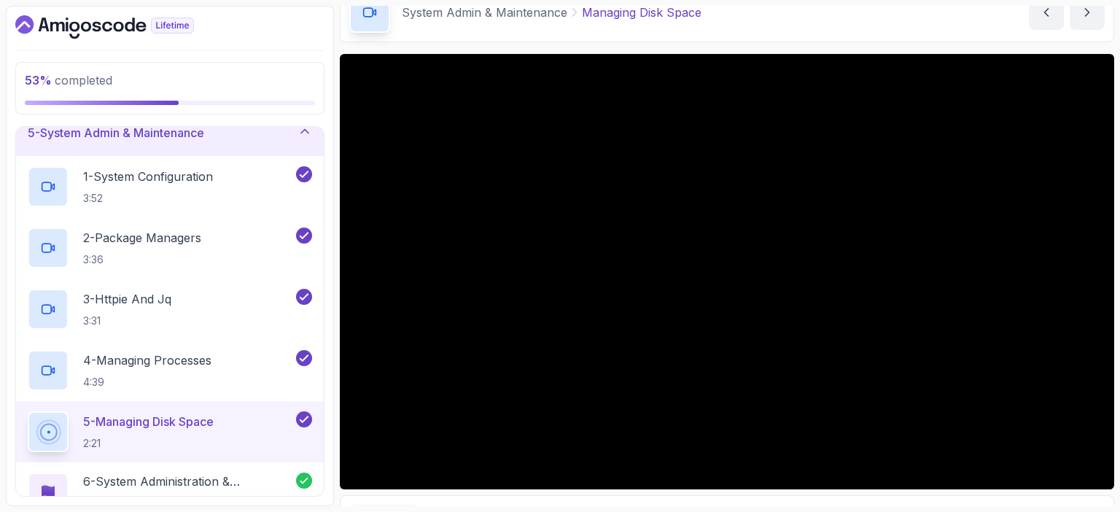
scroll to position [73, 0]
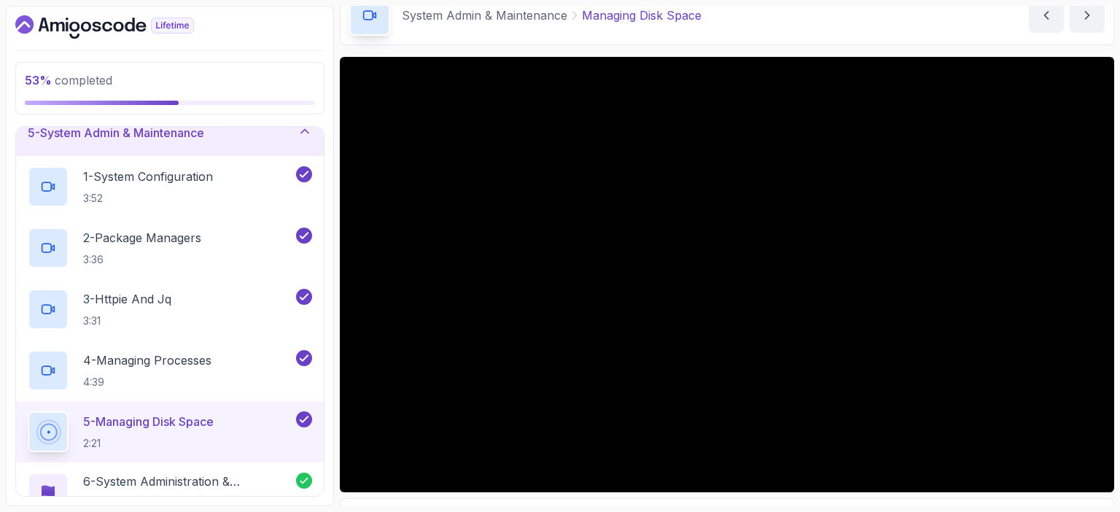
click at [28, 411] on button "5 - Managing Disk Space 2:21" at bounding box center [170, 431] width 284 height 41
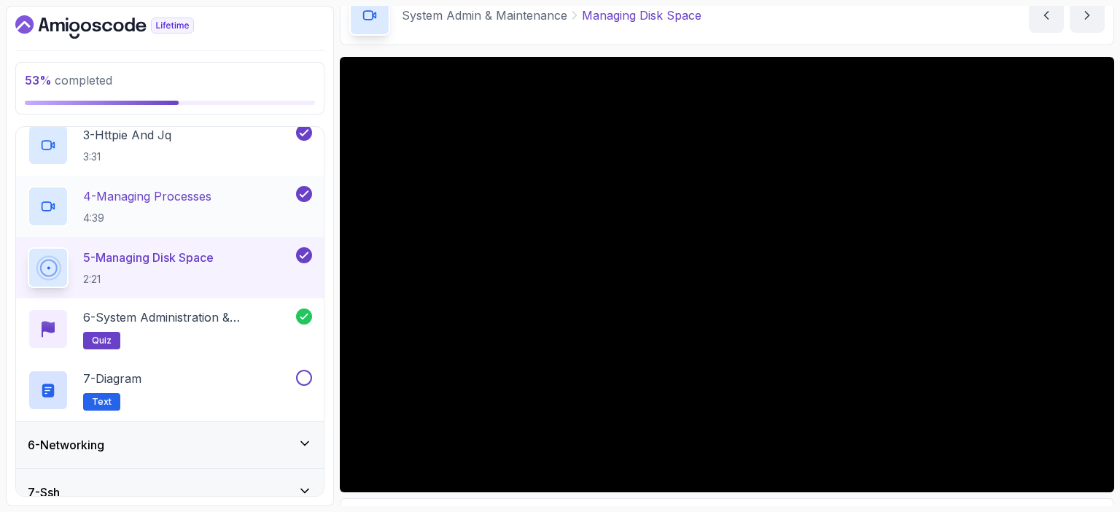
scroll to position [373, 0]
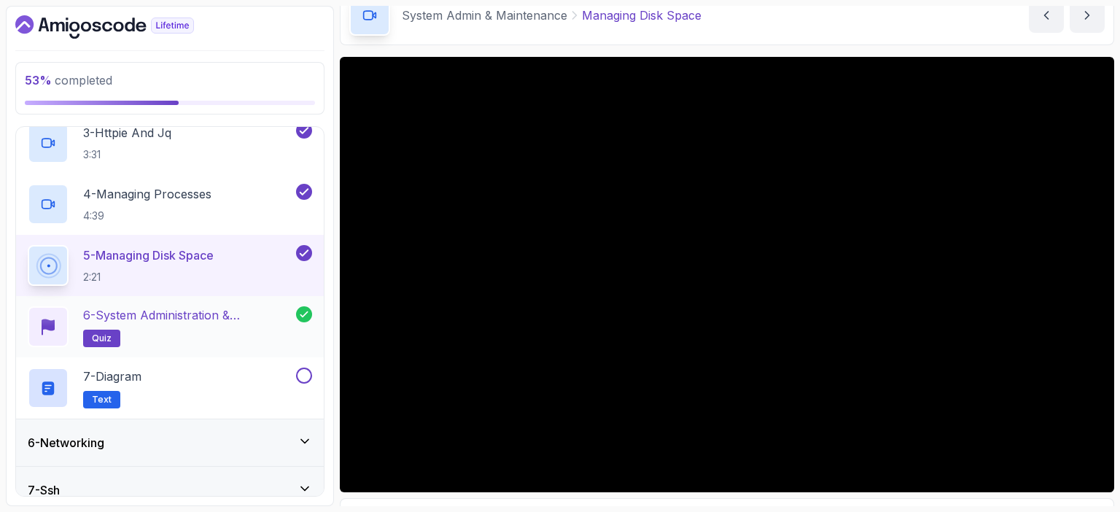
click at [160, 318] on p "6 - System Administration & Maintenance Quiz" at bounding box center [189, 315] width 213 height 18
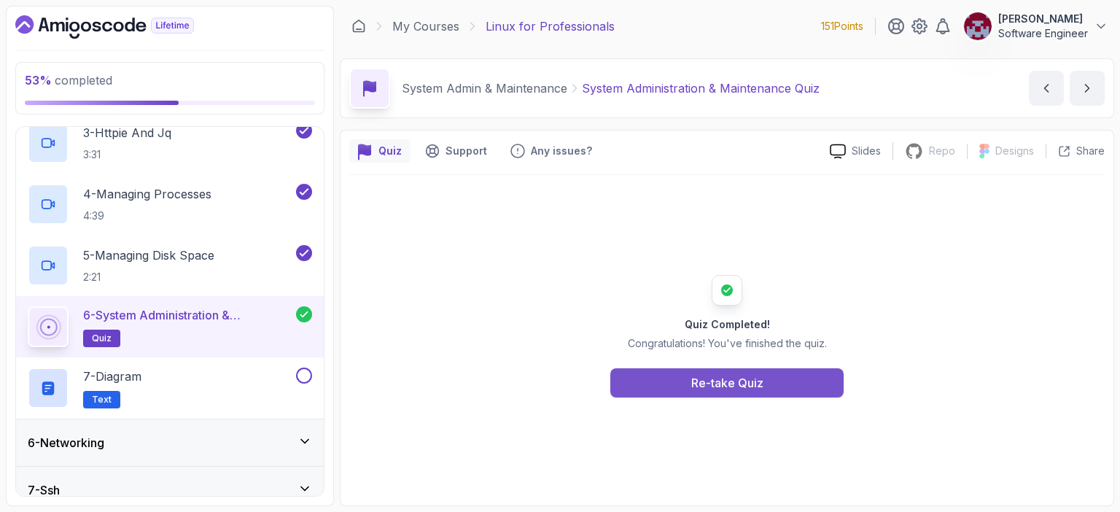
click at [710, 383] on div "Re-take Quiz" at bounding box center [727, 383] width 72 height 18
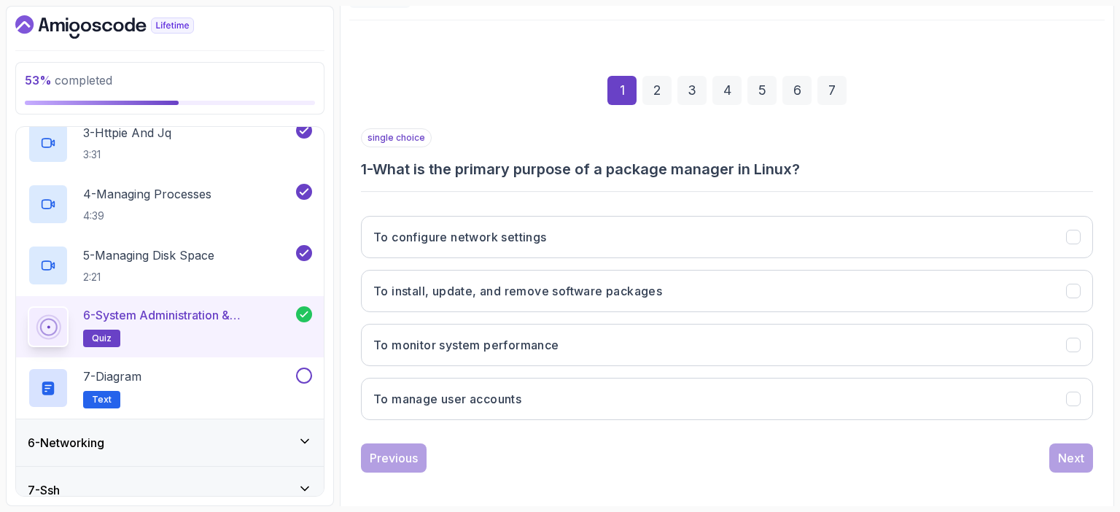
scroll to position [160, 0]
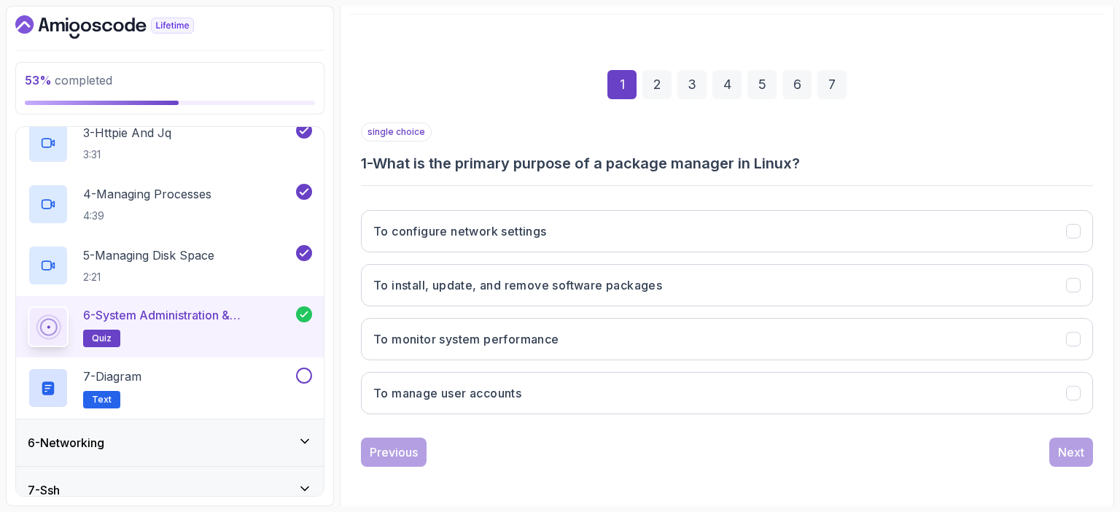
click at [726, 82] on div "4" at bounding box center [726, 84] width 29 height 29
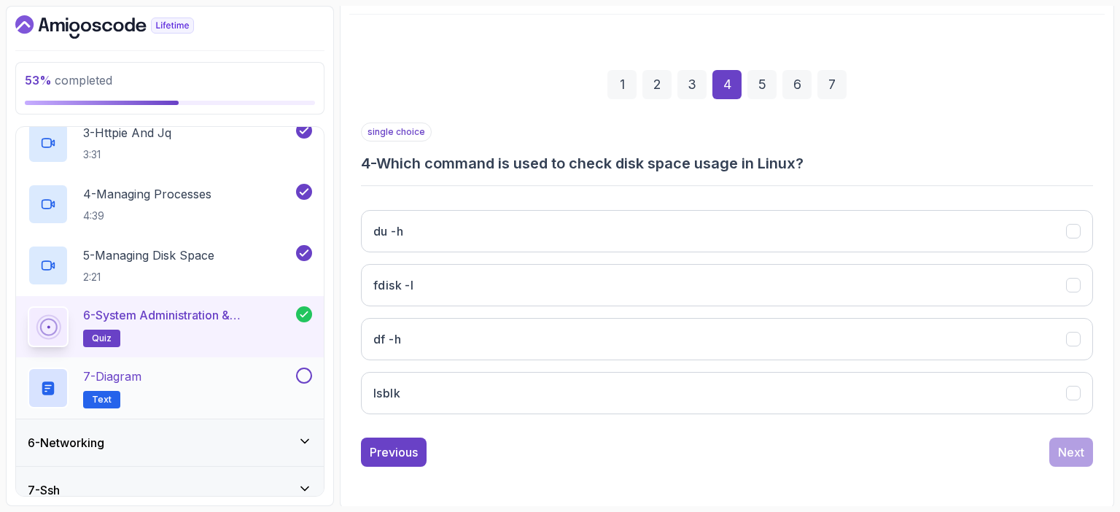
click at [163, 399] on div "7 - Diagram Text" at bounding box center [160, 388] width 265 height 41
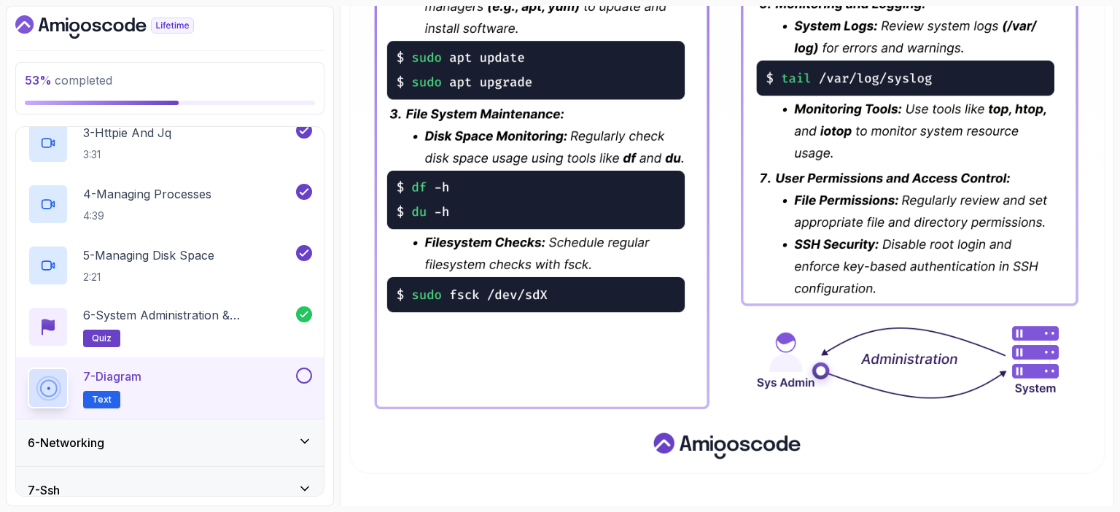
scroll to position [756, 0]
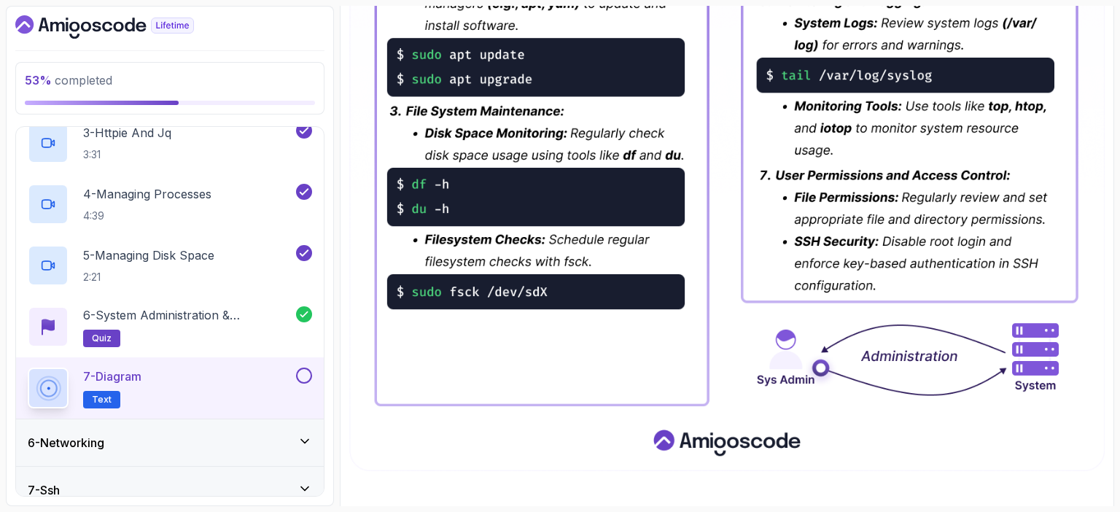
click at [308, 370] on button at bounding box center [304, 376] width 16 height 16
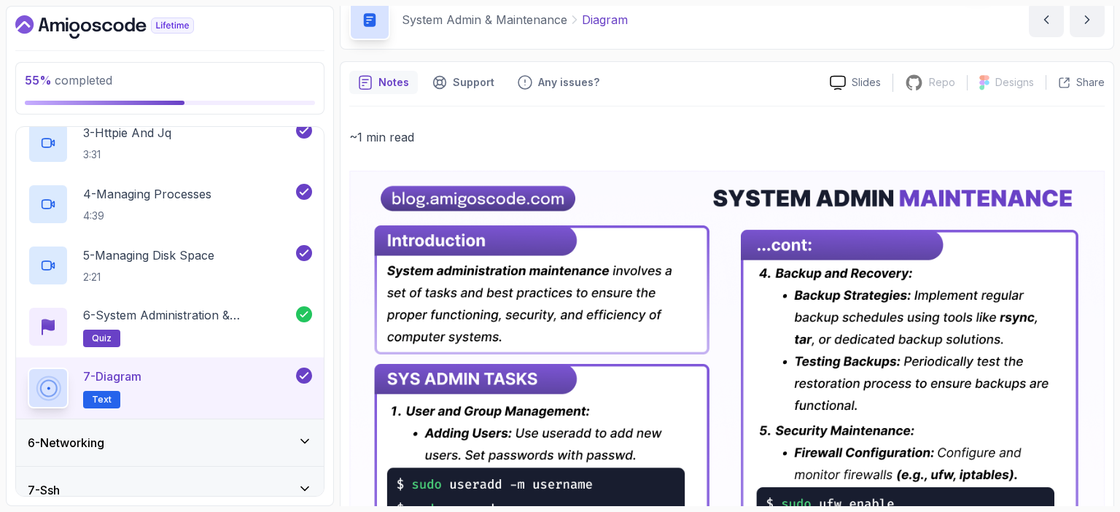
scroll to position [0, 0]
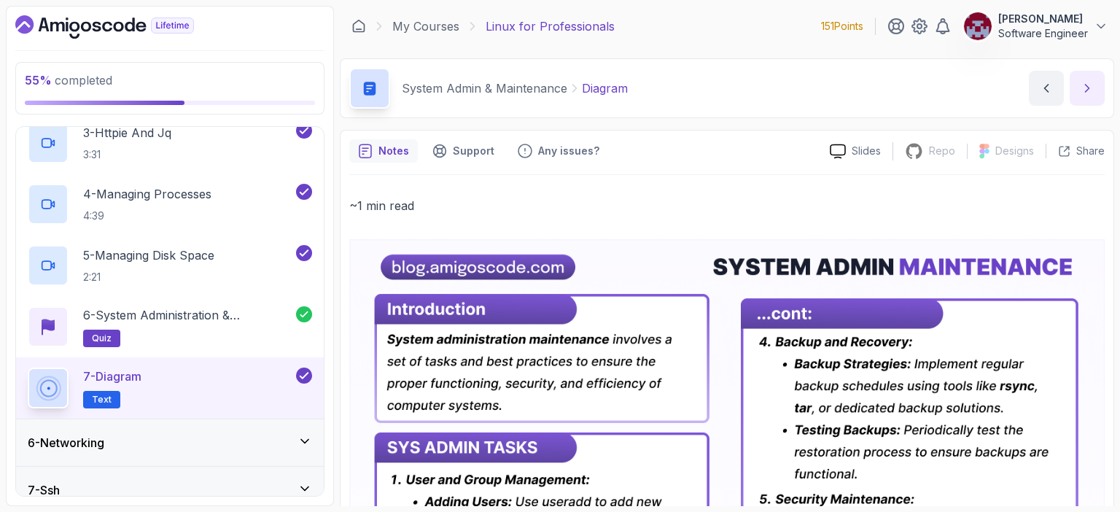
click at [1090, 92] on icon "next content" at bounding box center [1087, 88] width 15 height 15
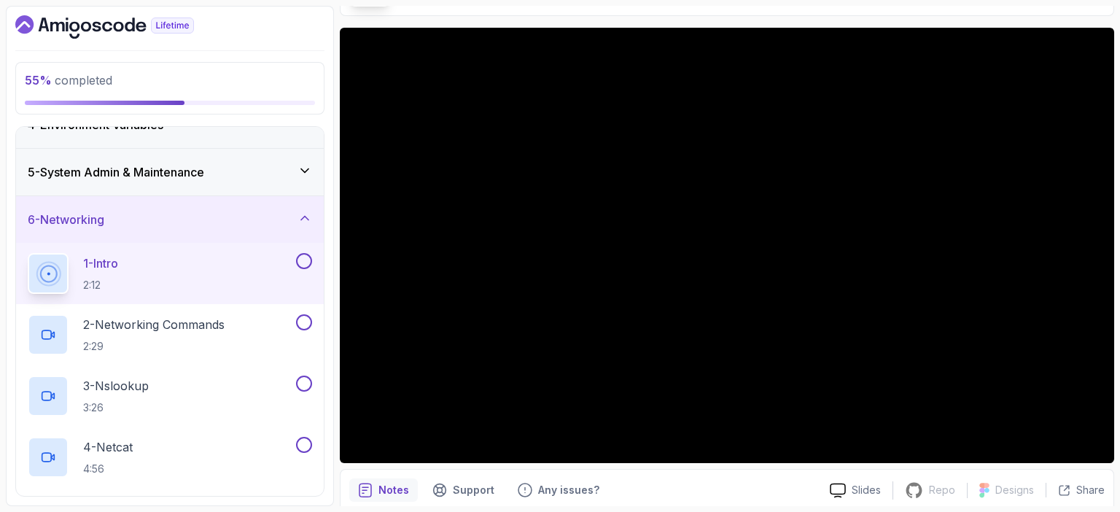
scroll to position [104, 0]
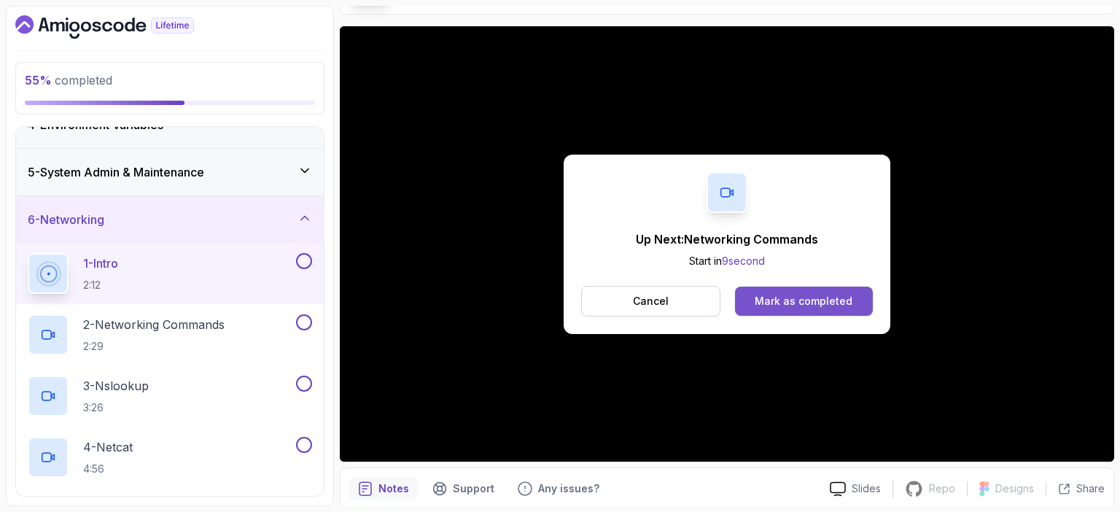
click at [845, 297] on div "Mark as completed" at bounding box center [804, 301] width 98 height 15
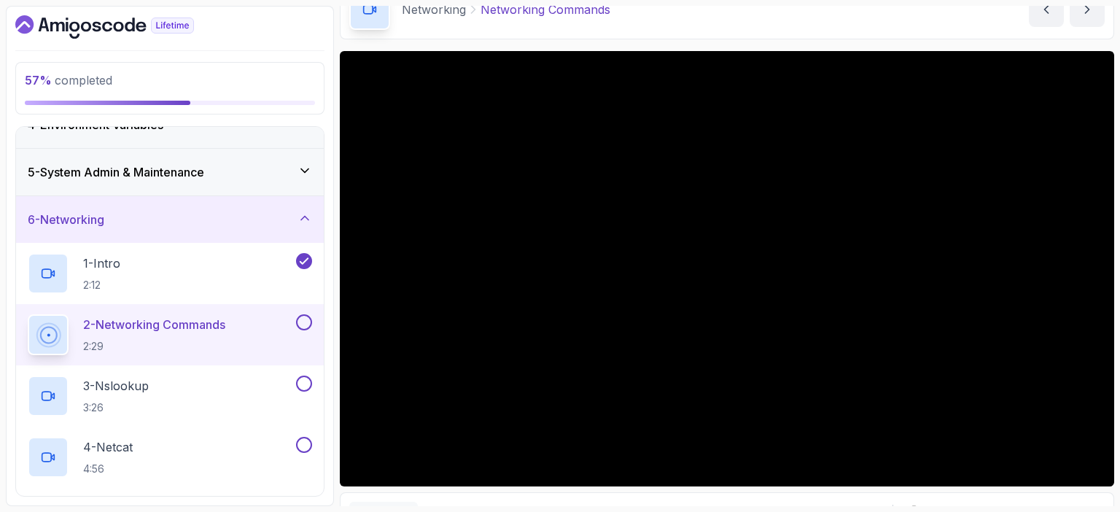
scroll to position [79, 0]
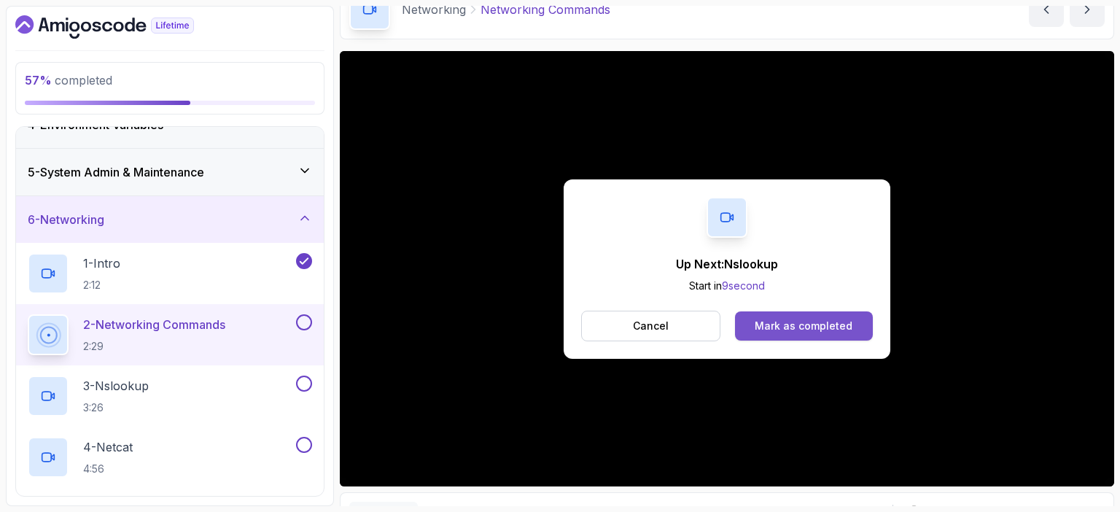
click at [820, 317] on button "Mark as completed" at bounding box center [804, 325] width 138 height 29
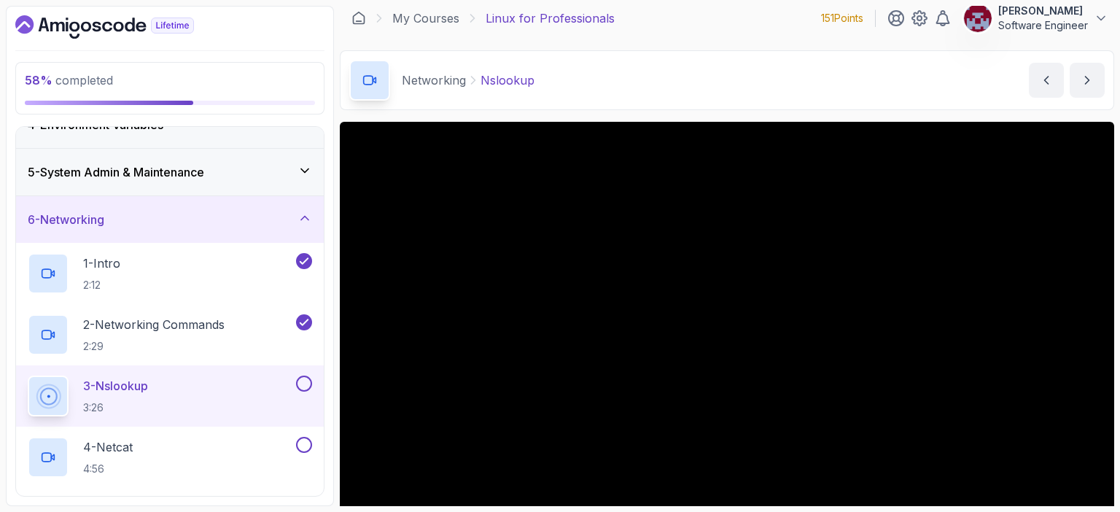
scroll to position [160, 0]
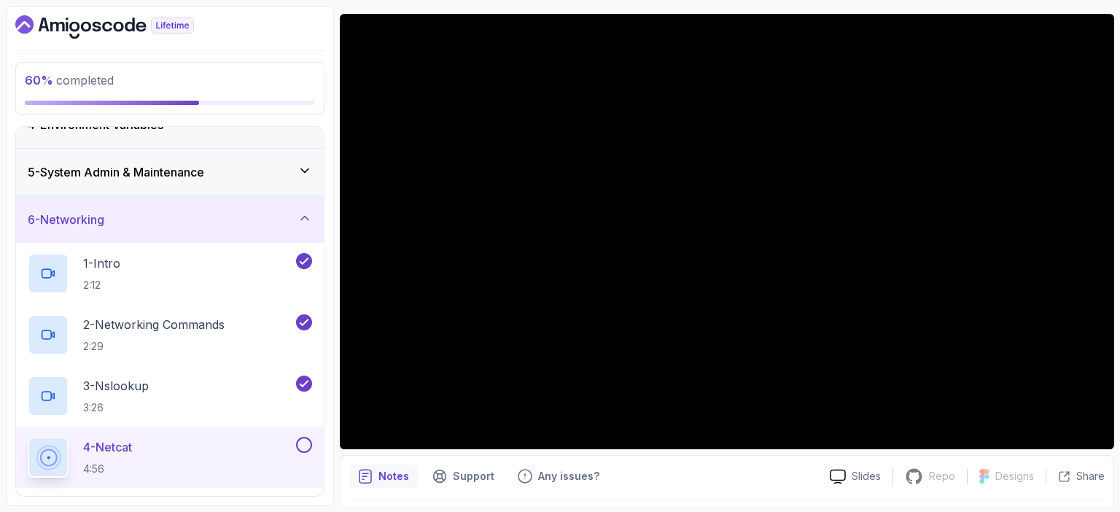
scroll to position [115, 0]
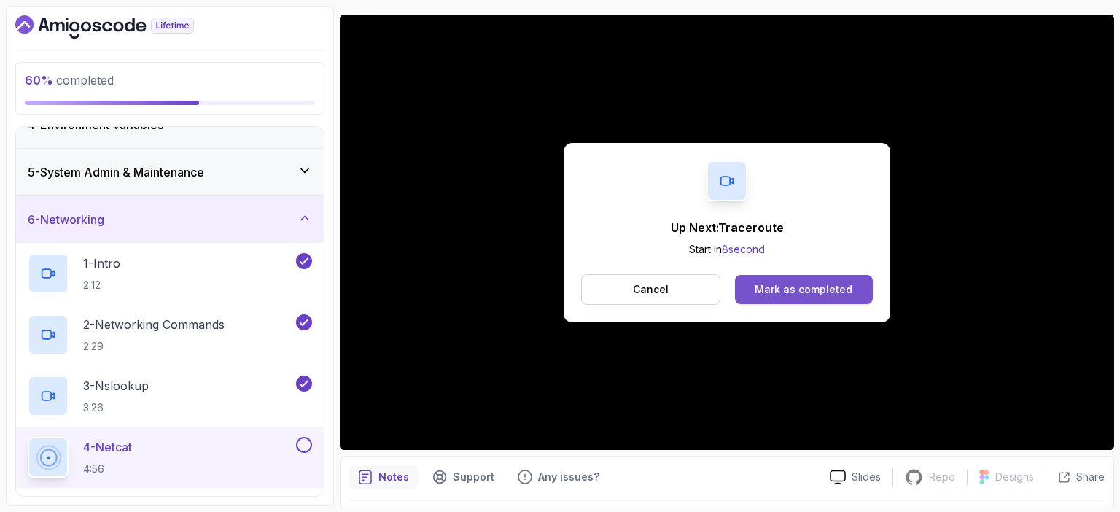
click at [804, 287] on div "Mark as completed" at bounding box center [804, 289] width 98 height 15
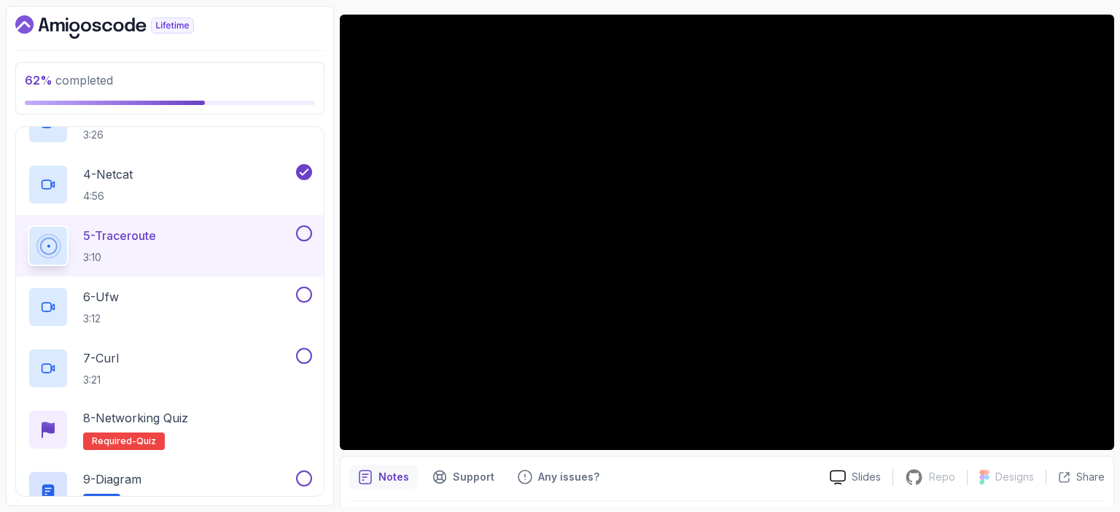
scroll to position [440, 0]
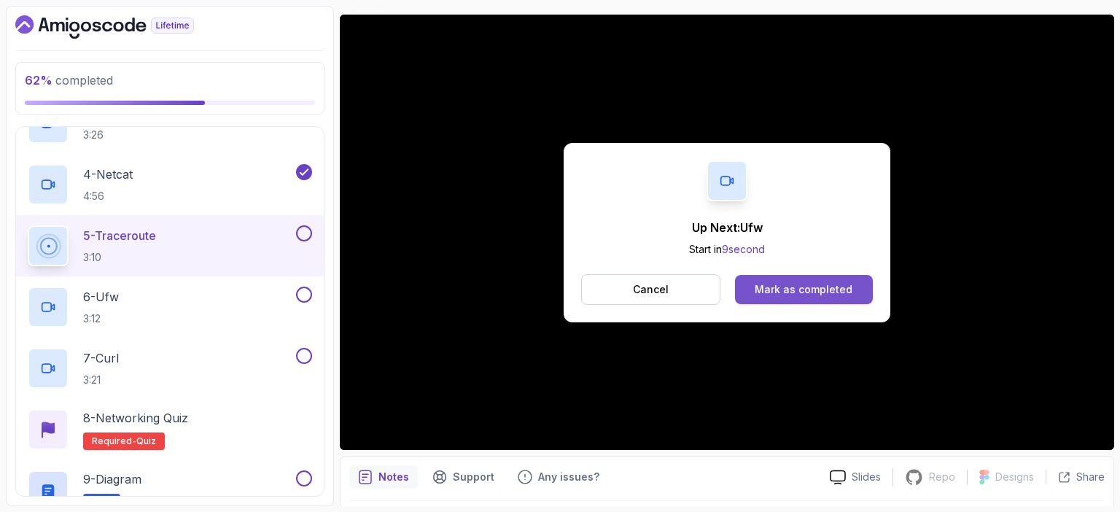
click at [795, 294] on div "Mark as completed" at bounding box center [804, 289] width 98 height 15
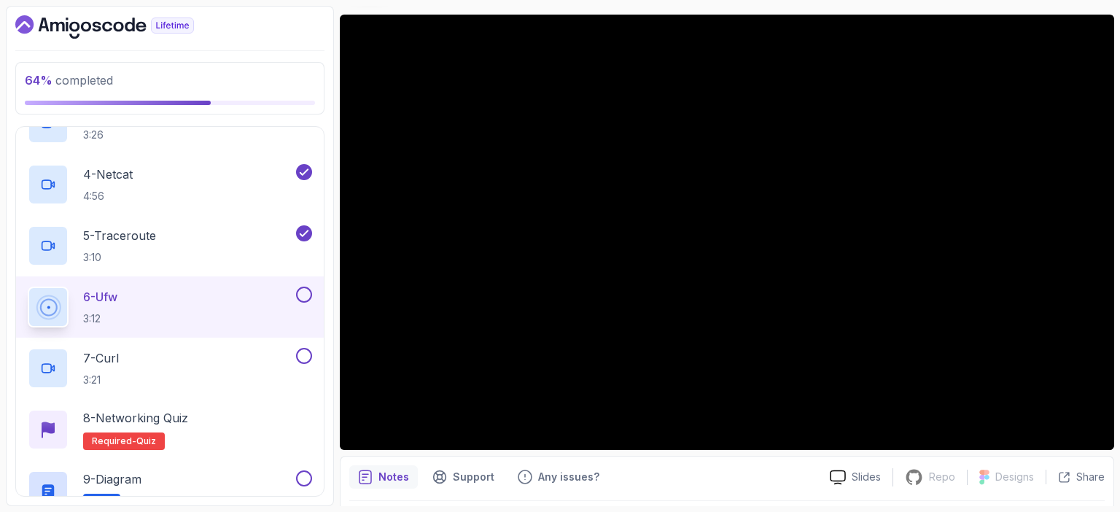
click at [761, 479] on div "Notes Support Any issues?" at bounding box center [583, 476] width 469 height 23
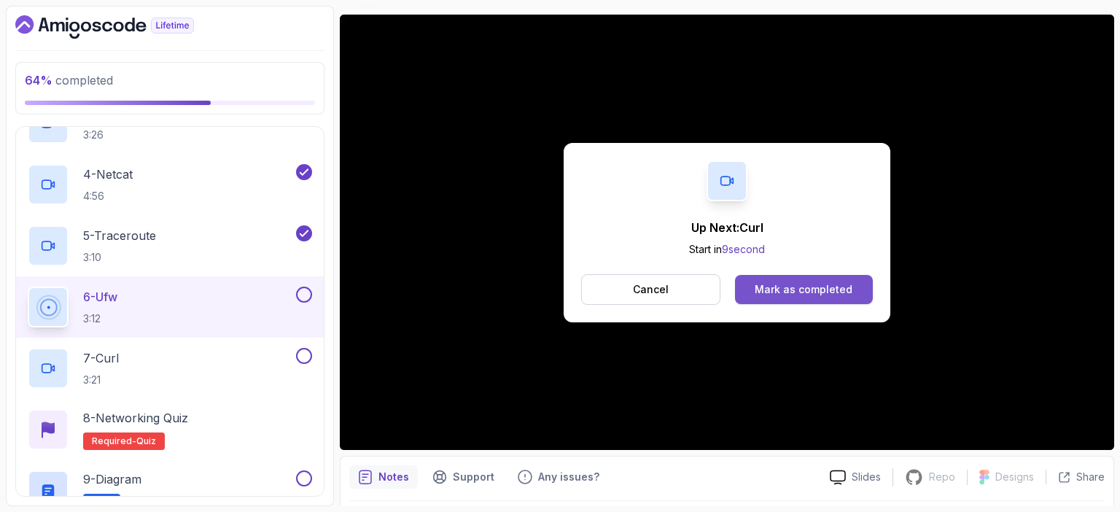
click at [804, 286] on div "Mark as completed" at bounding box center [804, 289] width 98 height 15
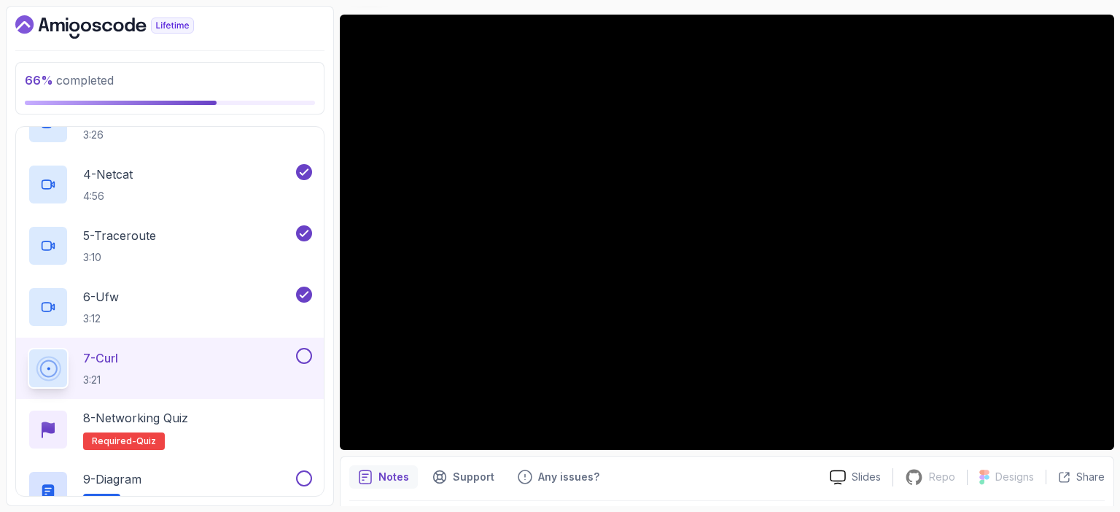
click at [912, 6] on main "My Courses Linux for Professionals 151 Points Abdessamad EL OUARDI Software Eng…" at bounding box center [727, 256] width 774 height 500
